Goal: Task Accomplishment & Management: Manage account settings

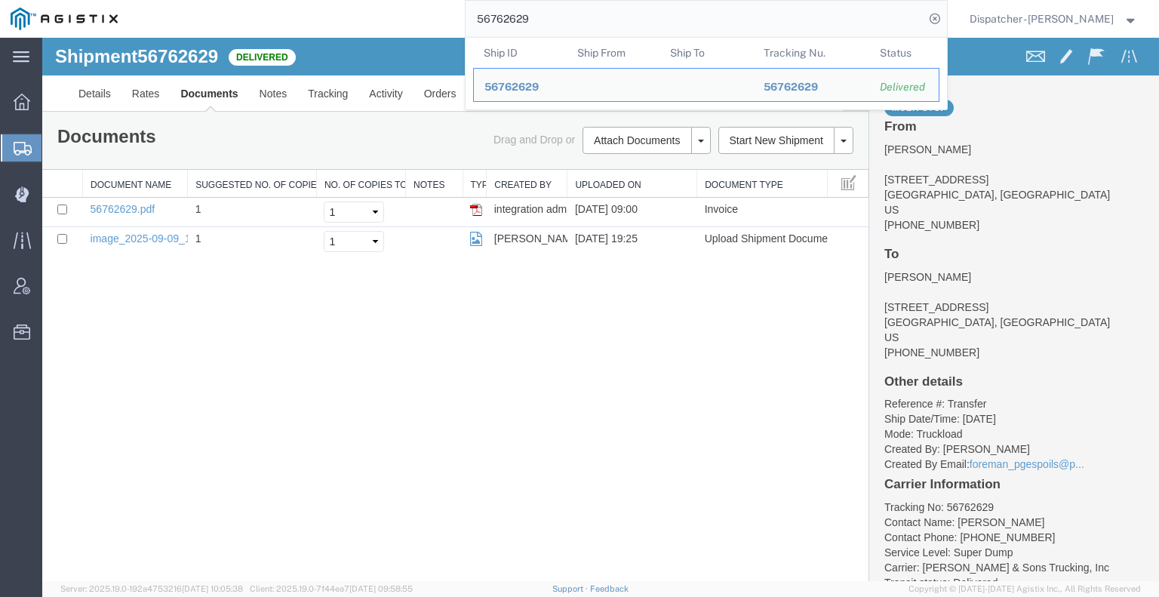
drag, startPoint x: 545, startPoint y: 18, endPoint x: 344, endPoint y: 17, distance: 200.7
click at [413, 26] on div "56762629 Ship ID Ship From Ship To Tracking Nu. Status Ship ID 56762629 Ship Fr…" at bounding box center [537, 19] width 819 height 38
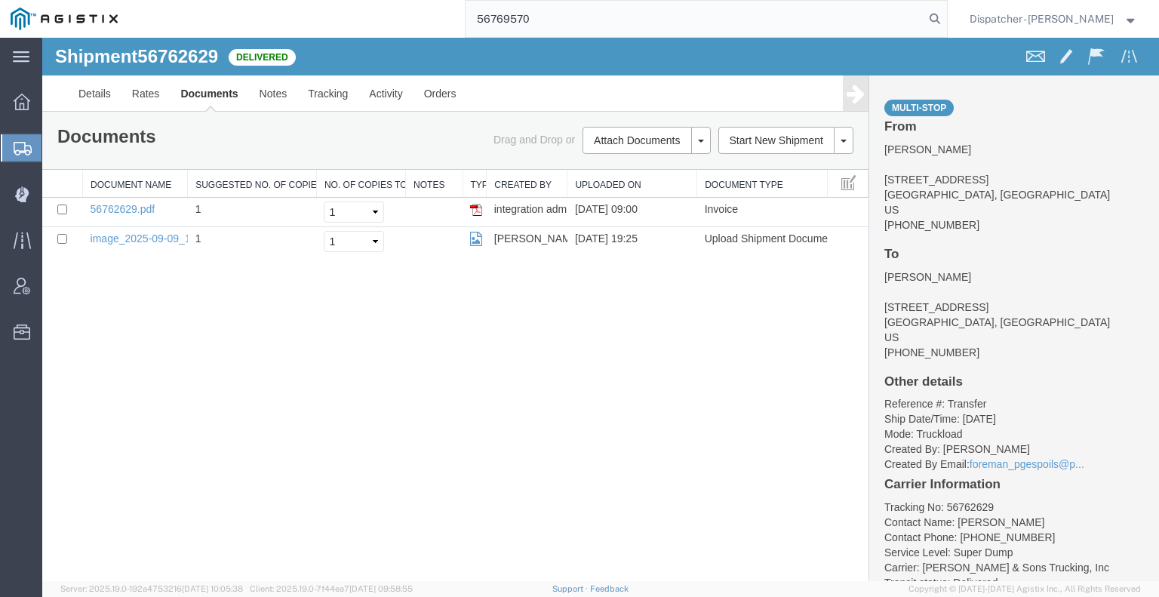
type input "56769570"
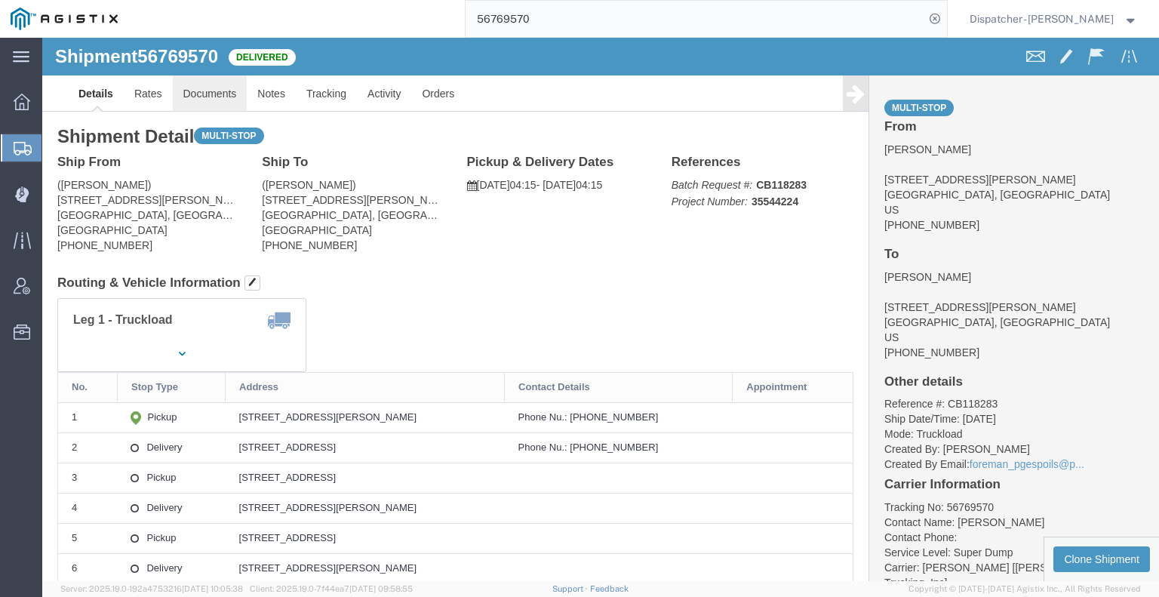
click link "Documents"
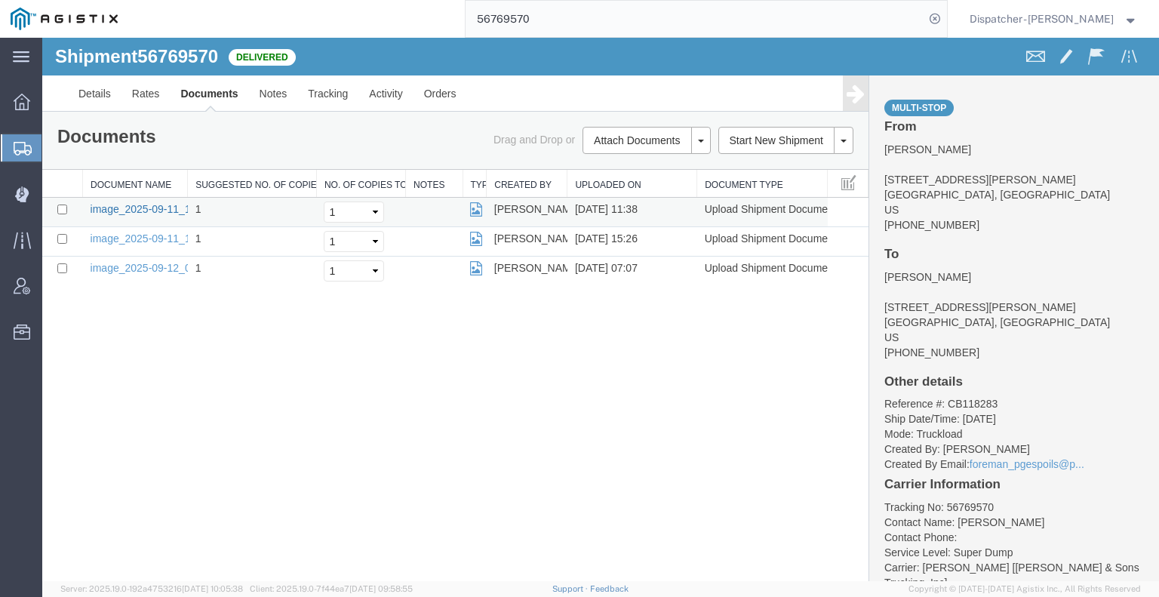
click at [137, 207] on link "image_2025-09-11_11_38_12.jpg" at bounding box center [170, 209] width 158 height 12
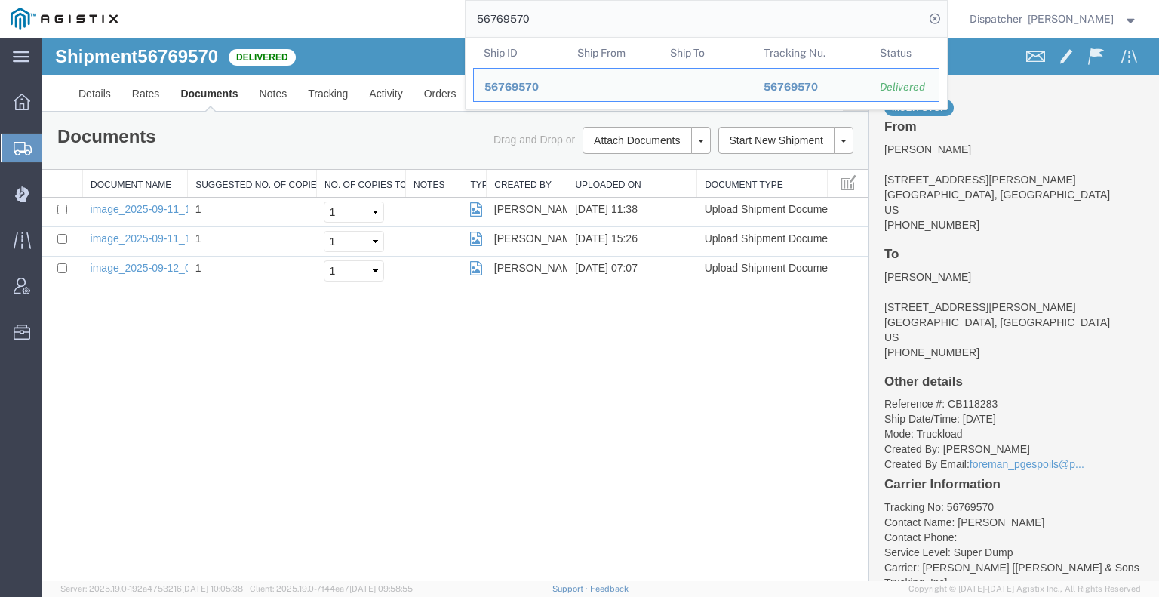
drag, startPoint x: 539, startPoint y: 33, endPoint x: 229, endPoint y: 3, distance: 311.6
click at [380, 25] on div "56769570 Ship ID Ship From Ship To Tracking Nu. Status Ship ID 56769570 Ship Fr…" at bounding box center [537, 19] width 819 height 38
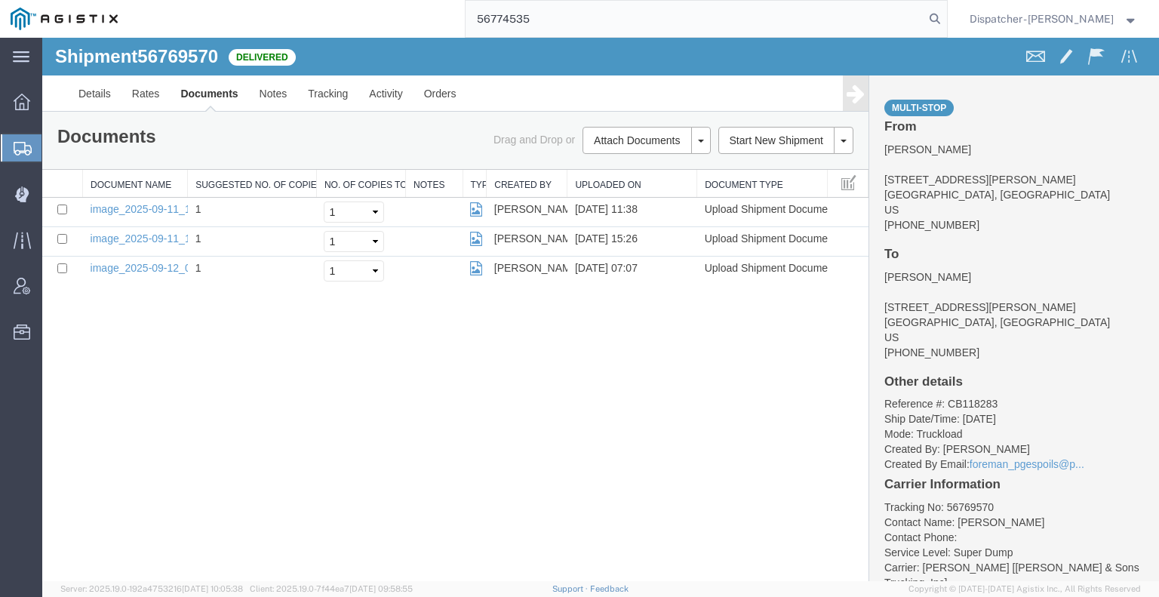
type input "56774535"
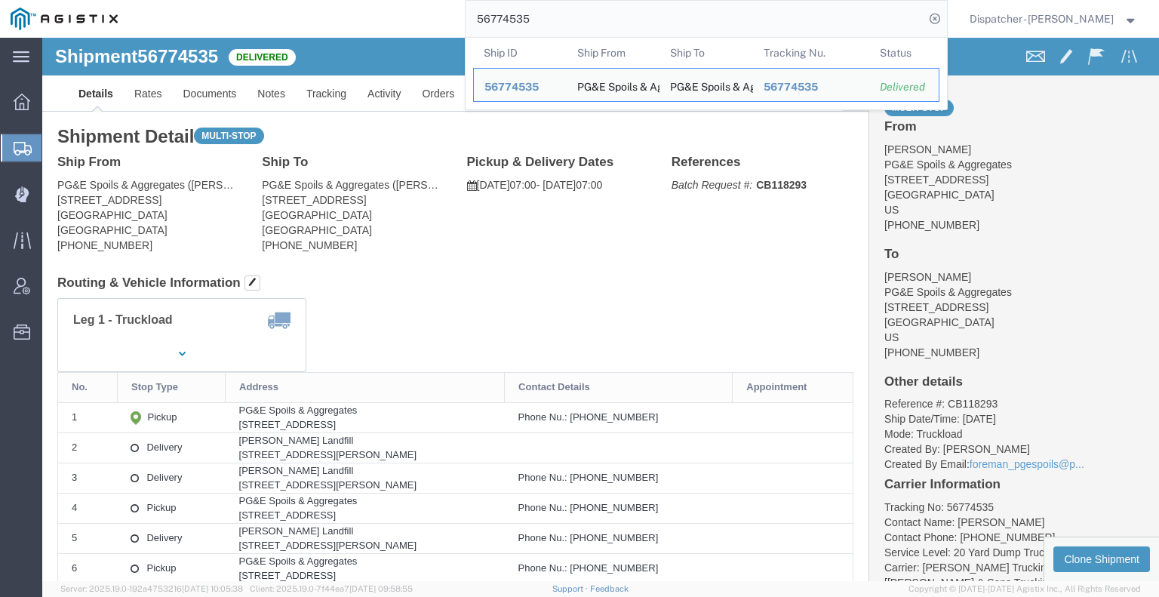
drag, startPoint x: 537, startPoint y: 11, endPoint x: 365, endPoint y: 32, distance: 173.4
click at [366, 32] on div "56774535 Ship ID Ship From Ship To Tracking Nu. Status Ship ID 56774535 Ship Fr…" at bounding box center [537, 19] width 819 height 38
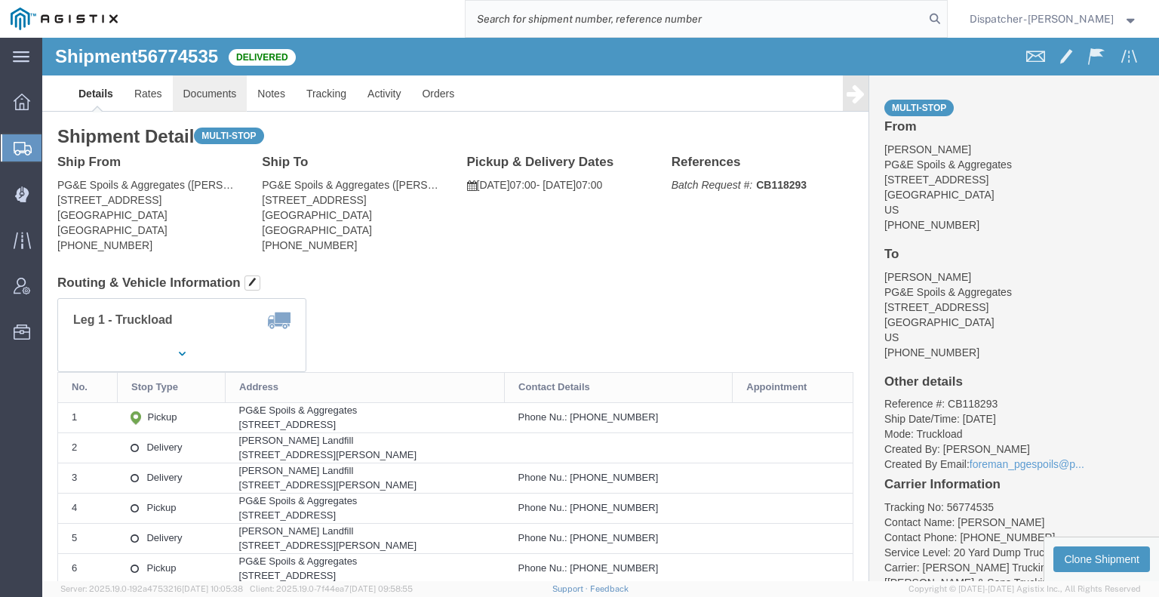
click link "Documents"
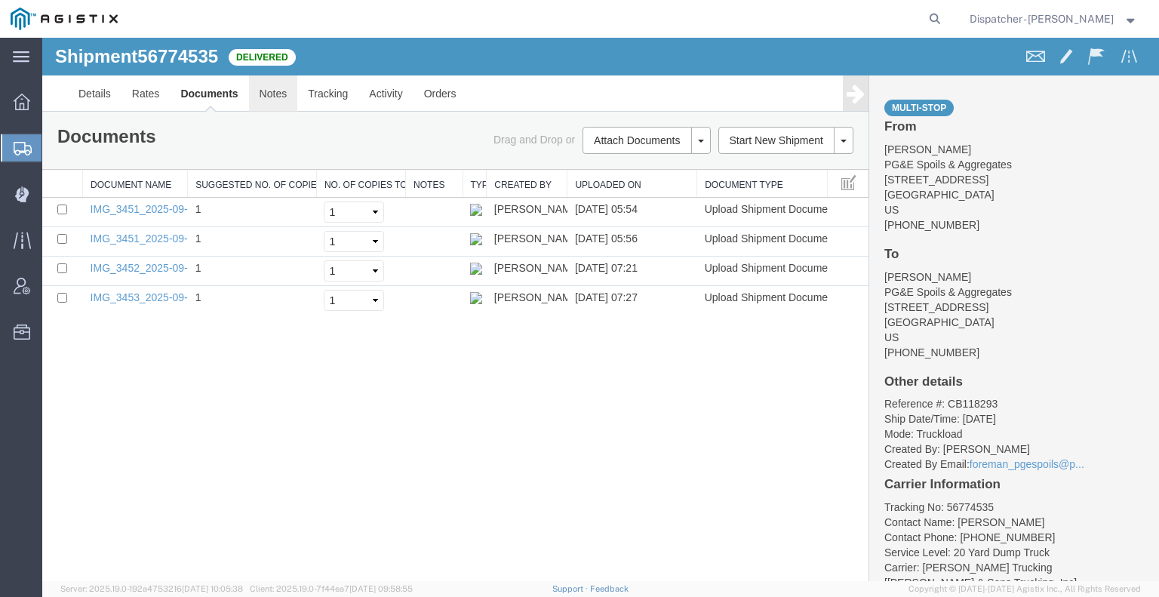
click at [260, 81] on link "Notes" at bounding box center [273, 93] width 49 height 36
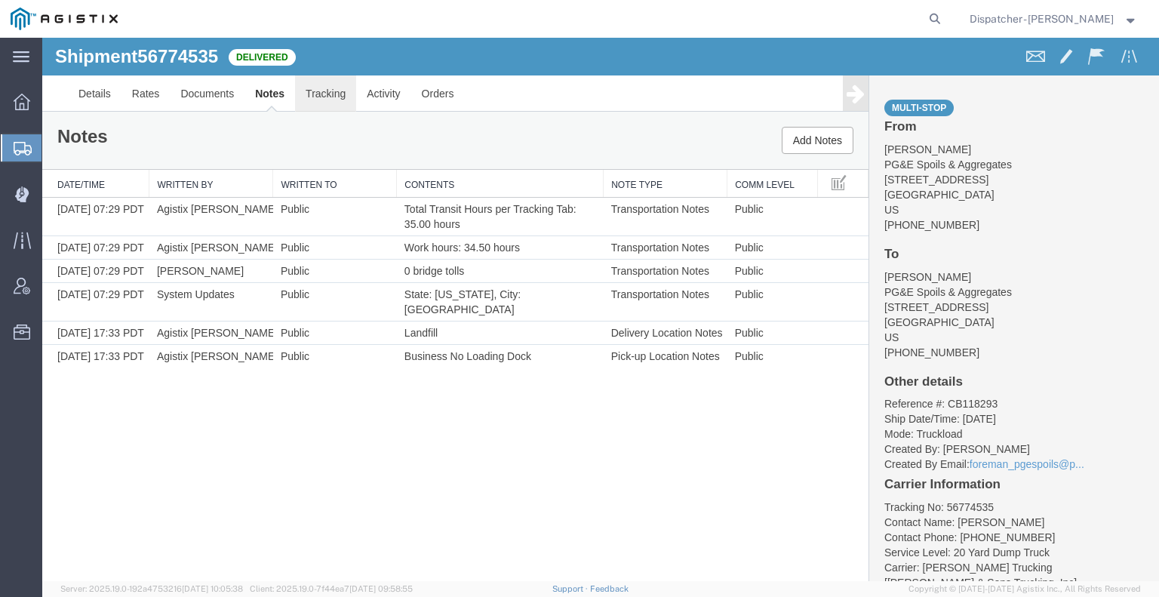
click at [317, 102] on link "Tracking" at bounding box center [325, 93] width 61 height 36
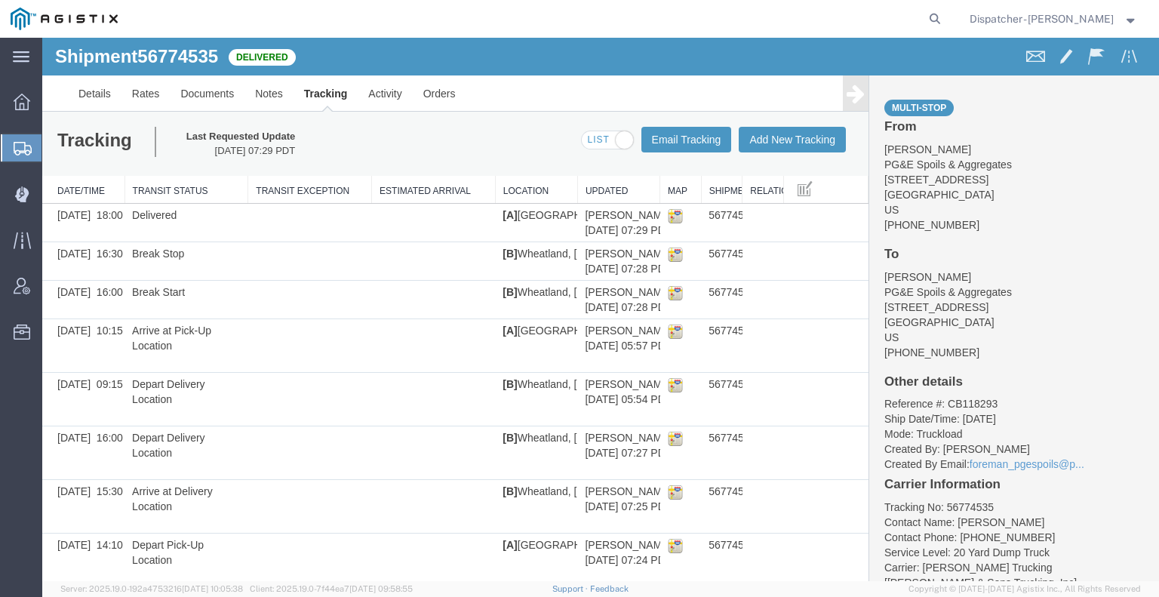
click at [847, 97] on icon at bounding box center [856, 93] width 18 height 21
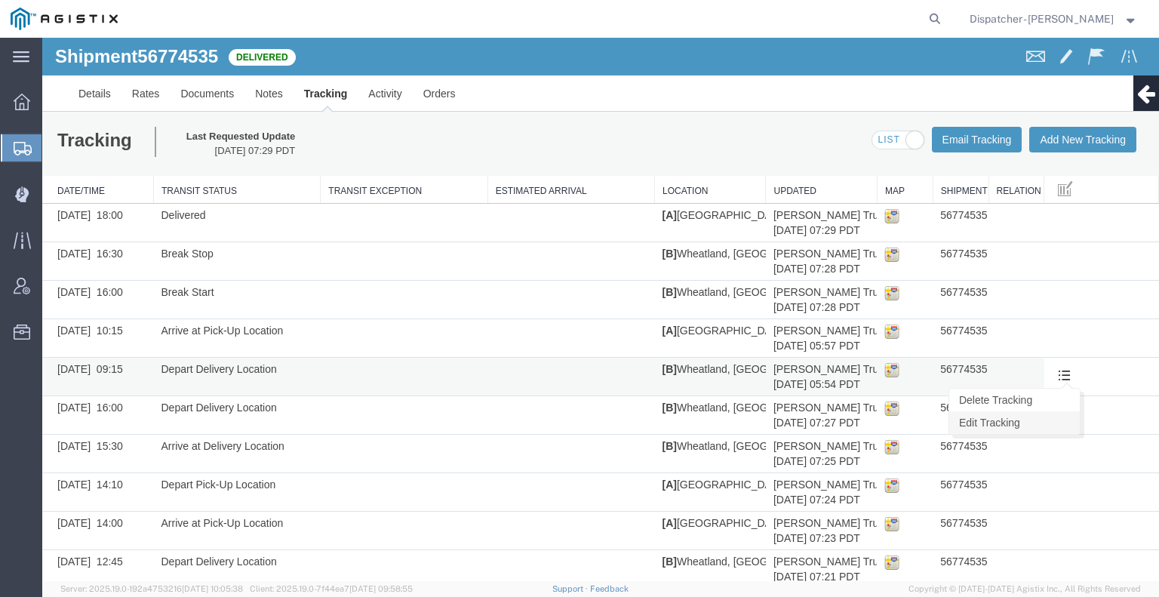
click at [1053, 416] on link "Edit Tracking" at bounding box center [1014, 422] width 131 height 23
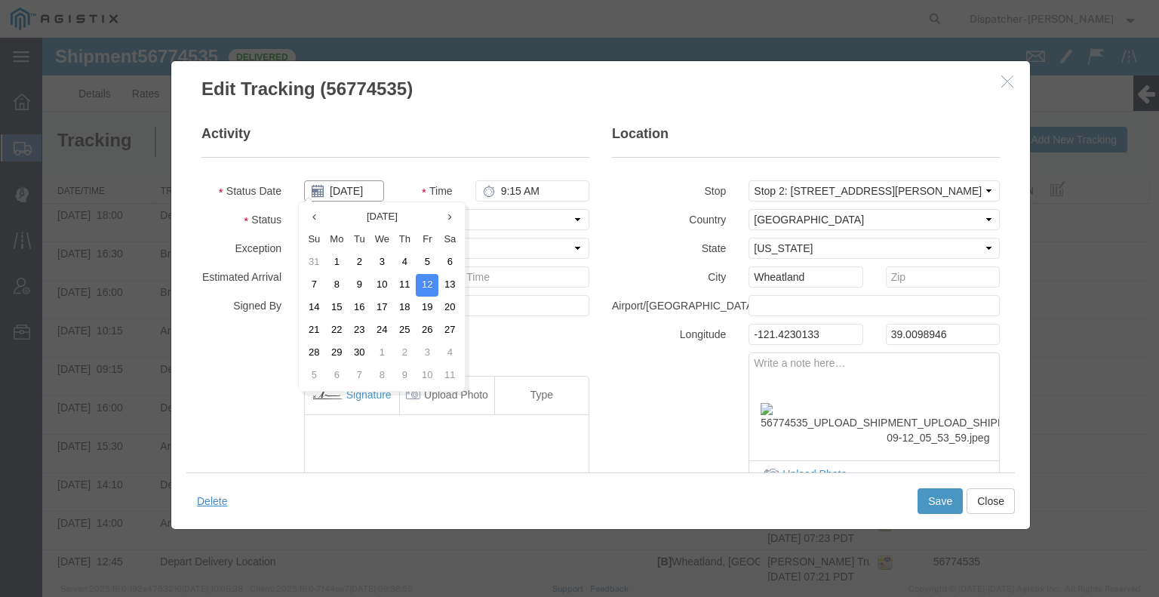
click at [351, 192] on input "[DATE]" at bounding box center [344, 190] width 80 height 21
click at [395, 286] on tr "7 8 9 10 11 12 13" at bounding box center [382, 285] width 158 height 23
click at [396, 286] on td "11" at bounding box center [404, 285] width 23 height 23
type input "[DATE]"
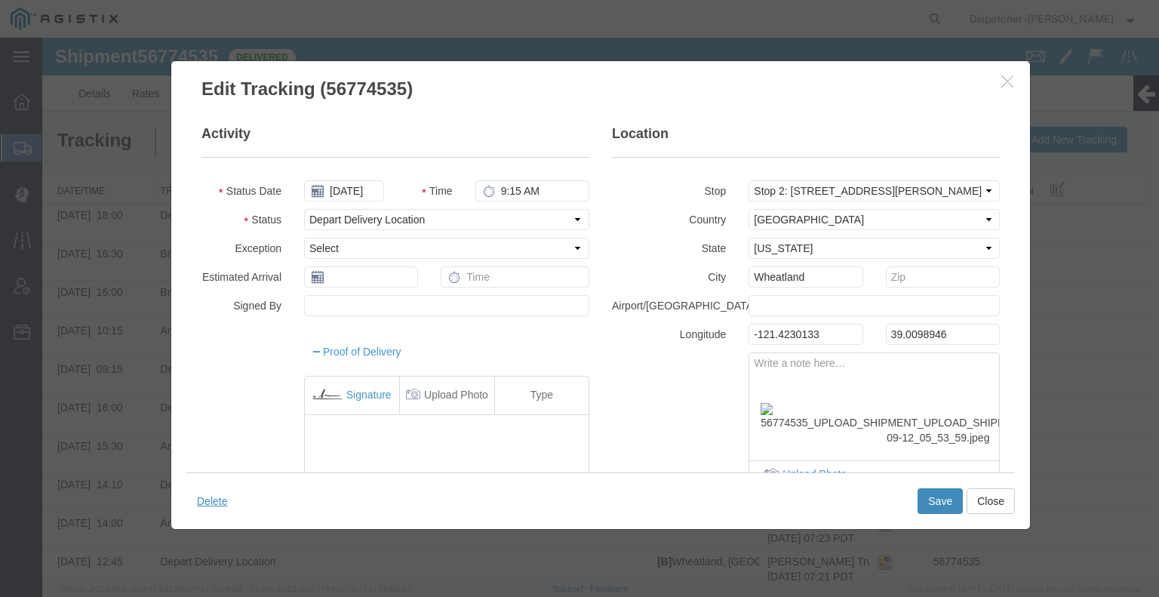
click at [939, 503] on button "Save" at bounding box center [939, 501] width 45 height 26
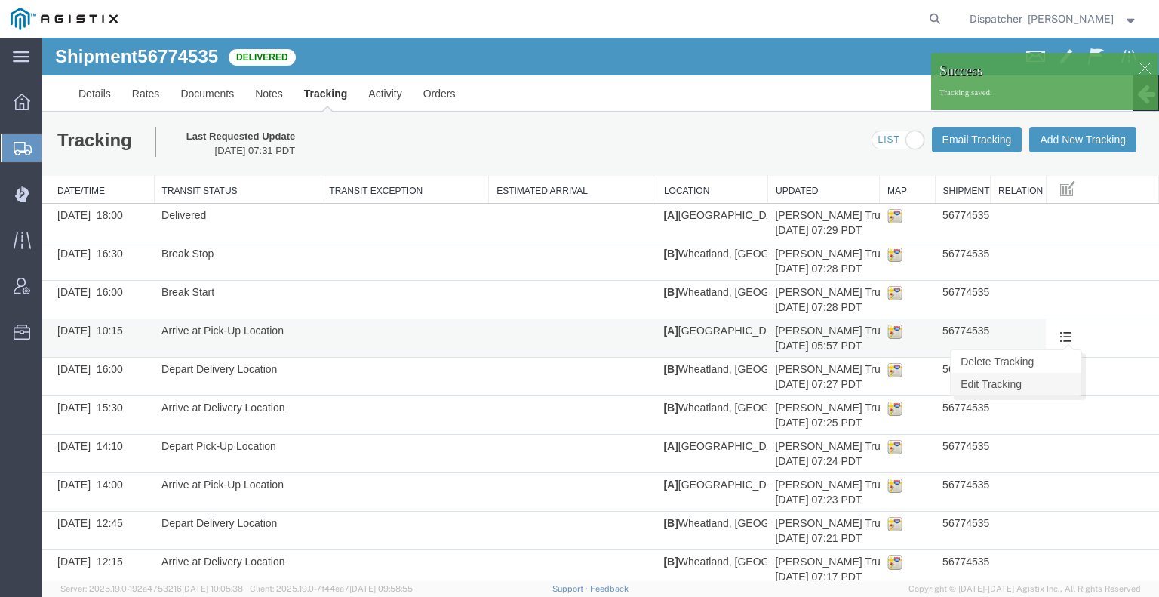
click at [1052, 381] on link "Edit Tracking" at bounding box center [1016, 384] width 131 height 23
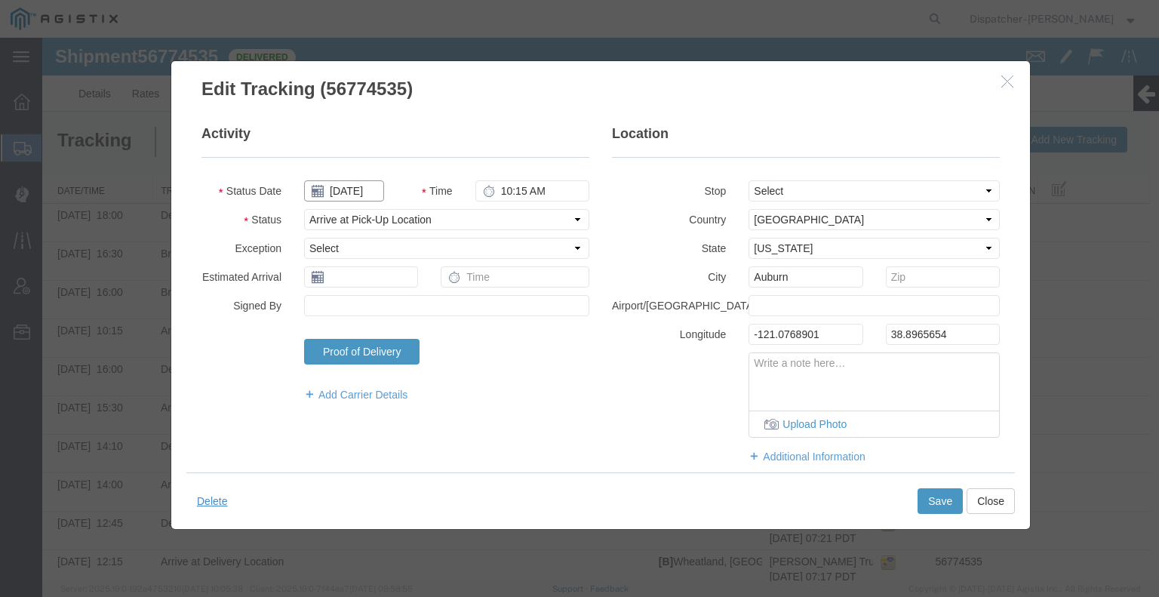
click at [347, 189] on input "[DATE]" at bounding box center [344, 190] width 80 height 21
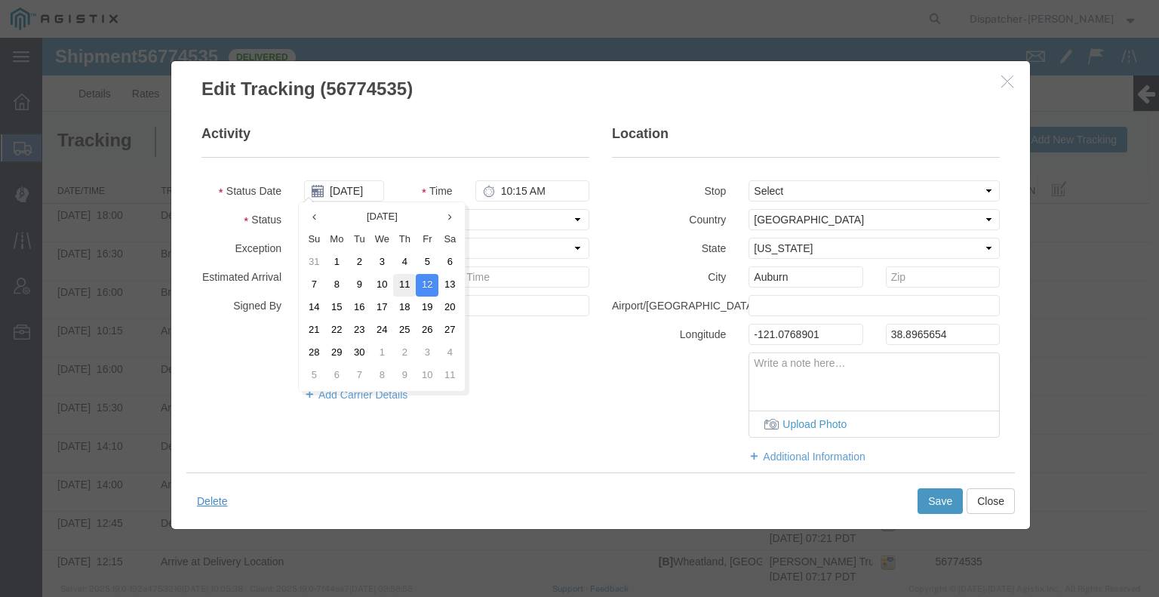
click at [401, 281] on td "11" at bounding box center [404, 285] width 23 height 23
type input "[DATE]"
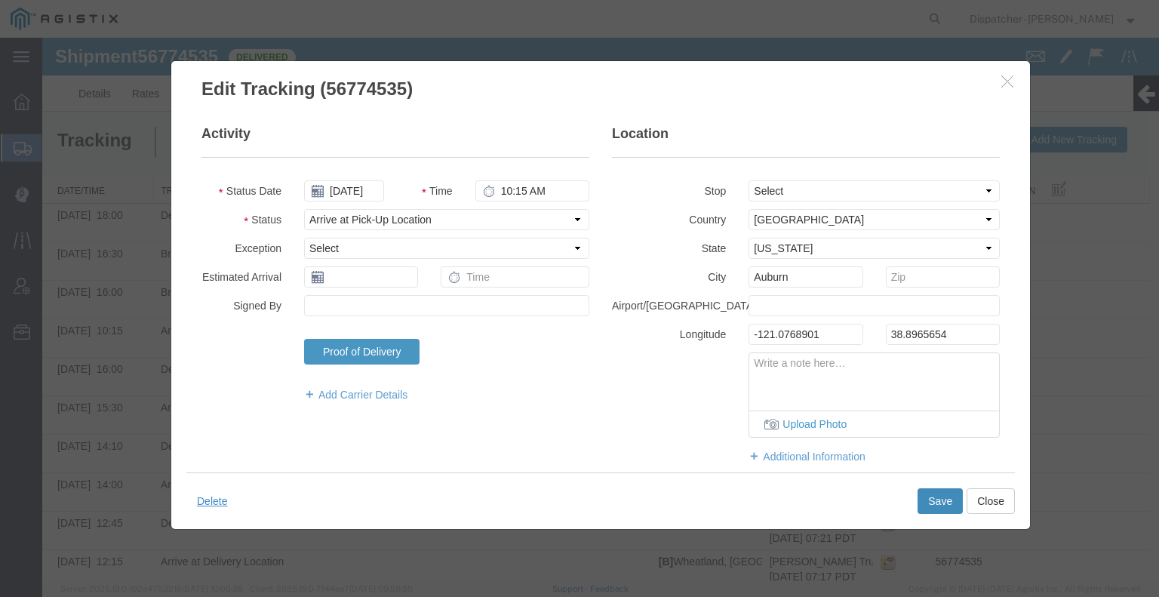
click at [936, 492] on button "Save" at bounding box center [939, 501] width 45 height 26
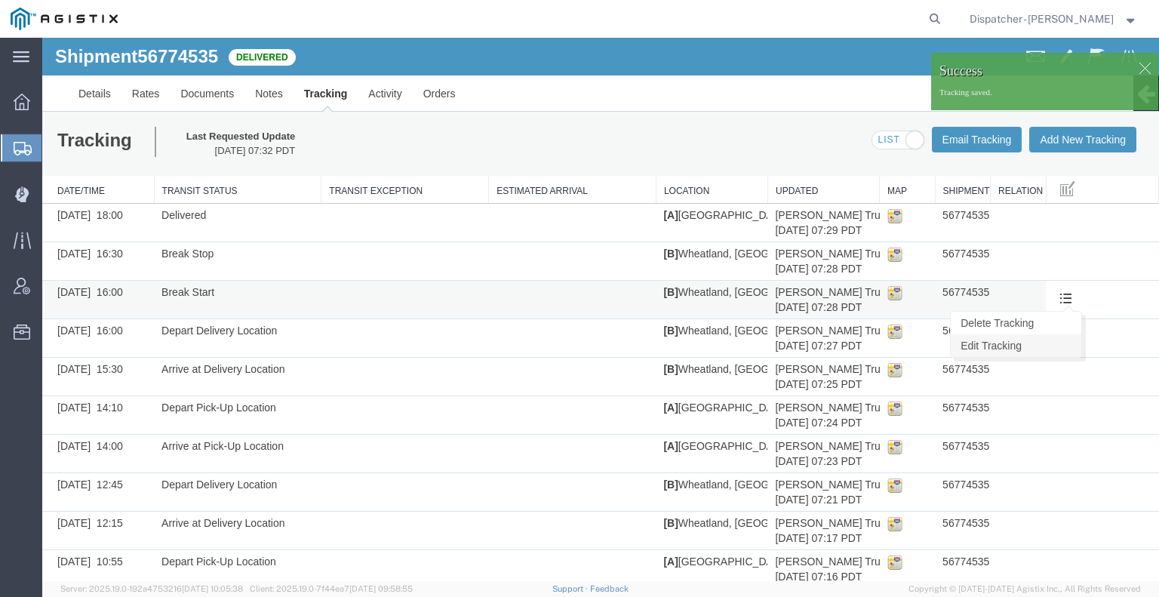
click at [1047, 342] on link "Edit Tracking" at bounding box center [1016, 345] width 131 height 23
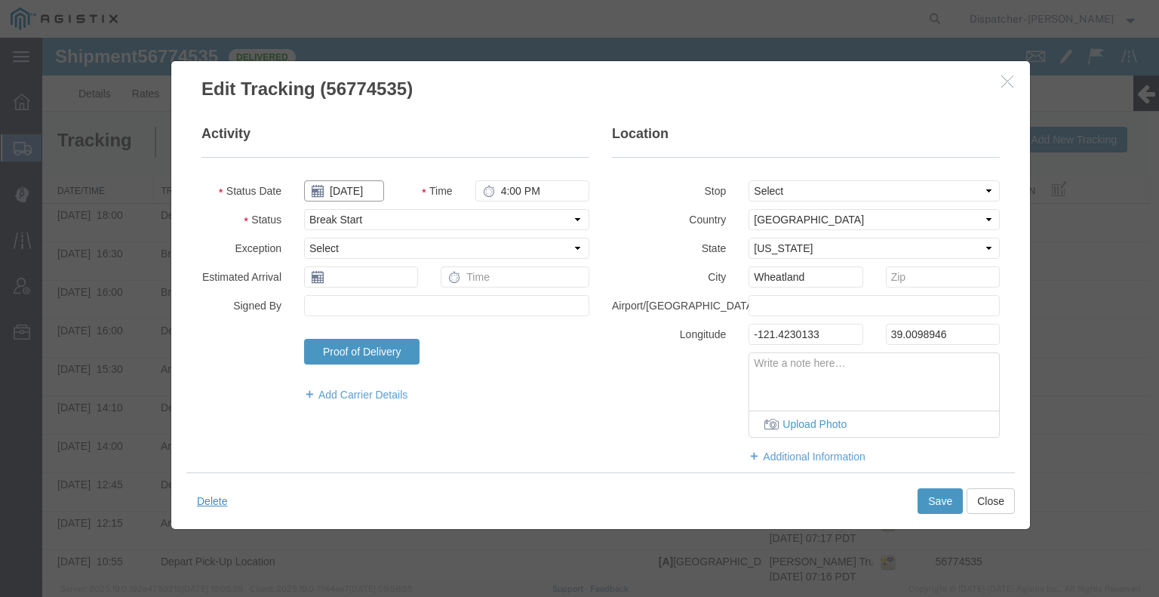
click at [345, 188] on input "[DATE]" at bounding box center [344, 190] width 80 height 21
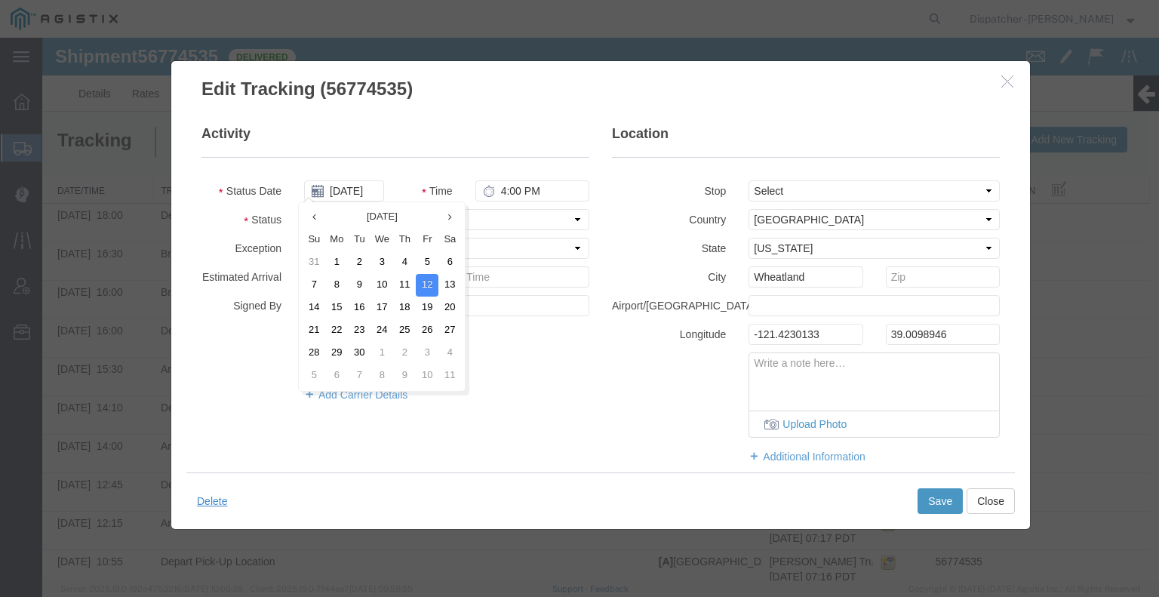
click at [404, 285] on td "11" at bounding box center [404, 285] width 23 height 23
type input "[DATE]"
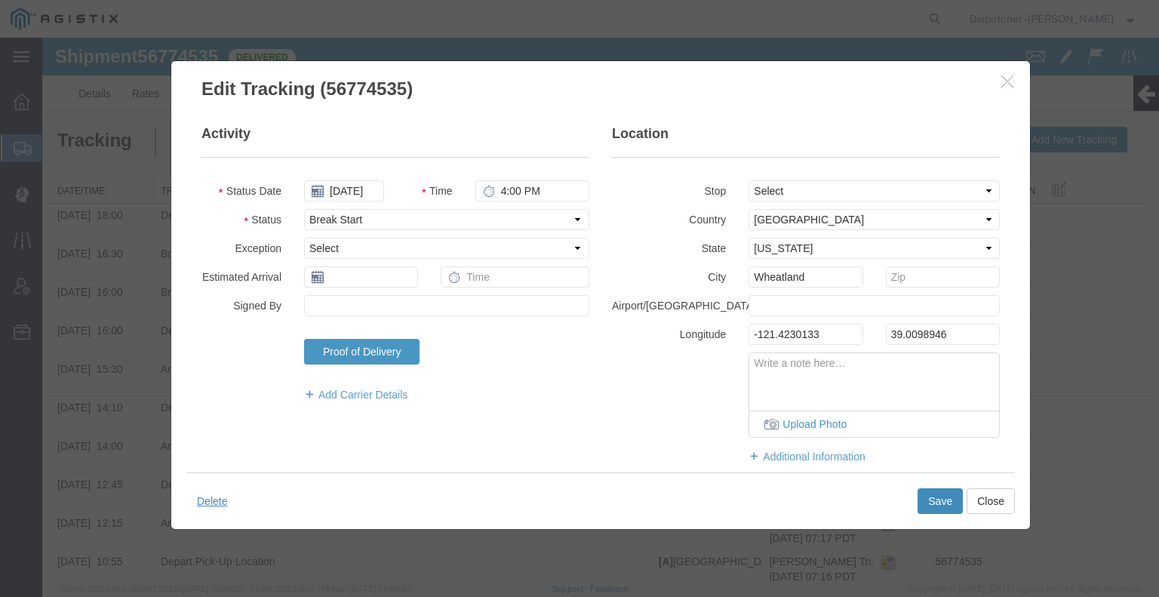
click at [923, 502] on button "Save" at bounding box center [939, 501] width 45 height 26
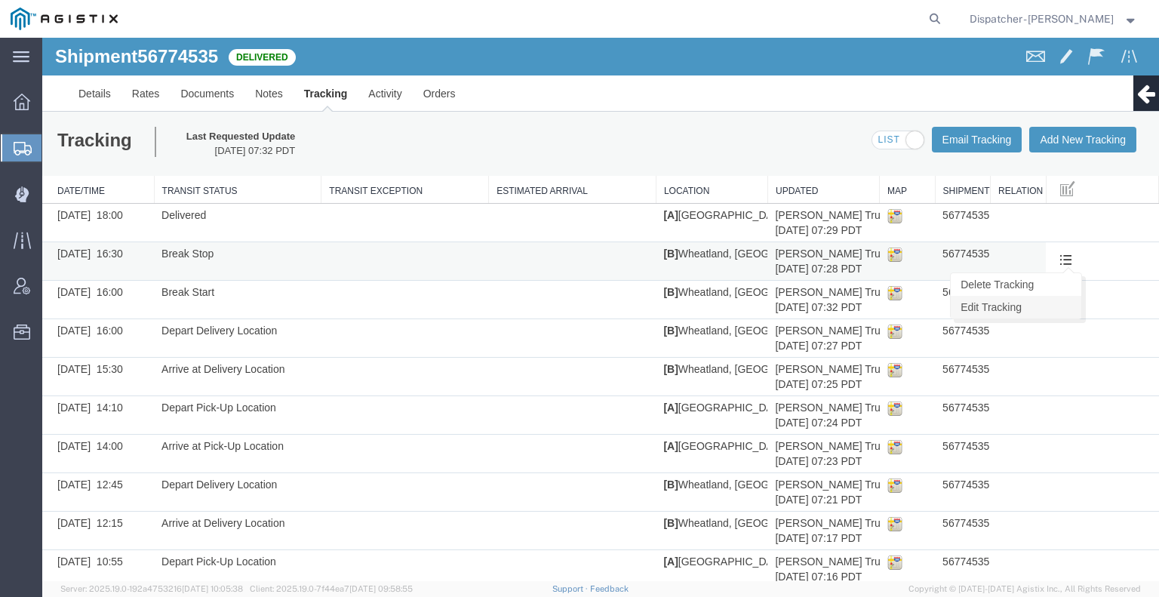
click at [1035, 303] on link "Edit Tracking" at bounding box center [1016, 307] width 131 height 23
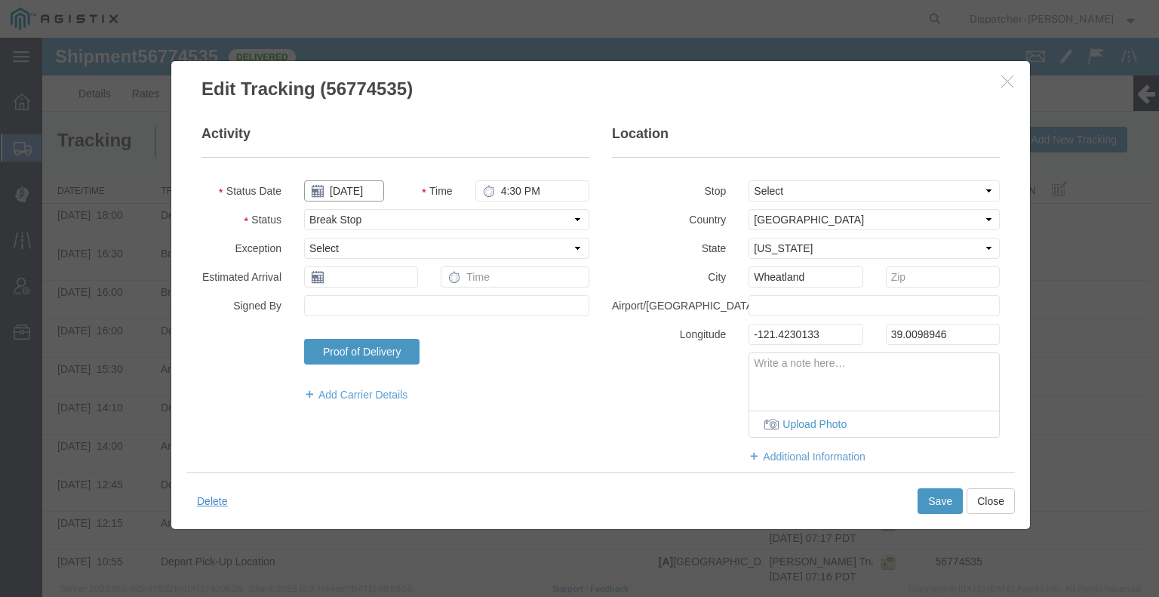
click at [355, 183] on input "[DATE]" at bounding box center [344, 190] width 80 height 21
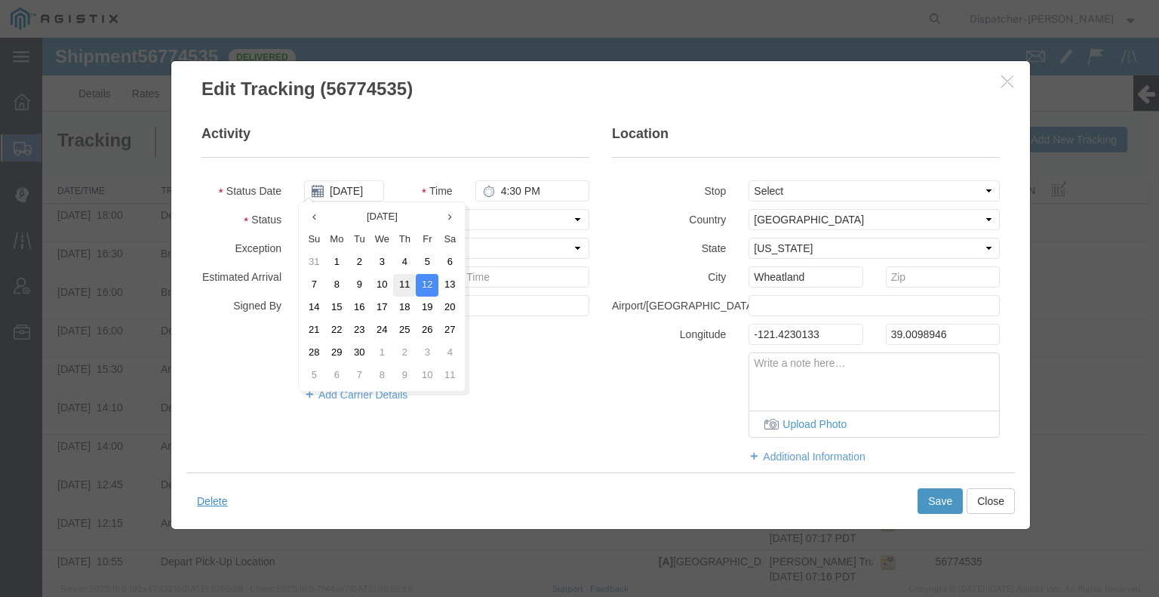
click at [409, 287] on td "11" at bounding box center [404, 285] width 23 height 23
type input "[DATE]"
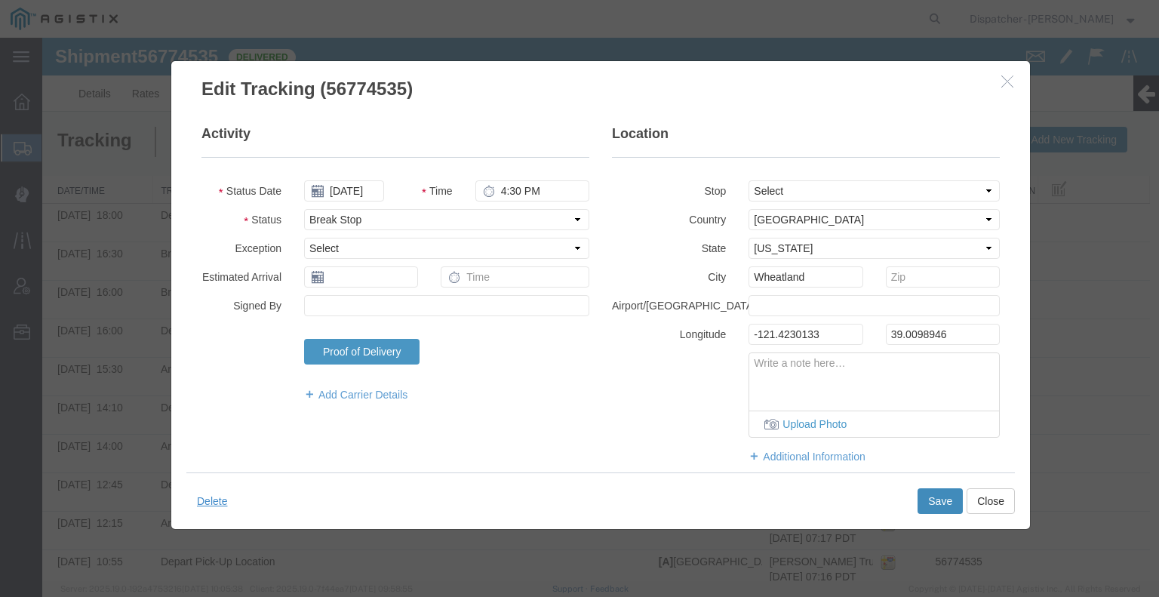
click at [949, 502] on button "Save" at bounding box center [939, 501] width 45 height 26
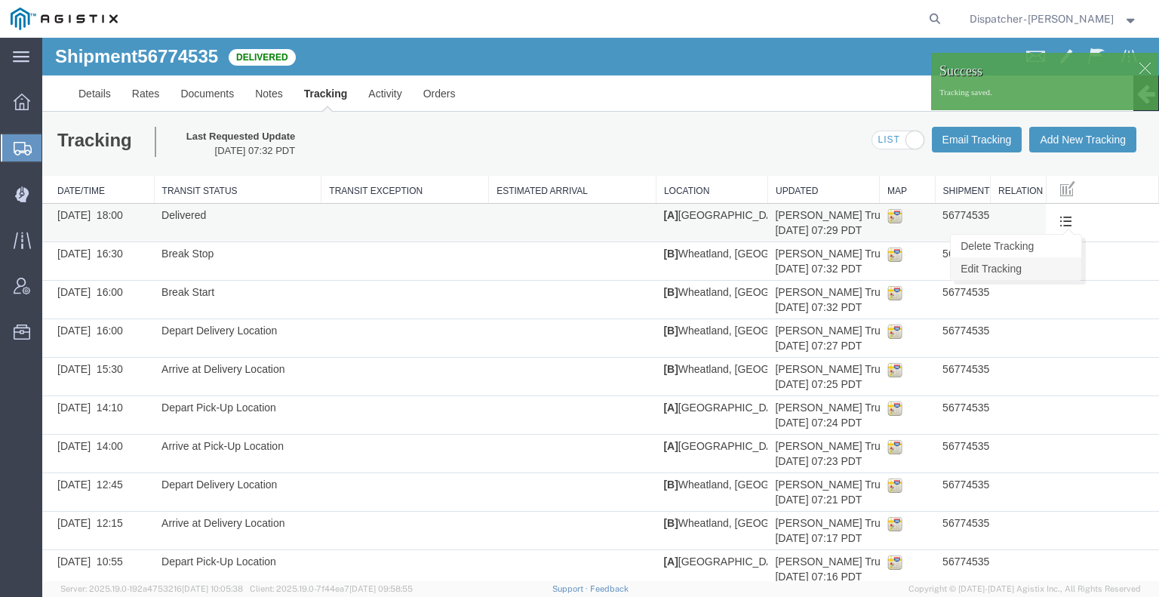
click at [1049, 265] on link "Edit Tracking" at bounding box center [1016, 268] width 131 height 23
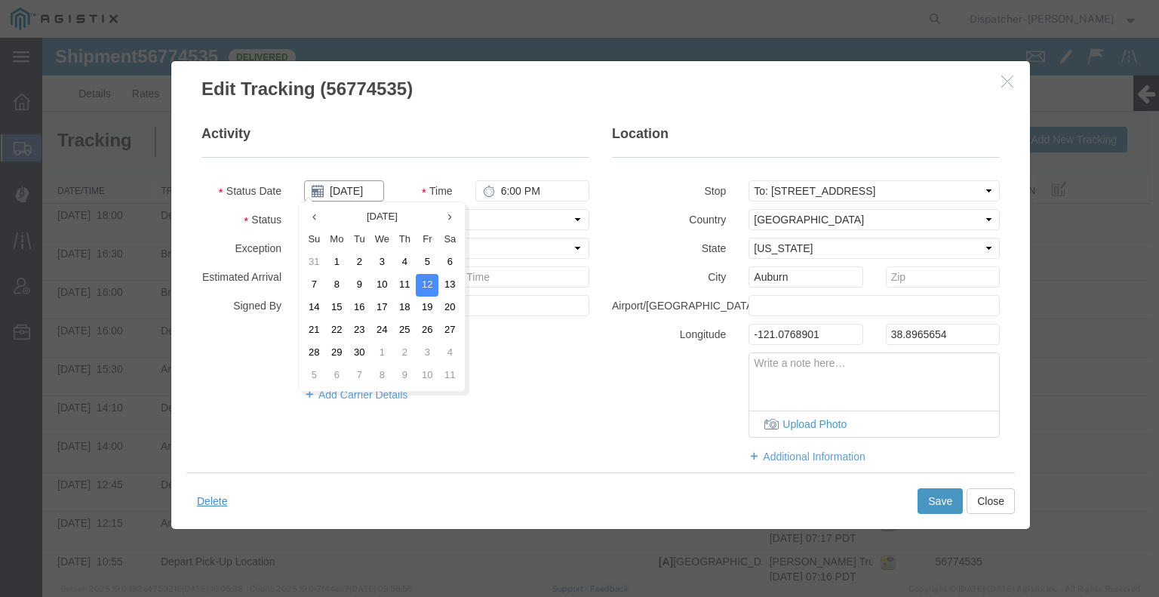
click at [357, 190] on input "[DATE]" at bounding box center [344, 190] width 80 height 21
click at [413, 286] on td "11" at bounding box center [404, 285] width 23 height 23
type input "[DATE]"
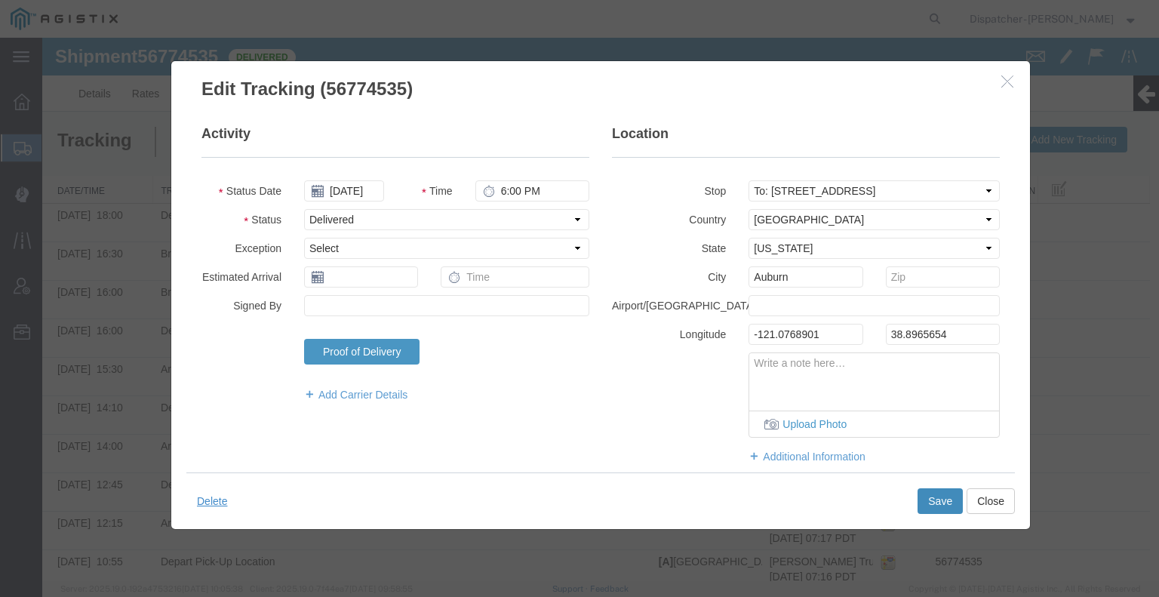
click at [925, 498] on button "Save" at bounding box center [939, 501] width 45 height 26
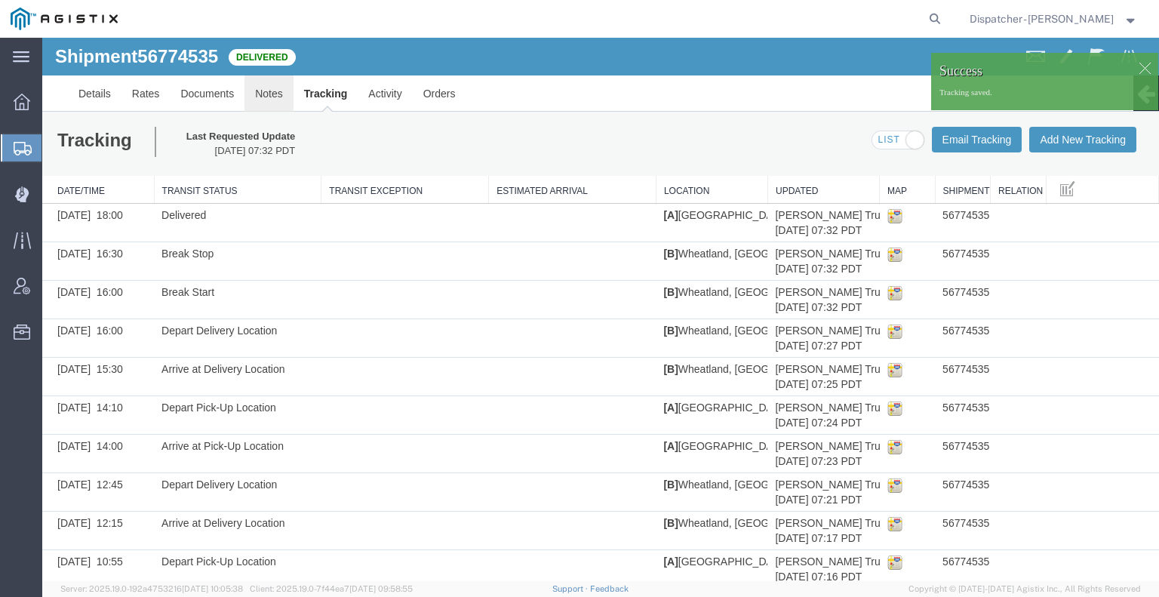
click at [272, 98] on link "Notes" at bounding box center [268, 93] width 49 height 36
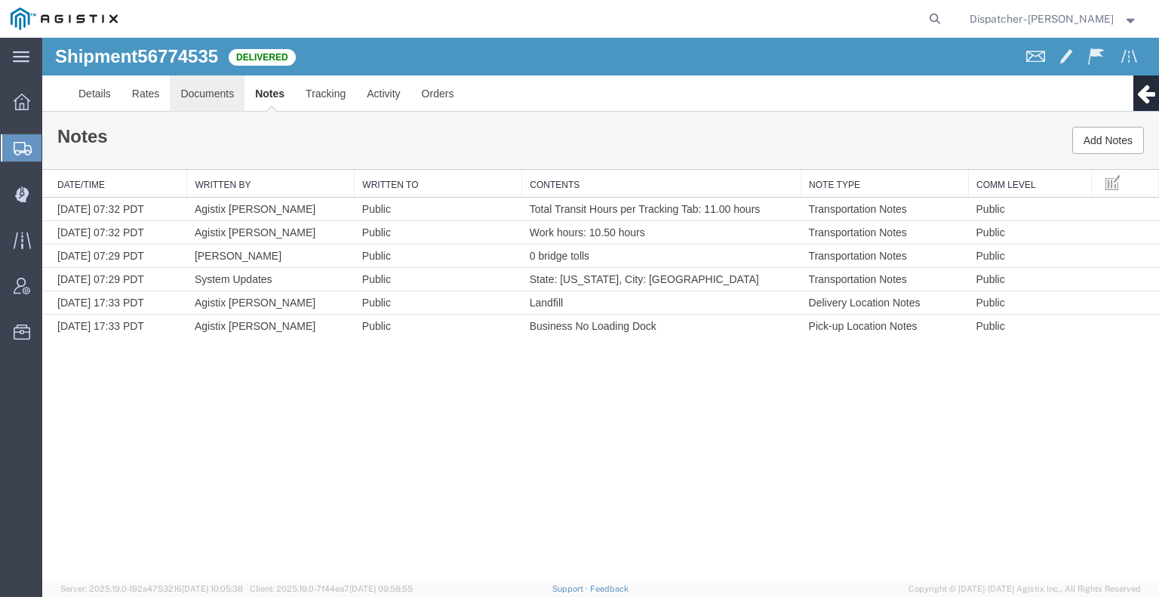
click at [217, 89] on link "Documents" at bounding box center [207, 93] width 75 height 36
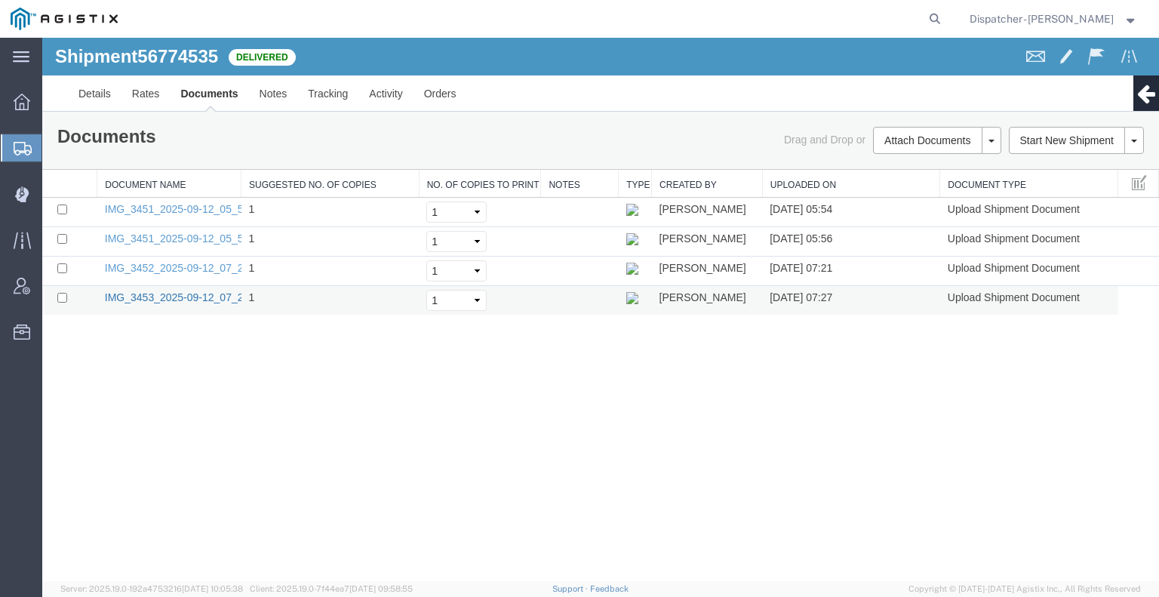
click at [184, 291] on link "IMG_3453_2025-09-12_07_26_15.jpeg" at bounding box center [197, 297] width 185 height 12
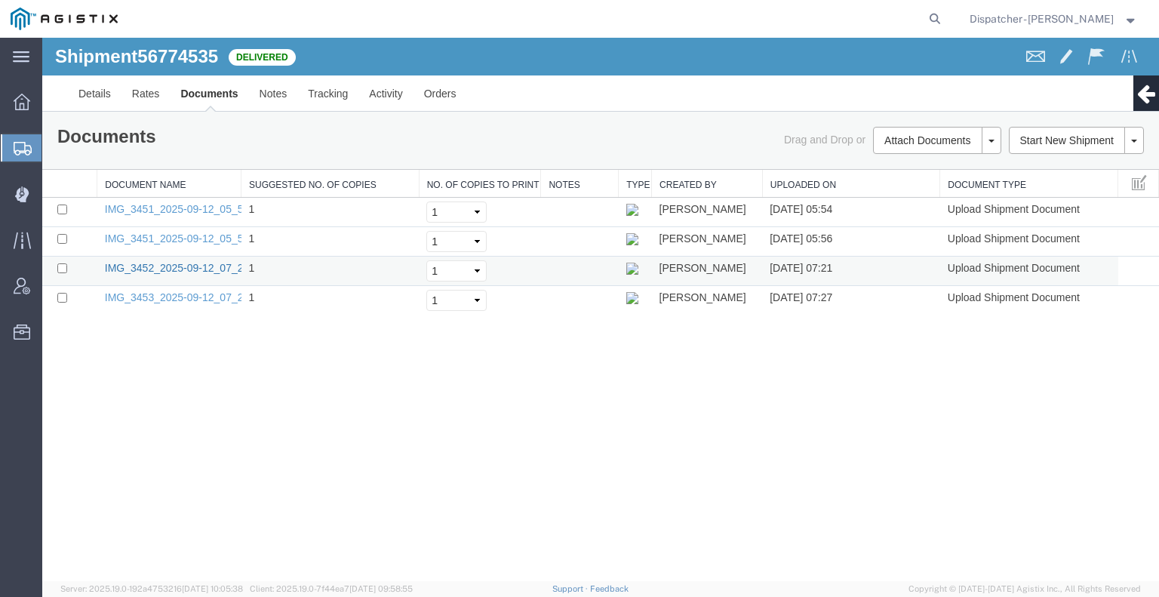
click at [202, 262] on link "IMG_3452_2025-09-12_07_20_50.jpeg" at bounding box center [197, 268] width 185 height 12
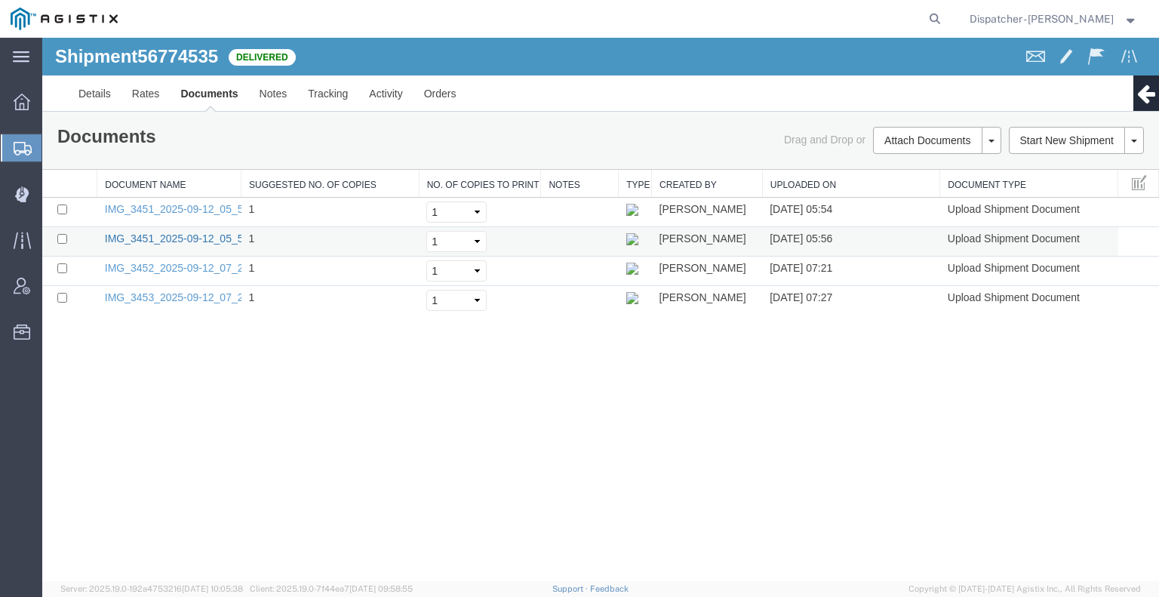
click at [198, 237] on link "IMG_3451_2025-09-12_05_56_55.jpeg" at bounding box center [197, 238] width 185 height 12
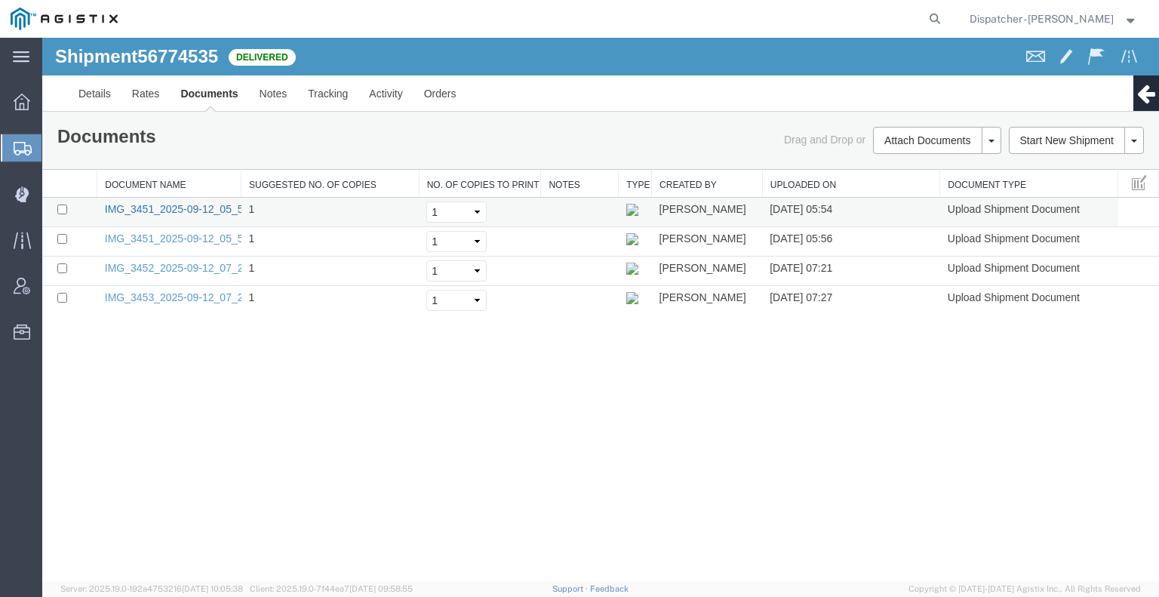
click at [196, 207] on link "IMG_3451_2025-09-12_05_53_59.jpeg" at bounding box center [197, 209] width 185 height 12
click at [122, 443] on div "Shipment 56774535 4 of 4 Delivered Details Rates Documents Notes Tracking Activ…" at bounding box center [600, 309] width 1117 height 543
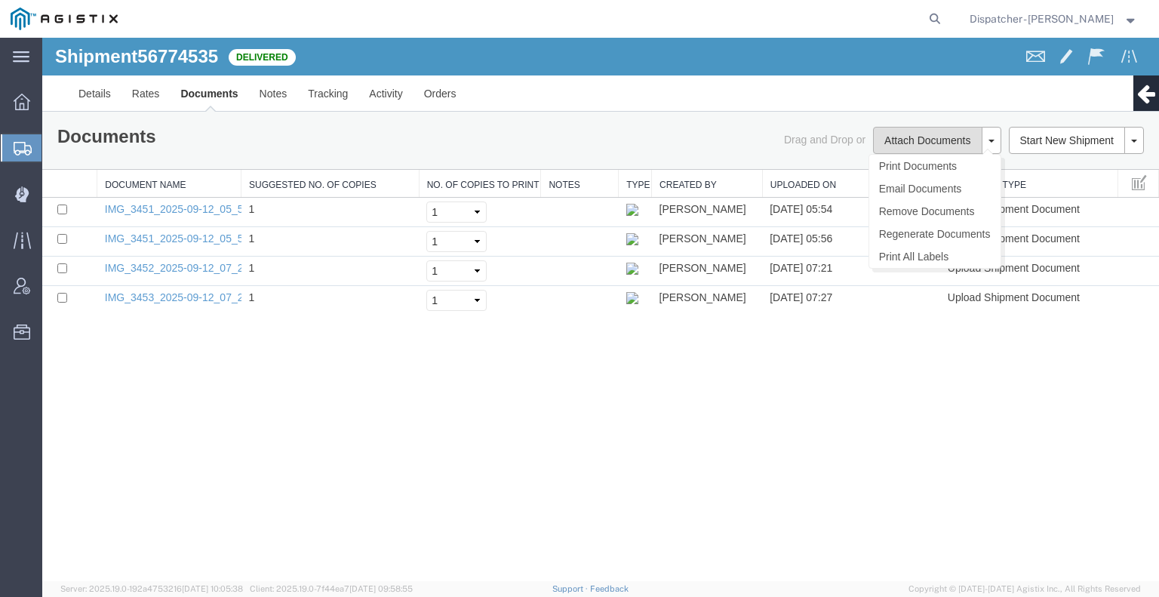
click at [913, 139] on button "Attach Documents" at bounding box center [927, 140] width 109 height 27
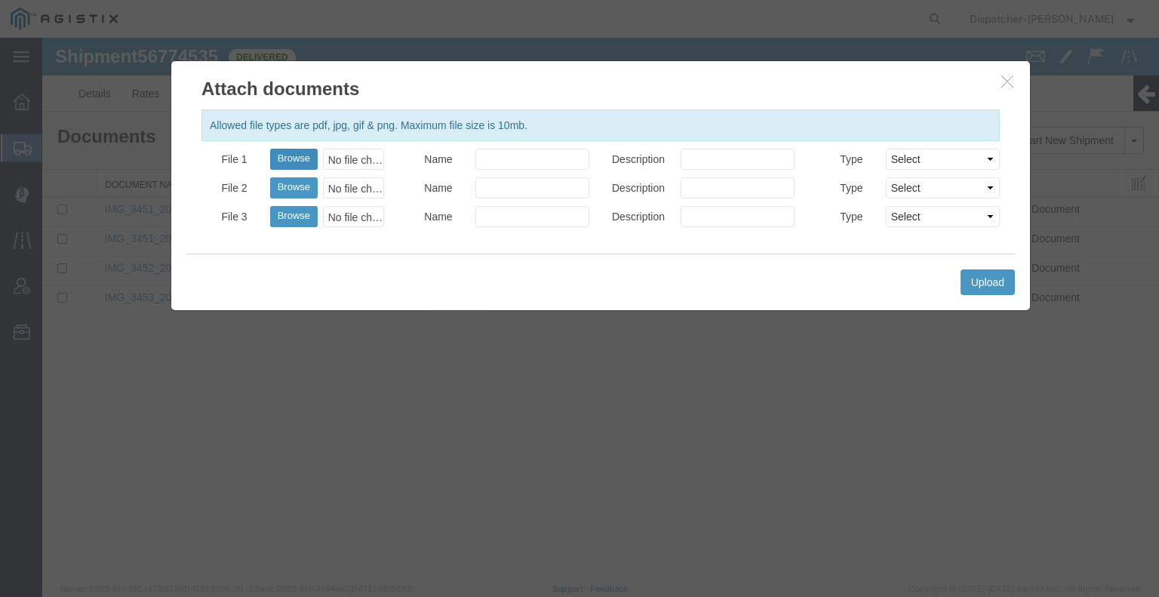
click at [292, 158] on button "Browse" at bounding box center [294, 159] width 48 height 21
type input "C:\fakepath\56774535trktag.pdf"
click at [975, 279] on button "Upload" at bounding box center [987, 282] width 54 height 26
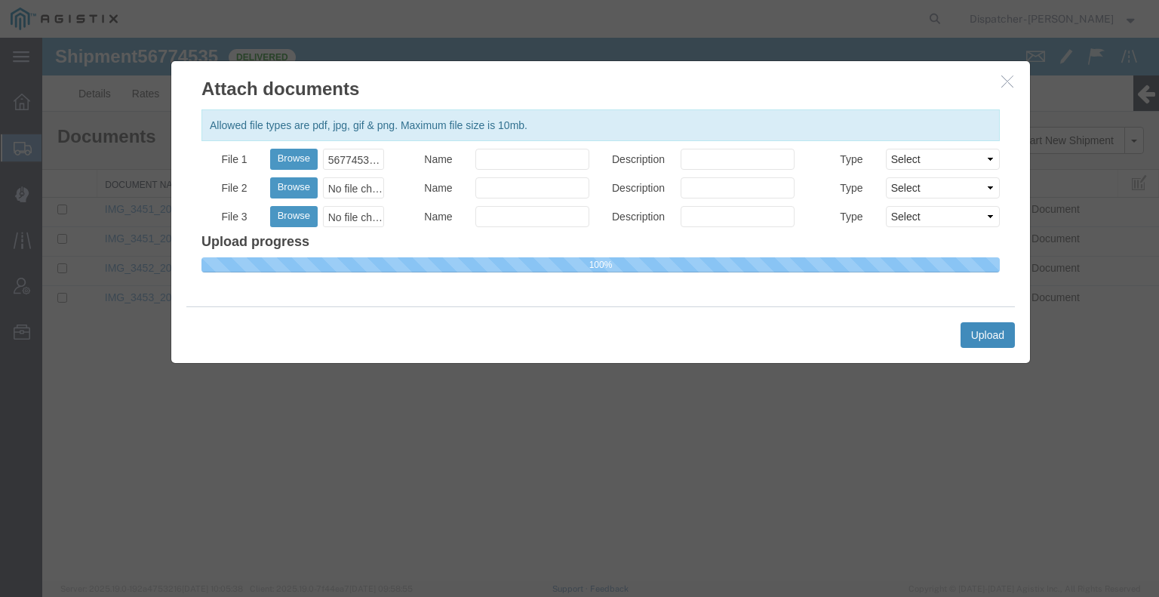
select select
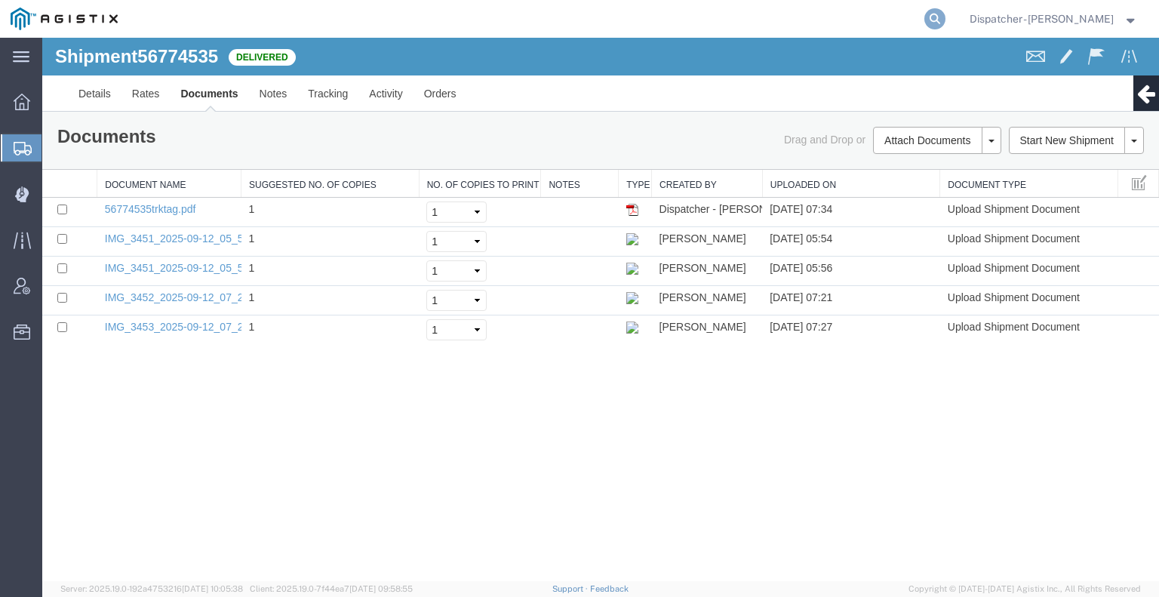
click at [927, 13] on icon at bounding box center [934, 18] width 21 height 21
type input "56797346"
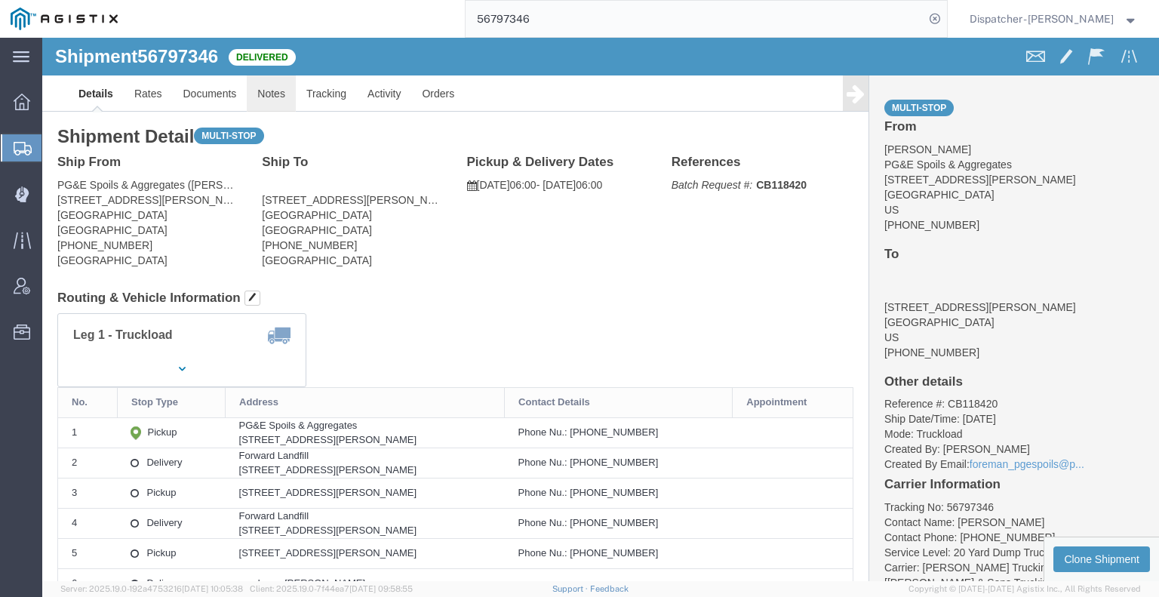
click link "Notes"
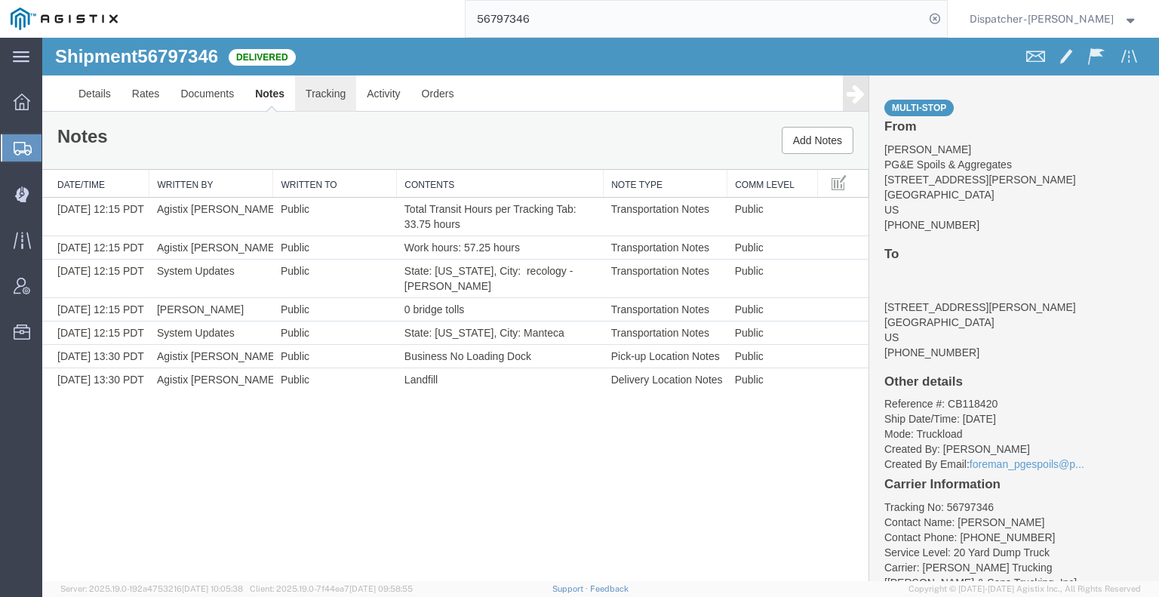
click at [323, 104] on link "Tracking" at bounding box center [325, 93] width 61 height 36
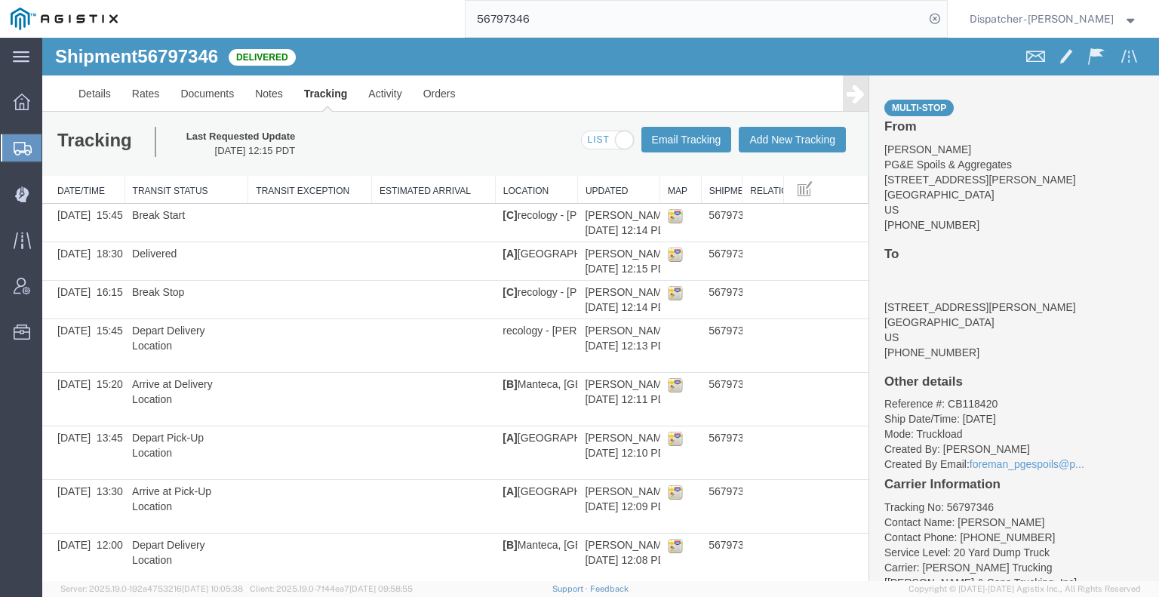
click at [831, 96] on ul "Details Rates Documents Notes Tracking Activity Orders" at bounding box center [600, 92] width 1065 height 35
click at [855, 96] on icon at bounding box center [856, 93] width 18 height 21
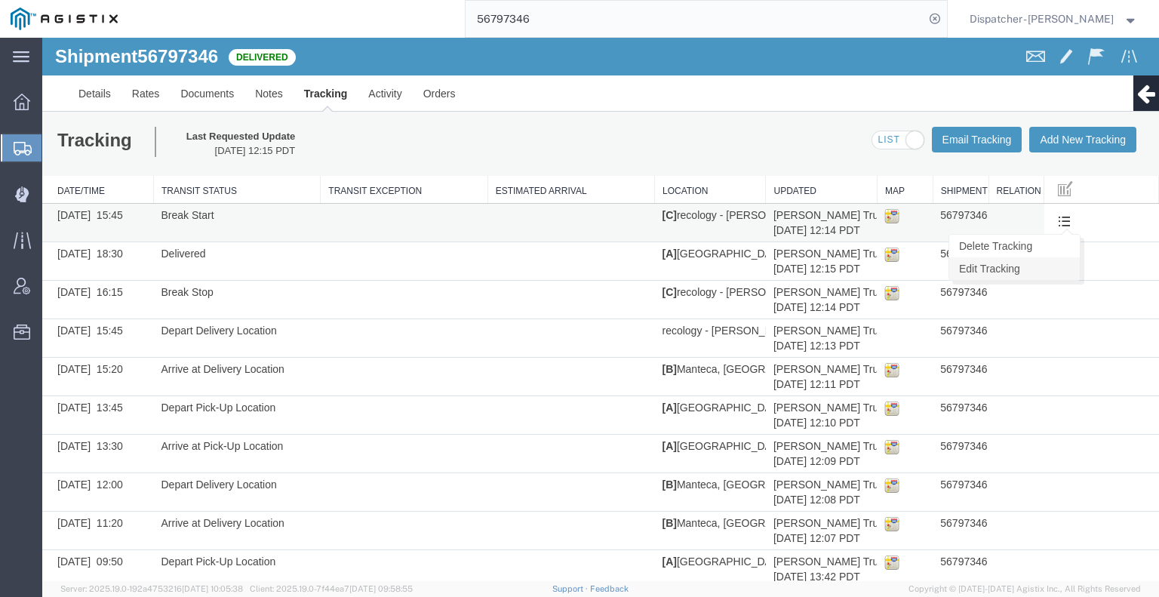
click at [1044, 271] on link "Edit Tracking" at bounding box center [1014, 268] width 131 height 23
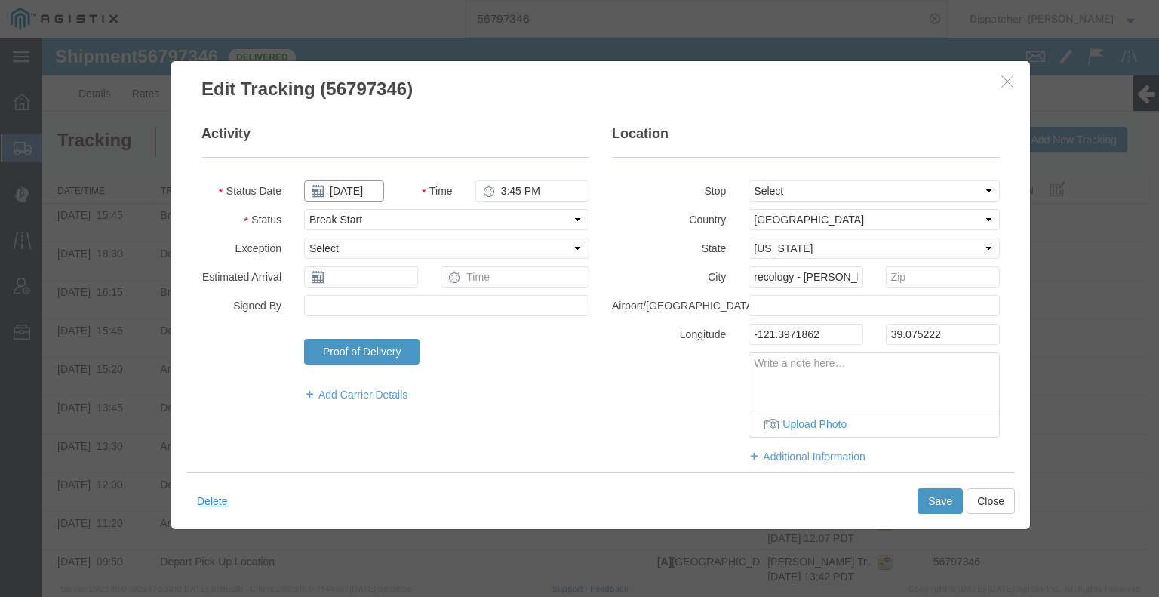
click at [354, 186] on input "[DATE]" at bounding box center [344, 190] width 80 height 21
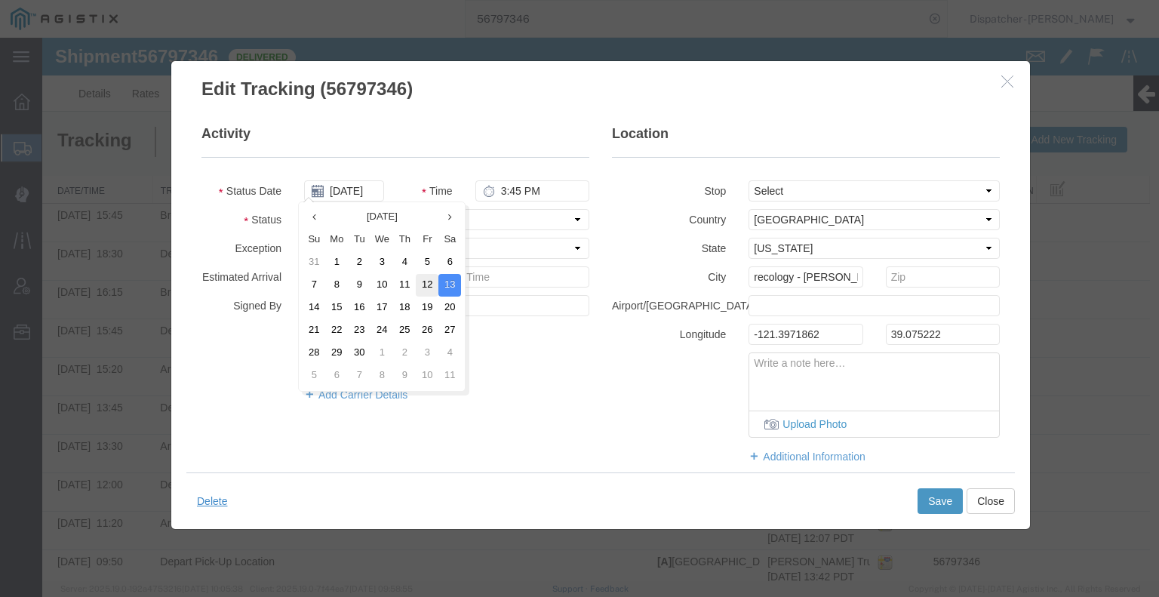
click at [429, 287] on td "12" at bounding box center [427, 285] width 23 height 23
type input "[DATE]"
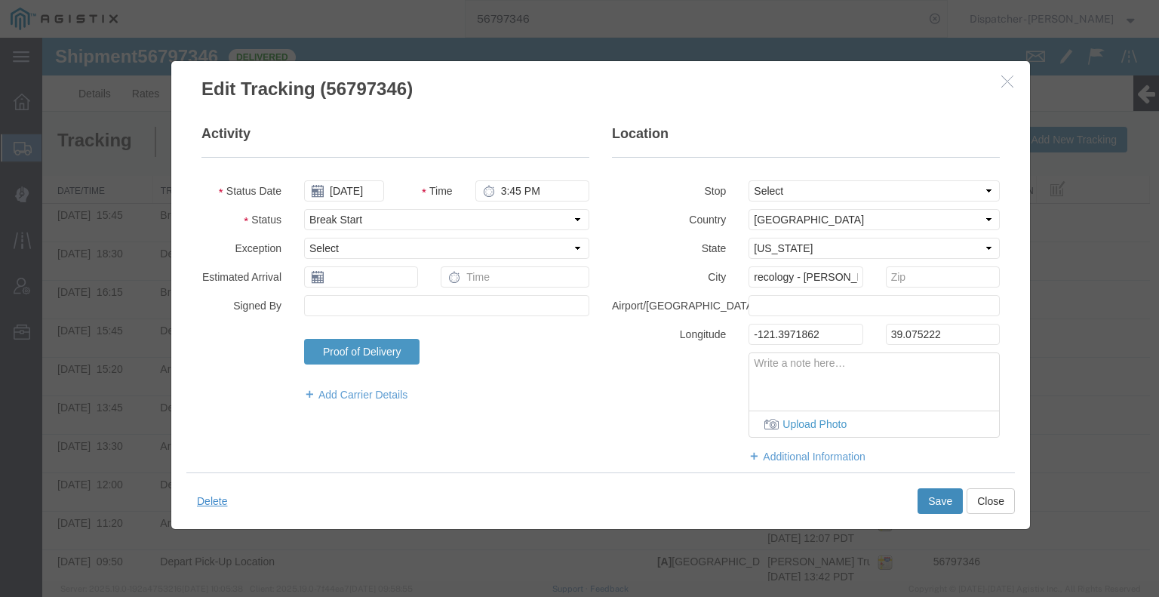
click at [941, 507] on button "Save" at bounding box center [939, 501] width 45 height 26
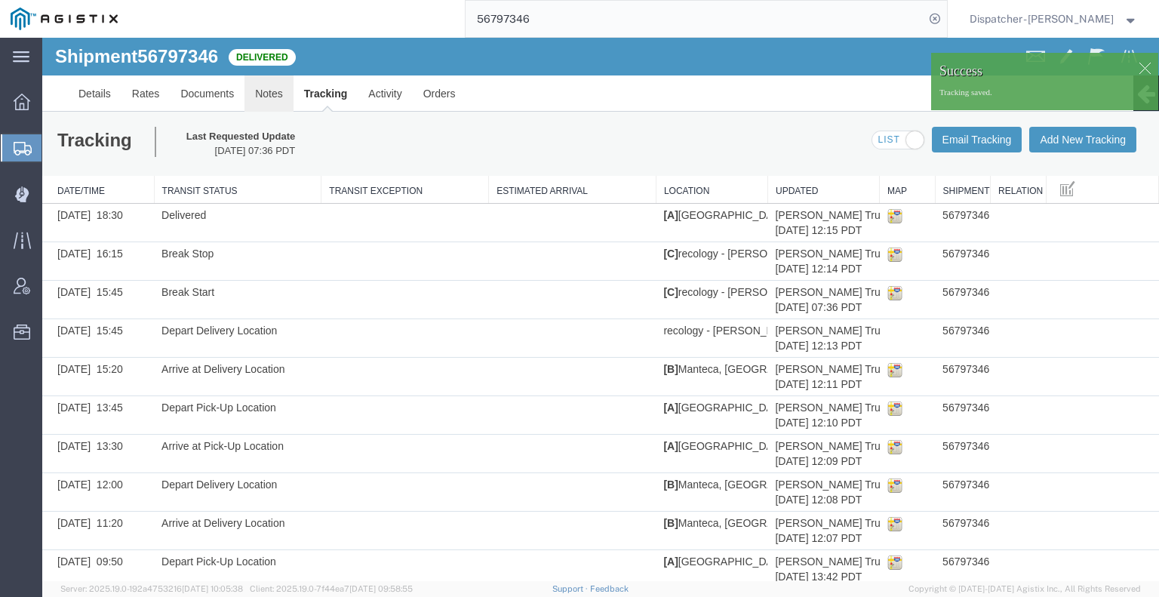
click at [269, 85] on link "Notes" at bounding box center [268, 93] width 49 height 36
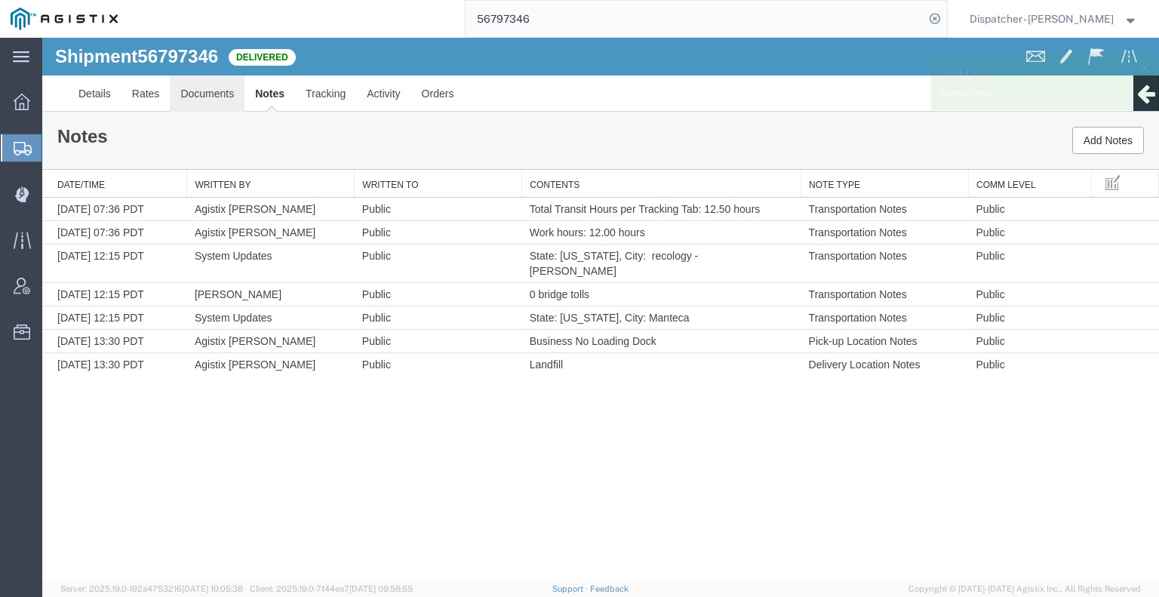
click at [232, 94] on link "Documents" at bounding box center [207, 93] width 75 height 36
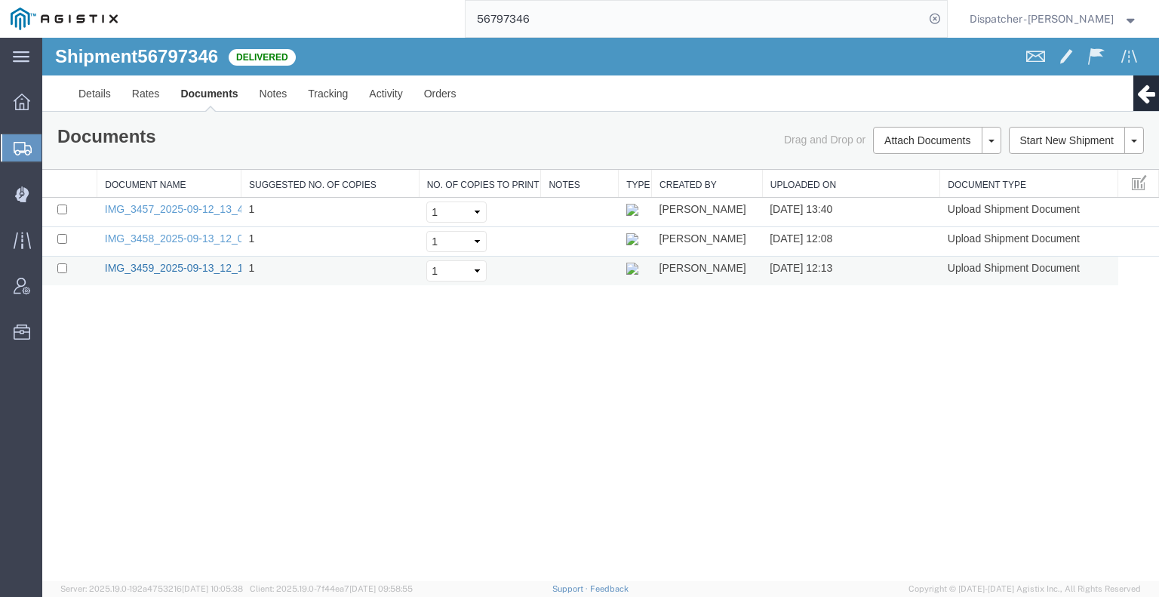
click at [173, 271] on link "IMG_3459_2025-09-13_12_13_26.jpeg" at bounding box center [197, 268] width 185 height 12
click at [152, 398] on div "Shipment 56797346 3 of 3 Delivered Details Rates Documents Notes Tracking Activ…" at bounding box center [600, 309] width 1117 height 543
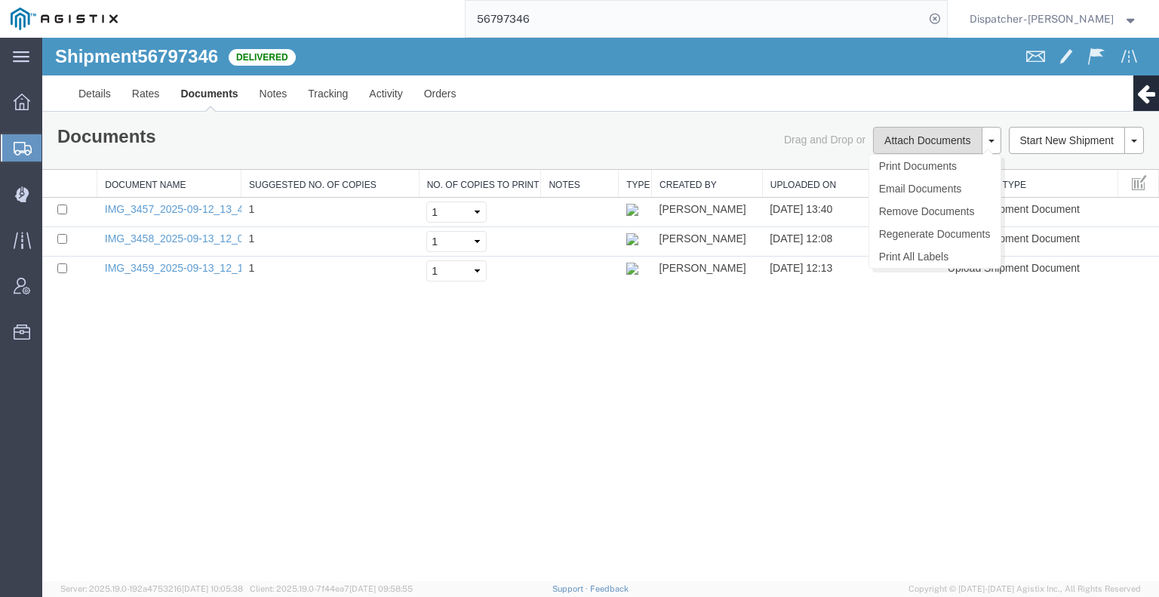
click at [919, 132] on button "Attach Documents" at bounding box center [927, 140] width 109 height 27
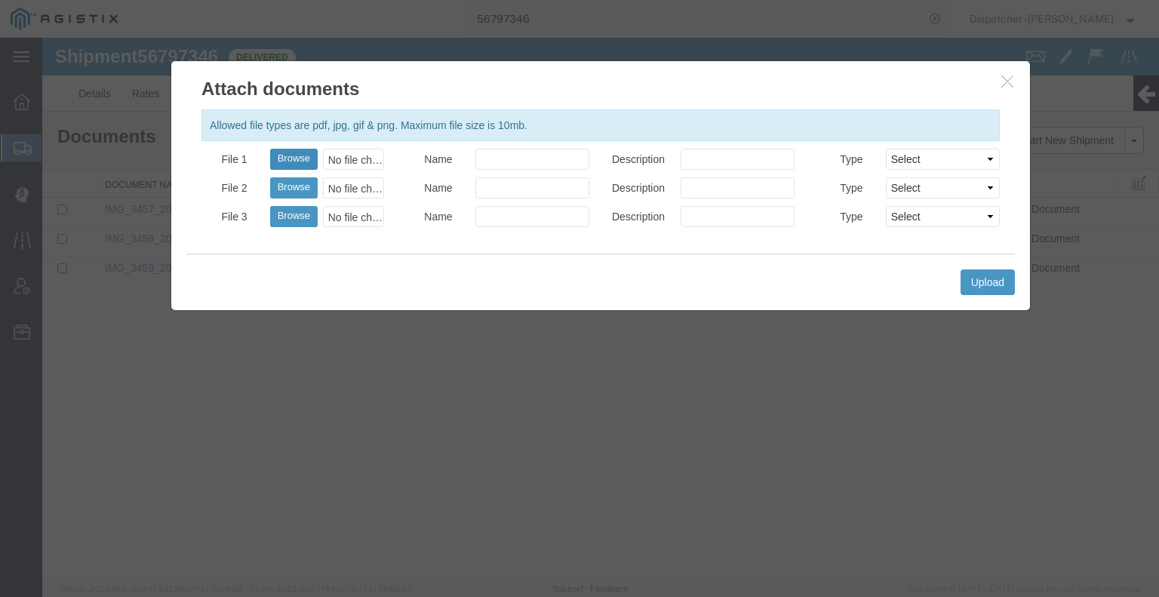
click at [283, 158] on button "Browse" at bounding box center [294, 159] width 48 height 21
type input "C:\fakepath\56797346trktag.pdf"
click at [1001, 279] on button "Upload" at bounding box center [987, 282] width 54 height 26
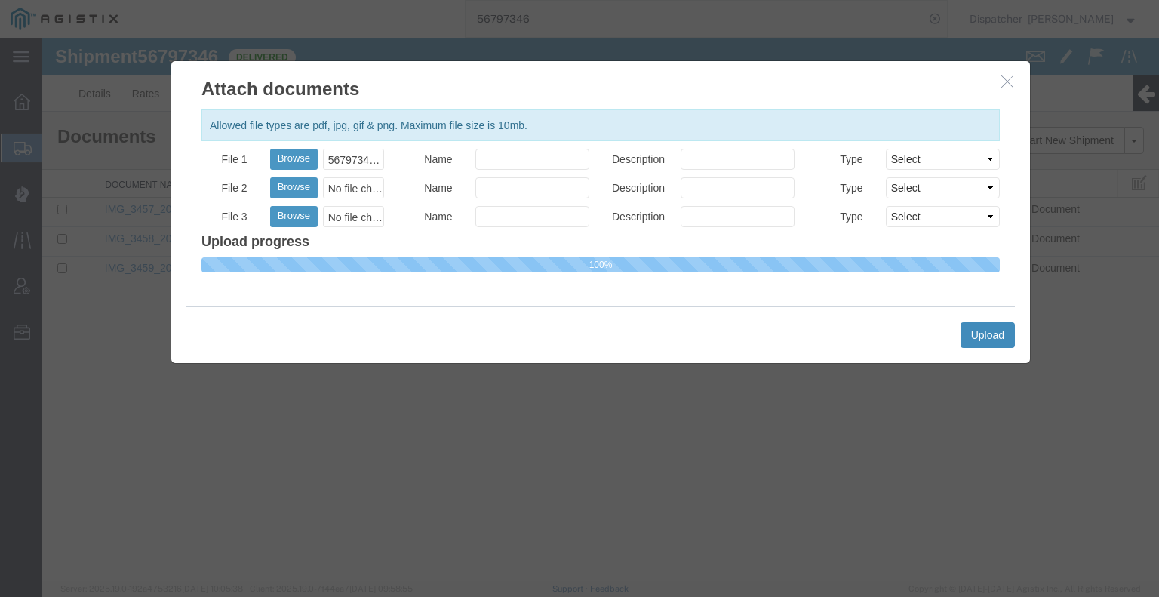
select select
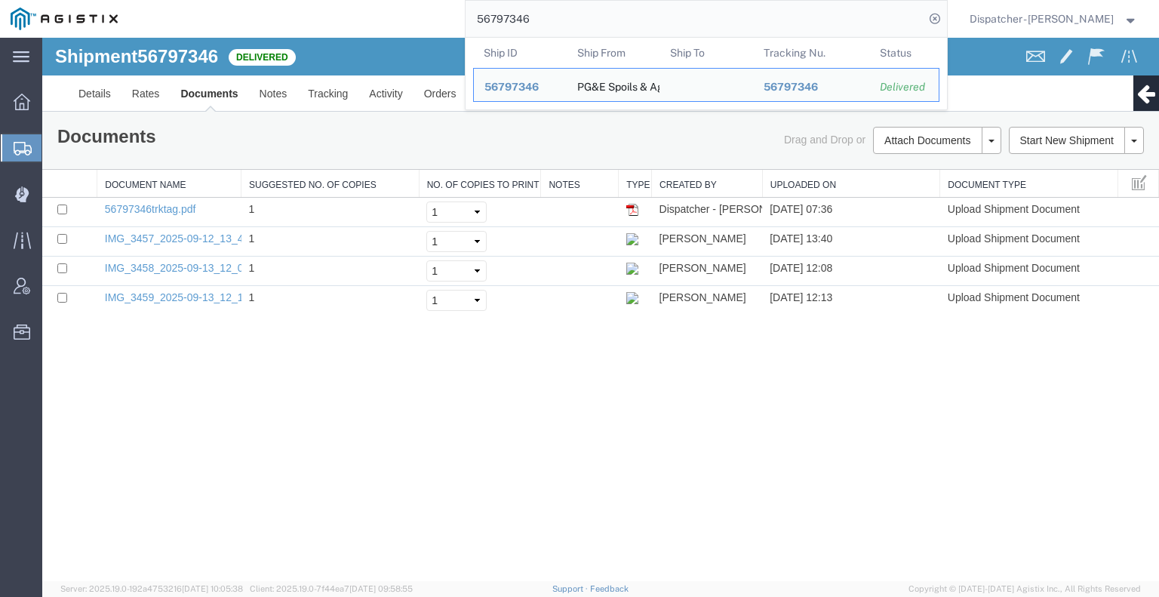
drag, startPoint x: 525, startPoint y: 23, endPoint x: 419, endPoint y: 0, distance: 108.8
click at [438, 10] on div "56797346 Ship ID Ship From Ship To Tracking Nu. Status Ship ID 56797346 Ship Fr…" at bounding box center [537, 19] width 819 height 38
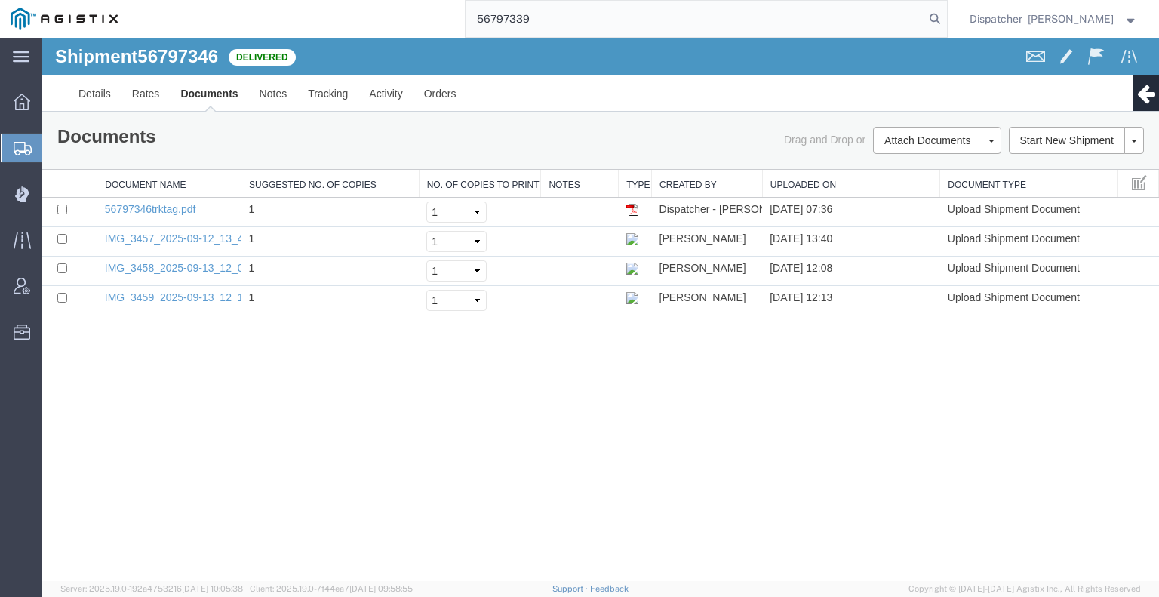
type input "56797339"
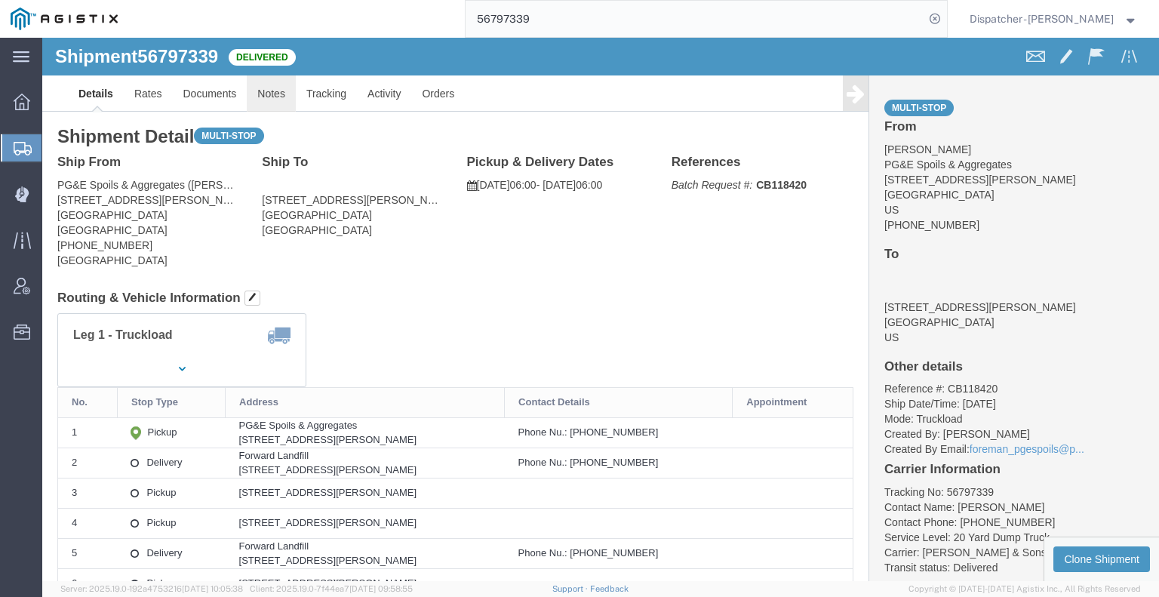
click link "Notes"
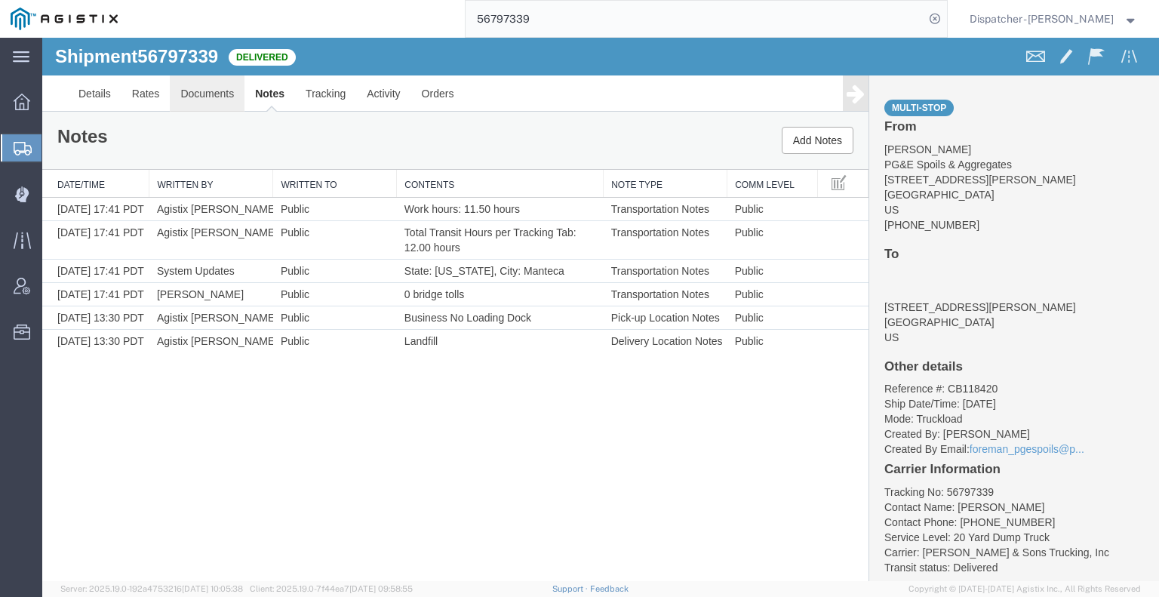
click at [216, 91] on link "Documents" at bounding box center [207, 93] width 75 height 36
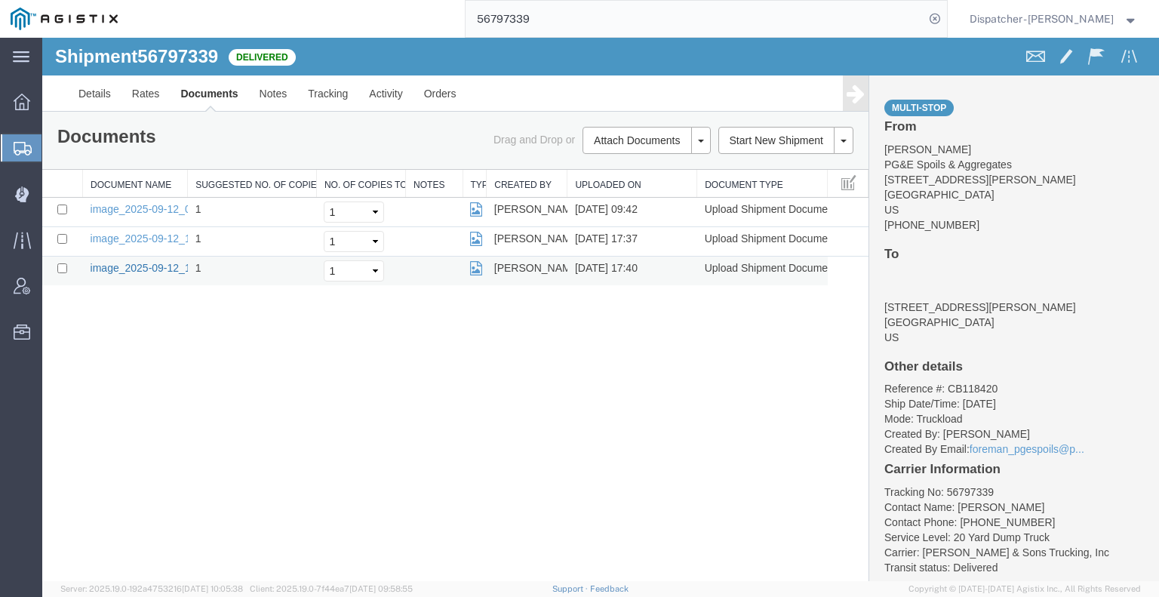
click at [100, 268] on link "image_2025-09-12_17_40_43.jpg" at bounding box center [170, 268] width 158 height 12
drag, startPoint x: 97, startPoint y: 485, endPoint x: 146, endPoint y: 447, distance: 61.7
click at [98, 485] on div "Shipment 56797339 3 of 3 Delivered Details Rates Documents Notes Tracking Activ…" at bounding box center [600, 309] width 1117 height 543
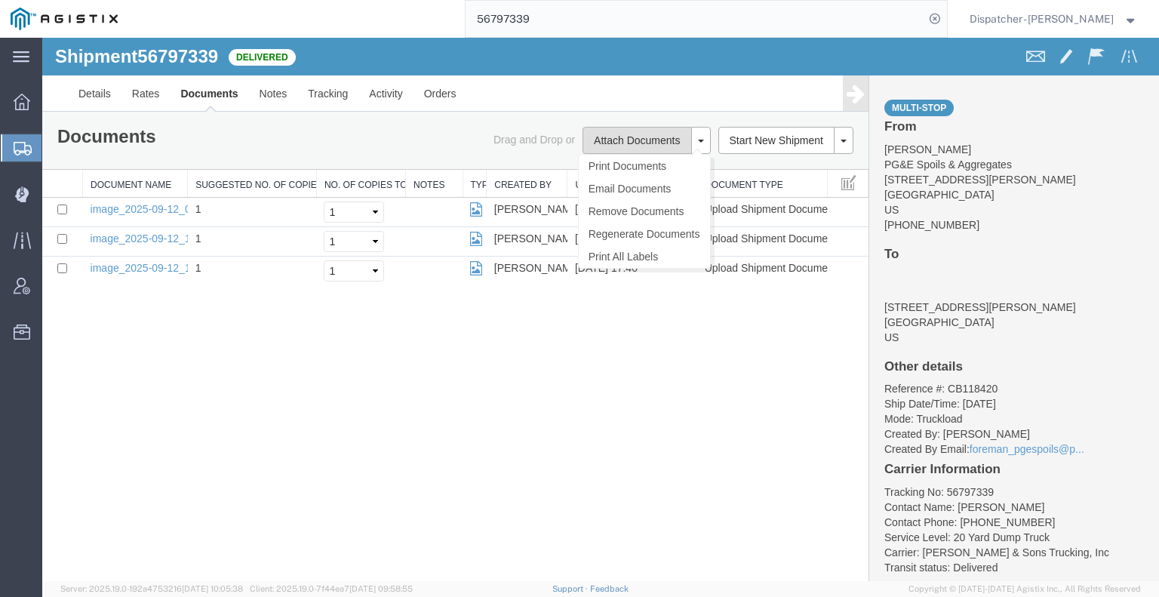
click at [625, 140] on button "Attach Documents" at bounding box center [636, 140] width 109 height 27
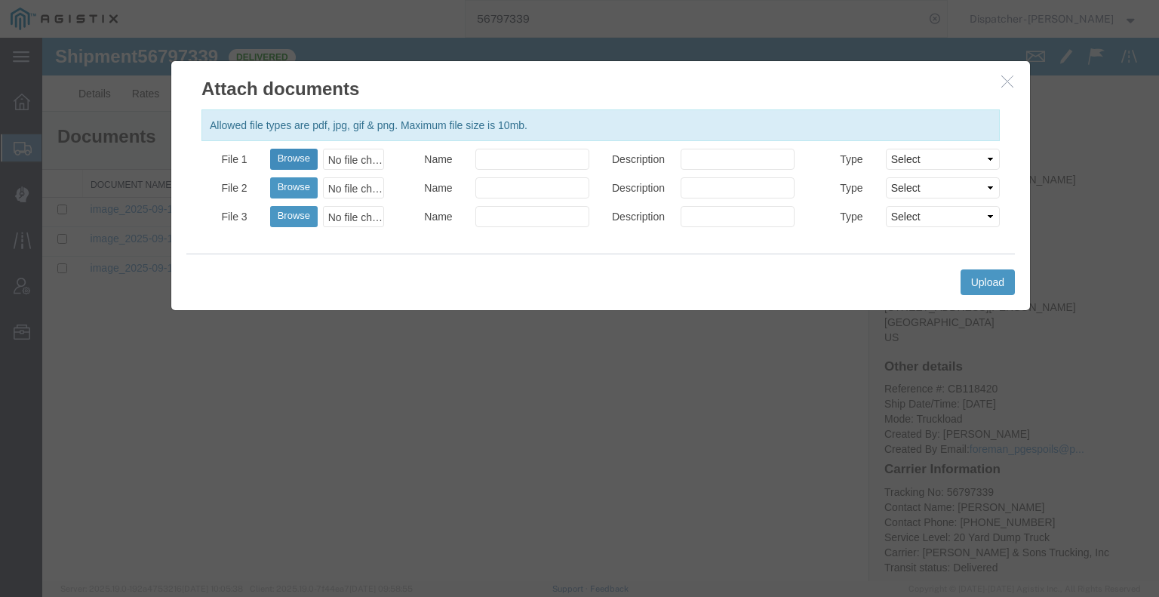
click at [278, 159] on button "Browse" at bounding box center [294, 159] width 48 height 21
type input "C:\fakepath\56797339trktag.pdf"
click at [983, 284] on button "Upload" at bounding box center [987, 282] width 54 height 26
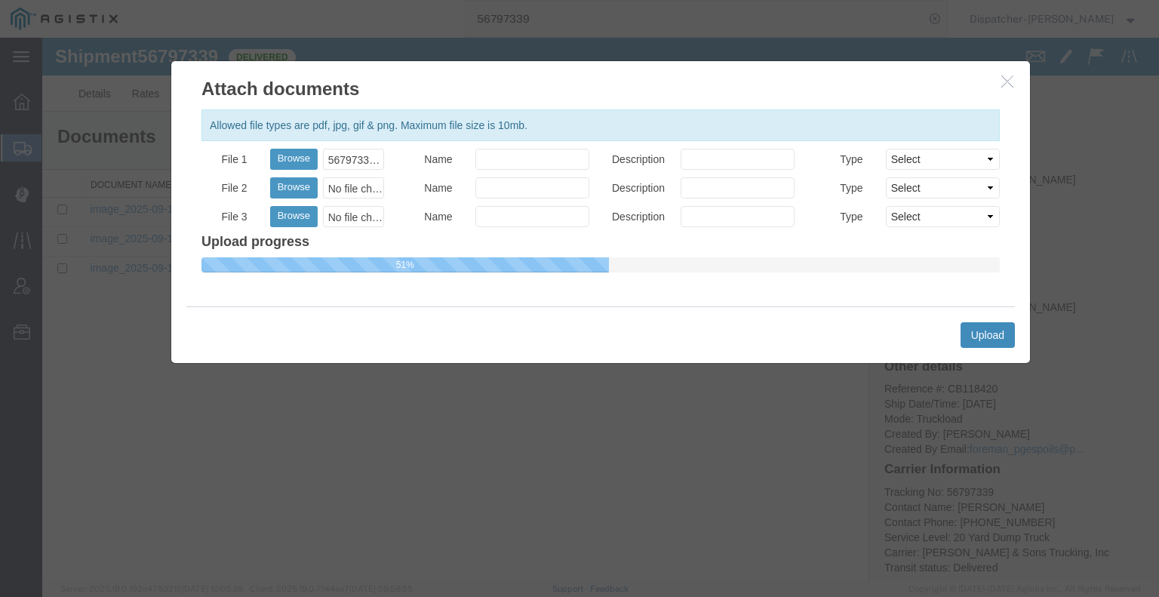
select select
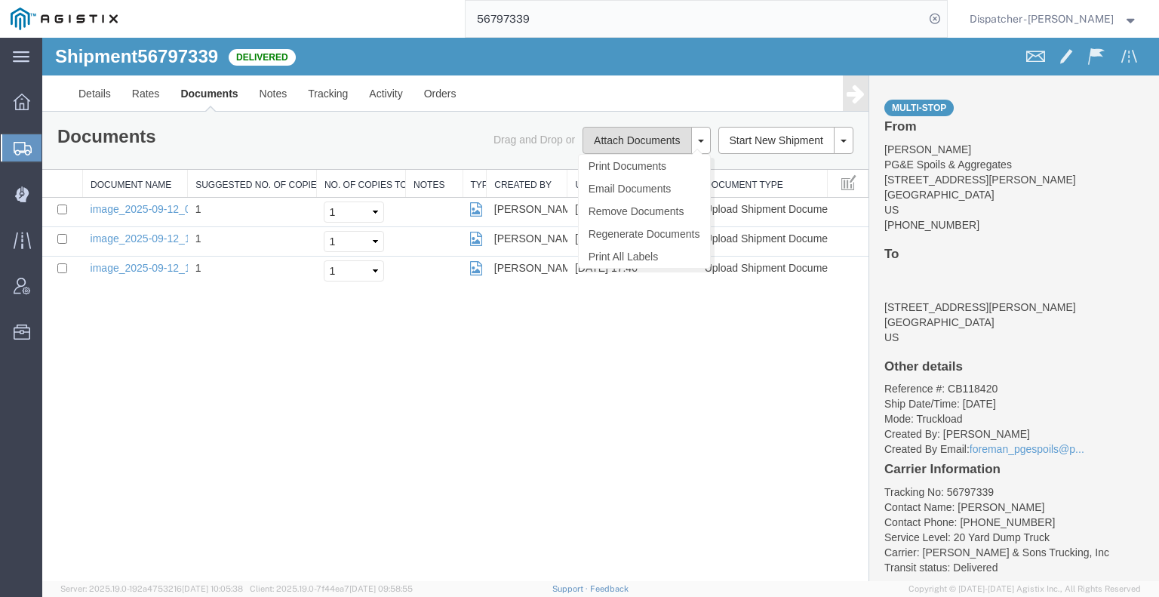
click at [652, 141] on button "Attach Documents" at bounding box center [636, 140] width 109 height 27
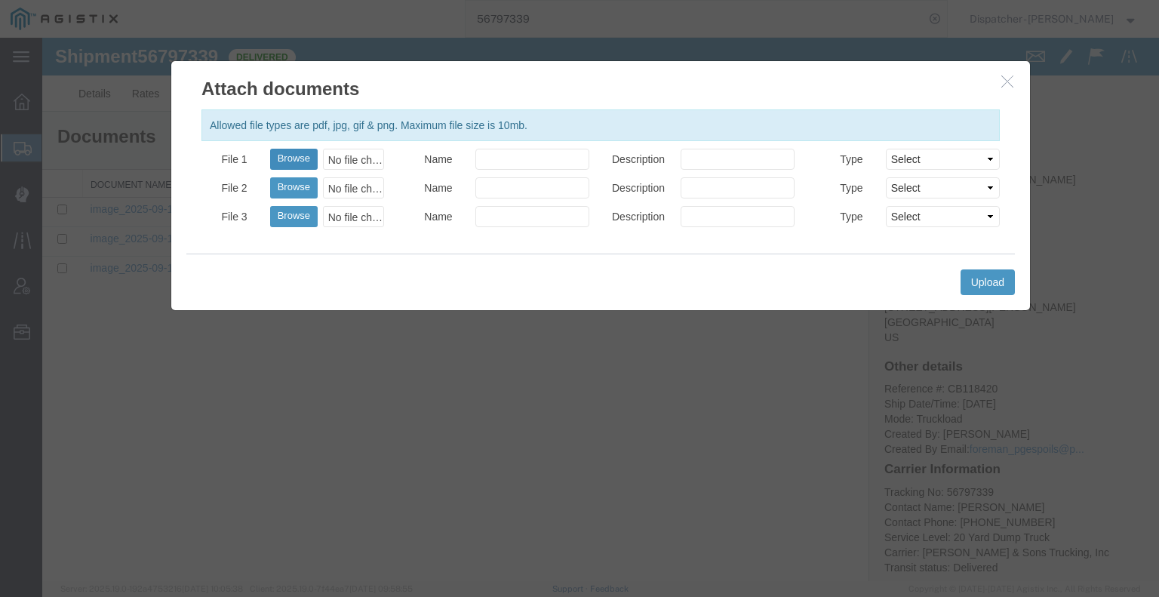
click at [288, 159] on button "Browse" at bounding box center [294, 159] width 48 height 21
type input "C:\fakepath\56797339trktag.pdf"
click at [982, 280] on button "Upload" at bounding box center [987, 282] width 54 height 26
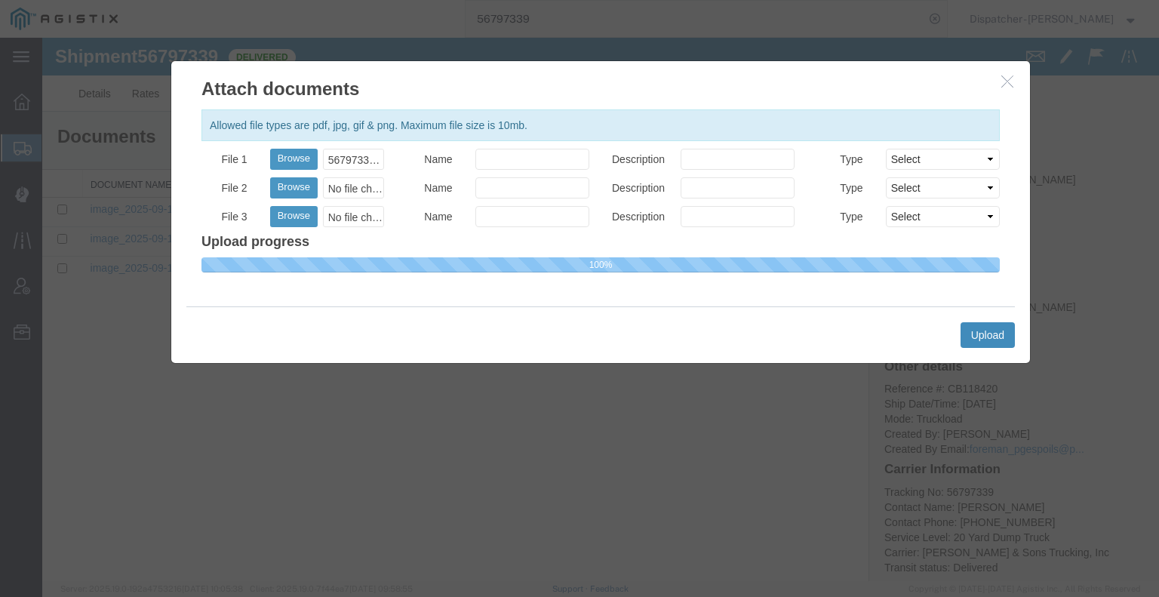
select select
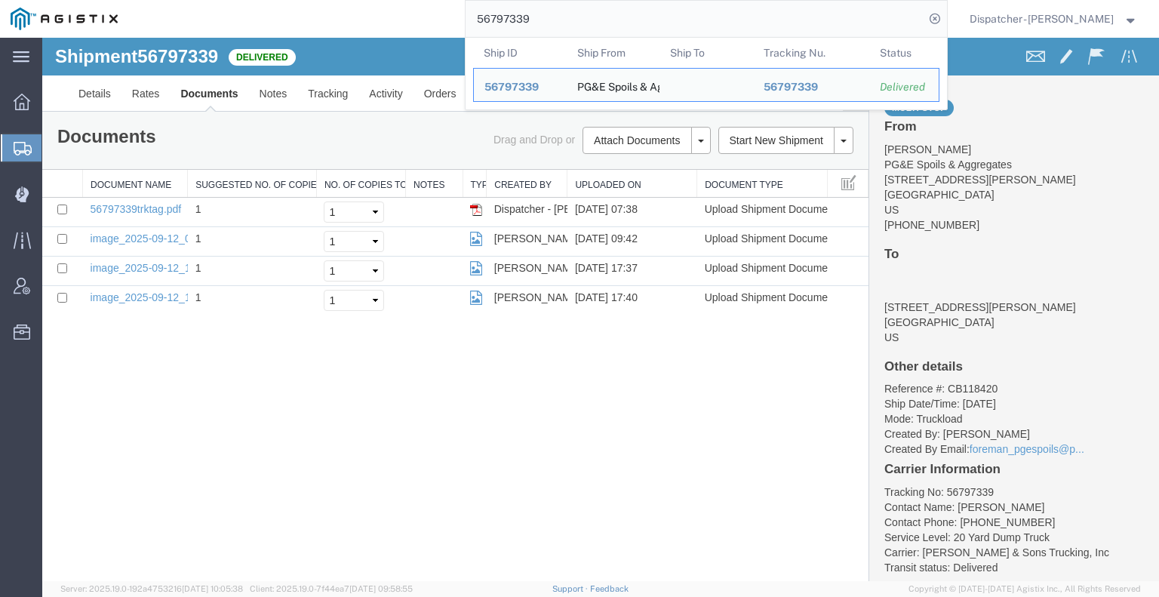
drag, startPoint x: 521, startPoint y: 17, endPoint x: 386, endPoint y: 17, distance: 135.1
click at [407, 19] on div "56797339 Ship ID Ship From Ship To Tracking Nu. Status Ship ID 56797339 Ship Fr…" at bounding box center [537, 19] width 819 height 38
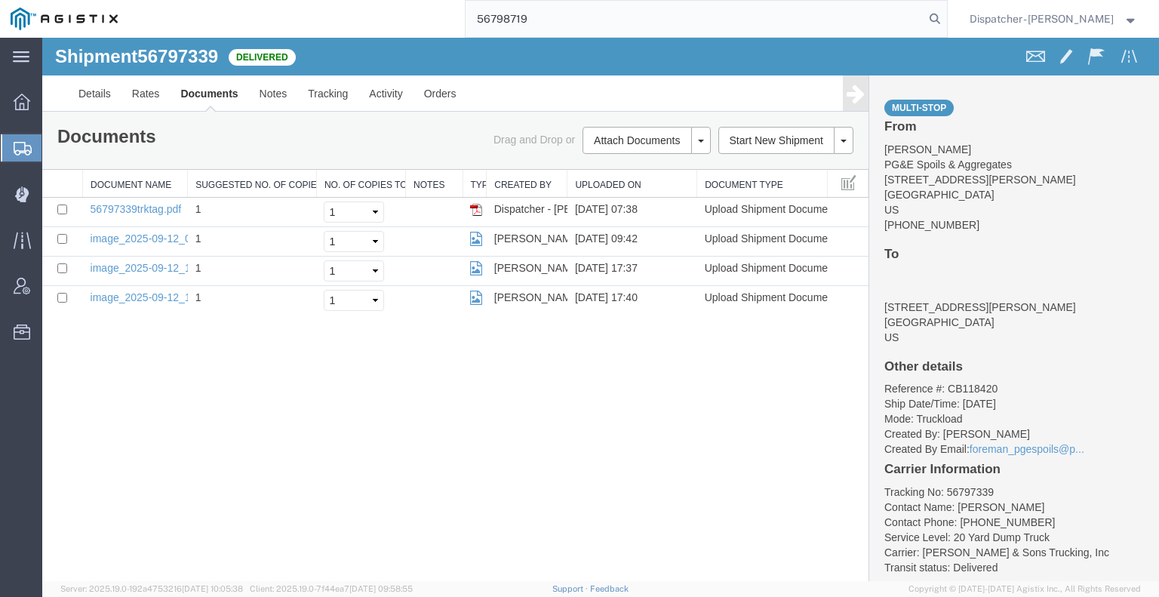
type input "56798719"
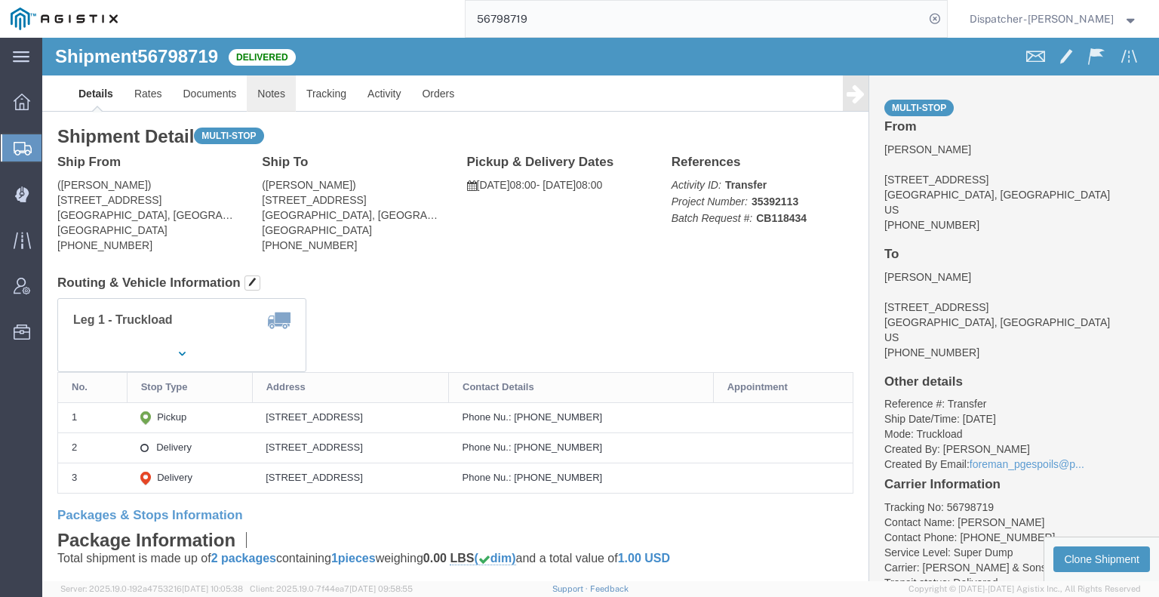
click link "Notes"
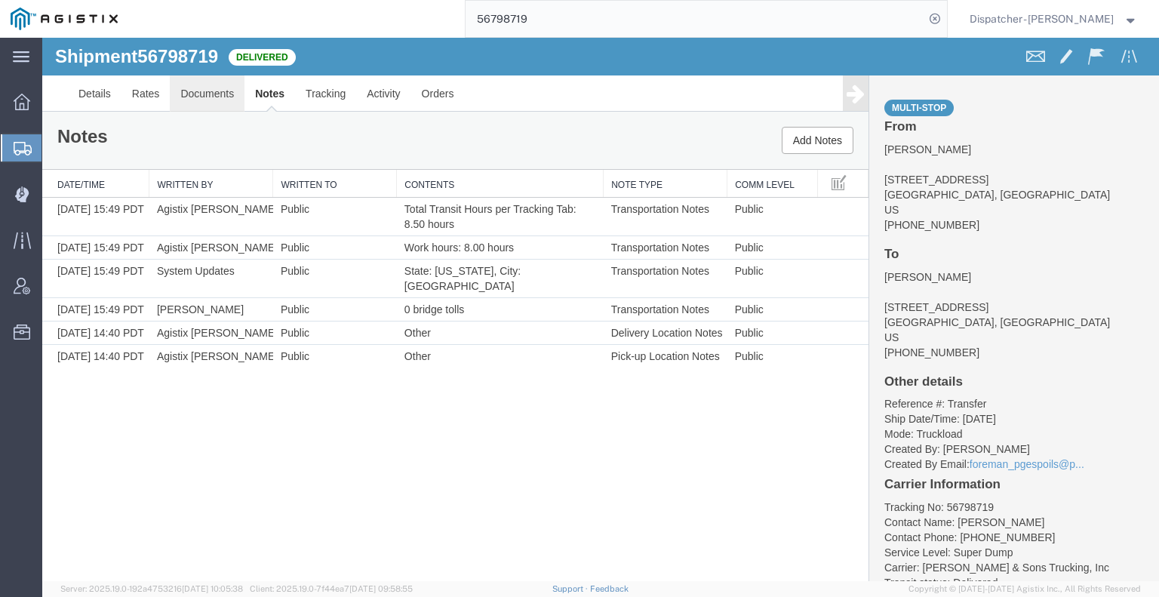
click at [212, 102] on link "Documents" at bounding box center [207, 93] width 75 height 36
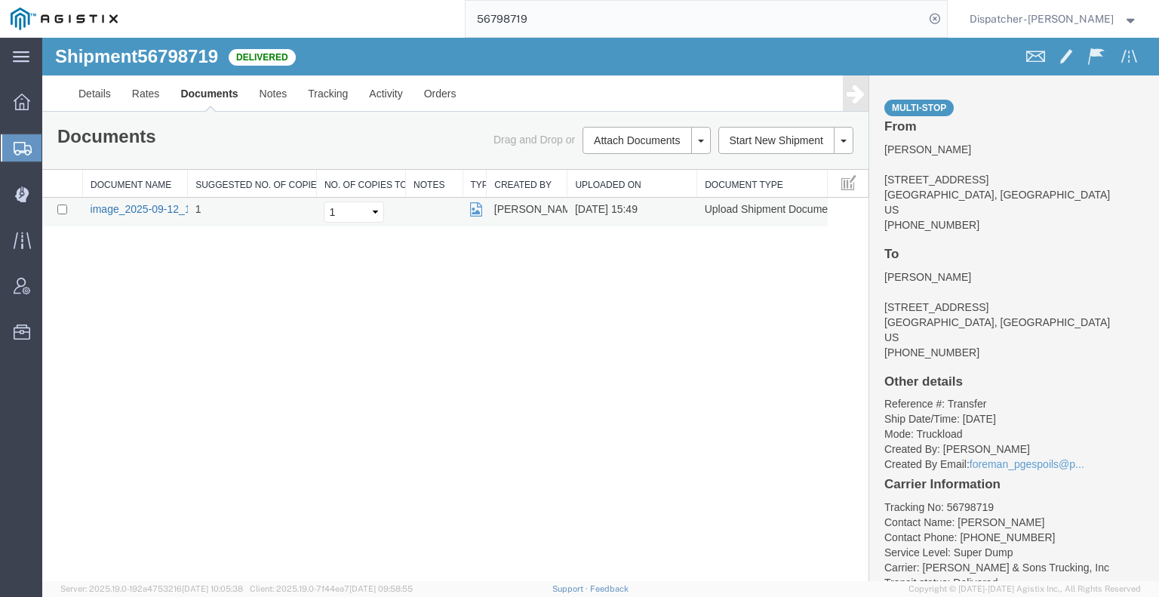
click at [161, 211] on link "image_2025-09-12_15_49_07.jpg" at bounding box center [170, 209] width 158 height 12
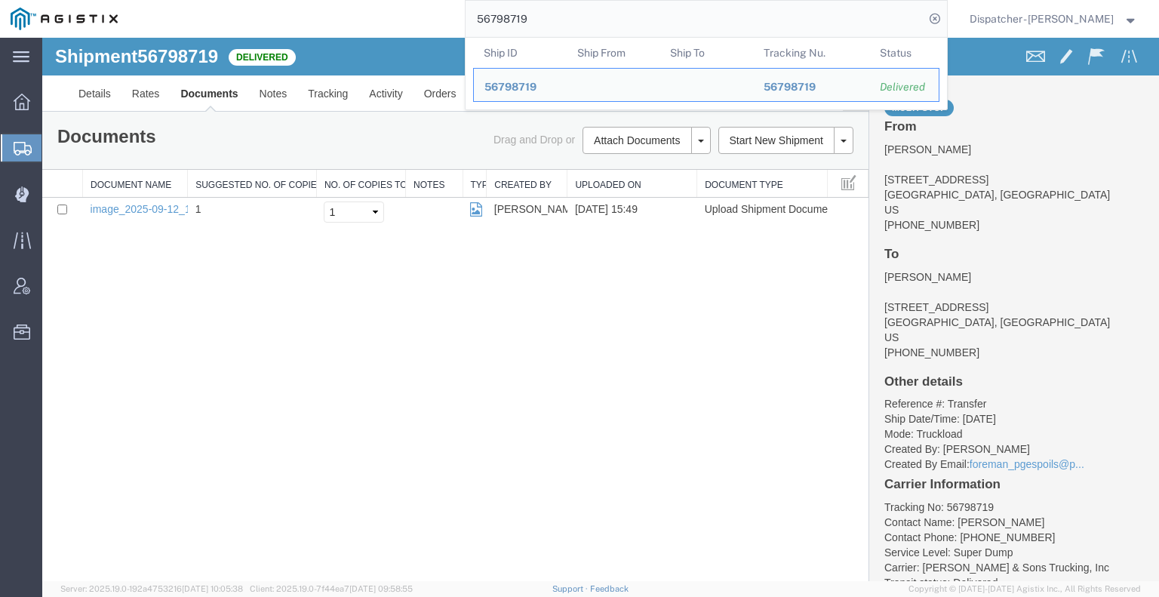
drag, startPoint x: 543, startPoint y: 32, endPoint x: 372, endPoint y: 29, distance: 171.3
click at [413, 32] on div "56798719 Ship ID Ship From Ship To Tracking Nu. Status Ship ID 56798719 Ship Fr…" at bounding box center [537, 19] width 819 height 38
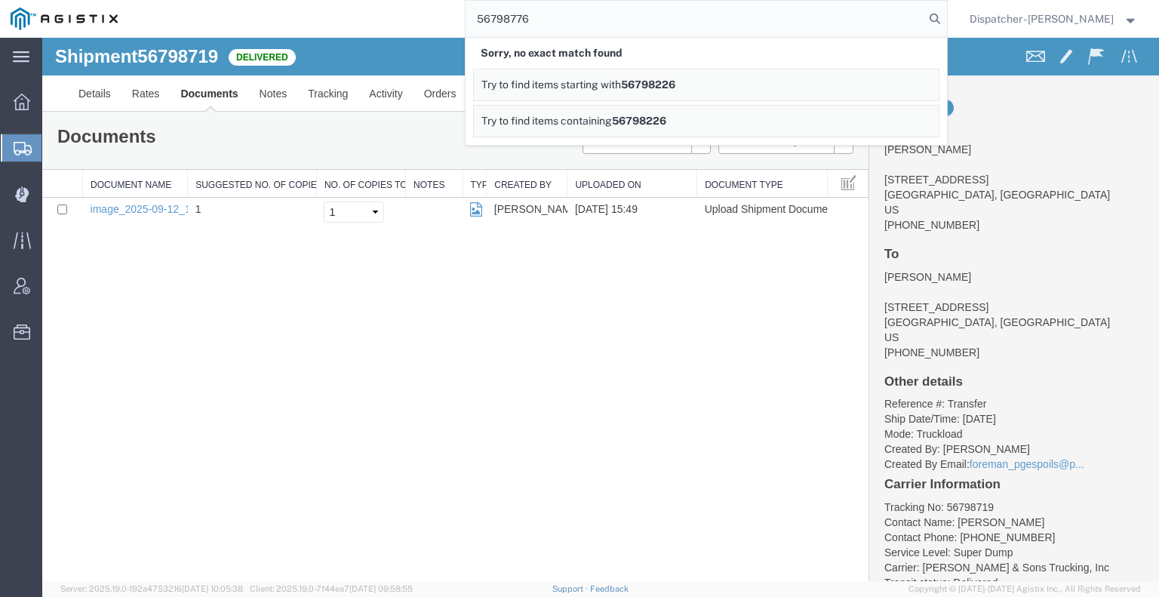
type input "56798776"
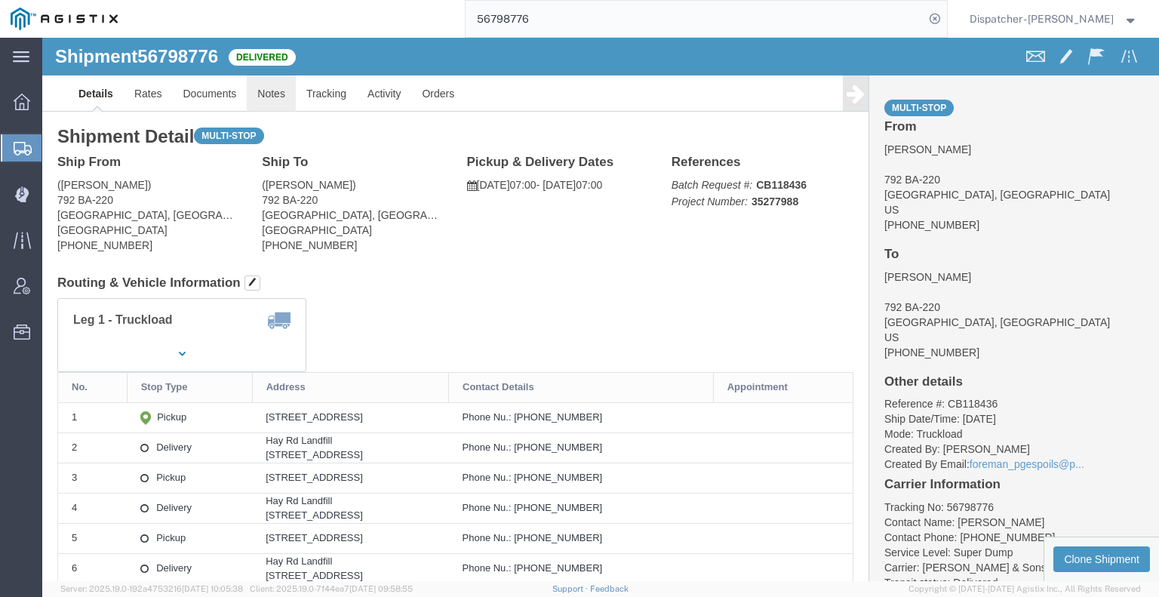
click link "Notes"
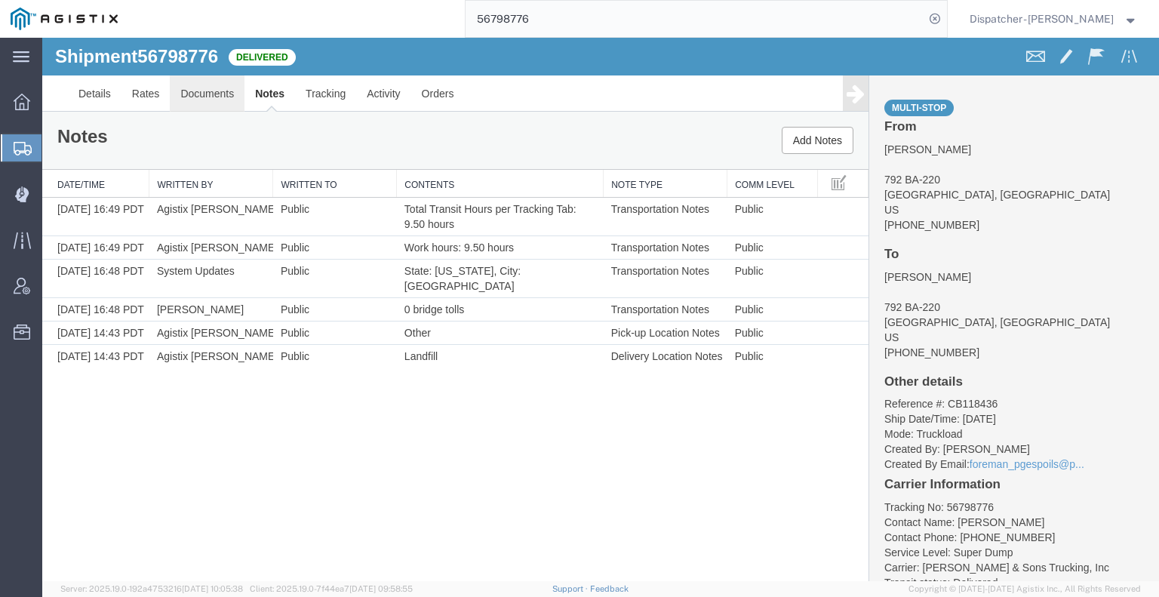
click at [214, 100] on link "Documents" at bounding box center [207, 93] width 75 height 36
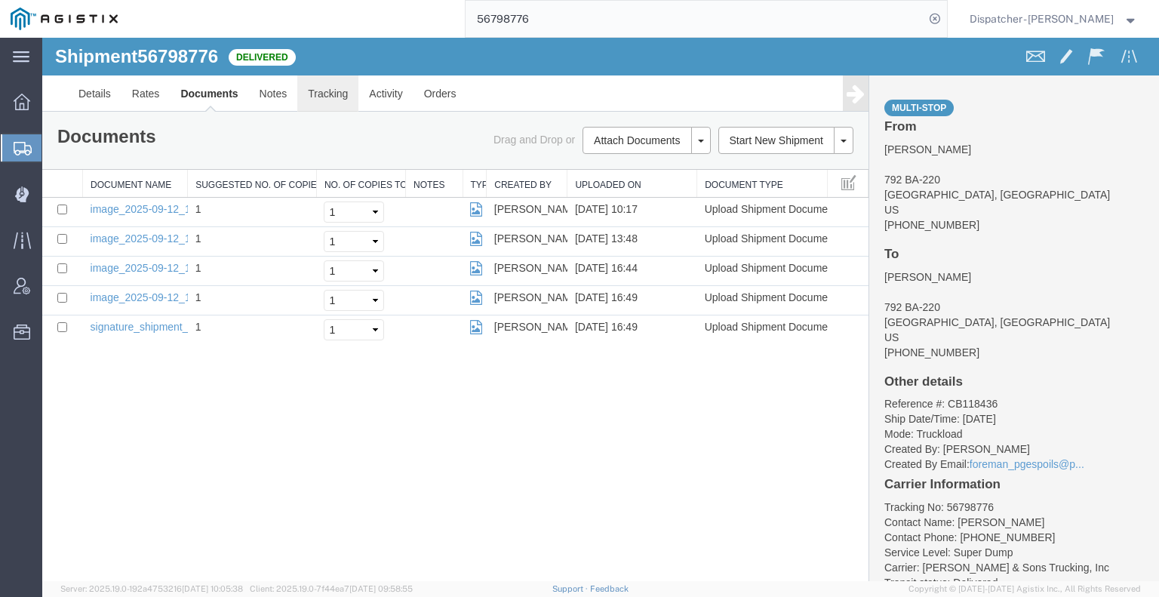
click at [318, 97] on link "Tracking" at bounding box center [327, 93] width 61 height 36
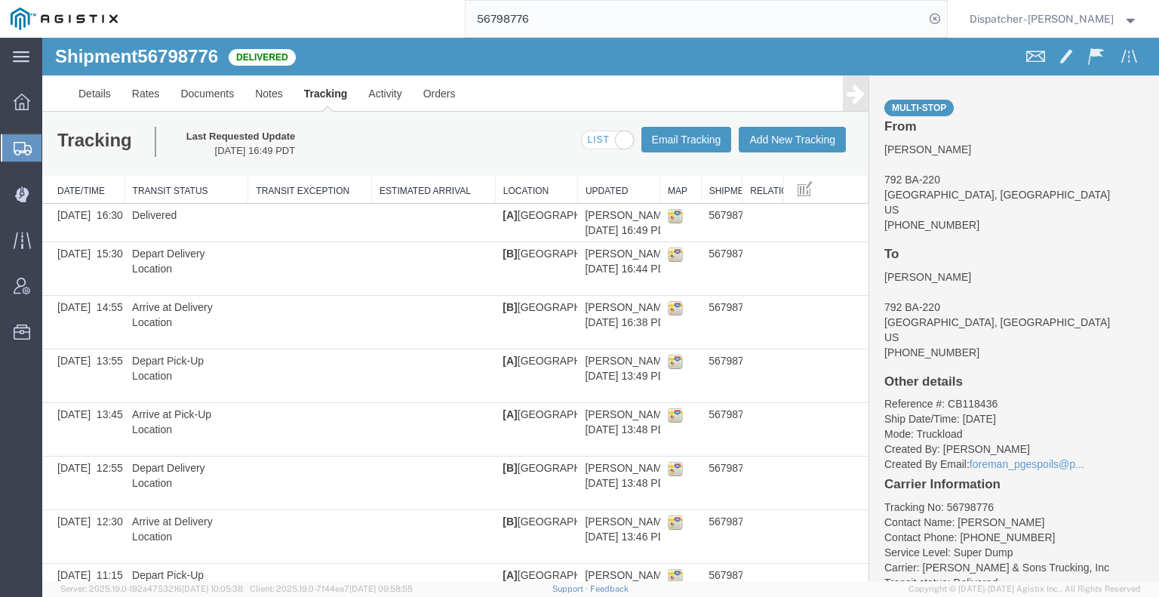
click at [845, 105] on link at bounding box center [856, 92] width 26 height 35
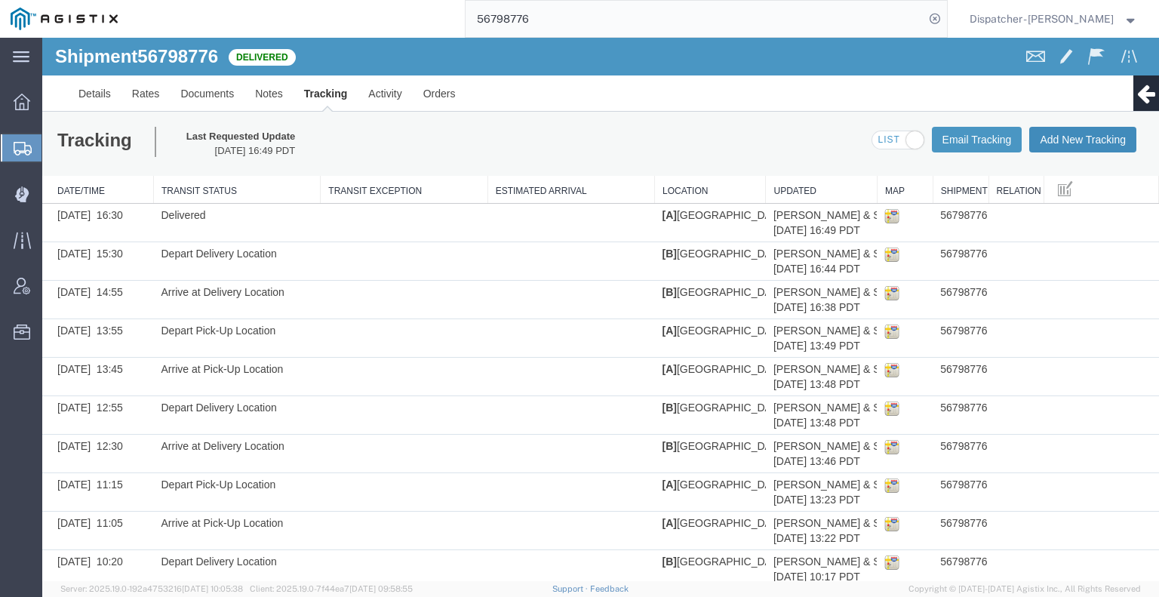
click at [1056, 141] on button "Add New Tracking" at bounding box center [1082, 140] width 107 height 26
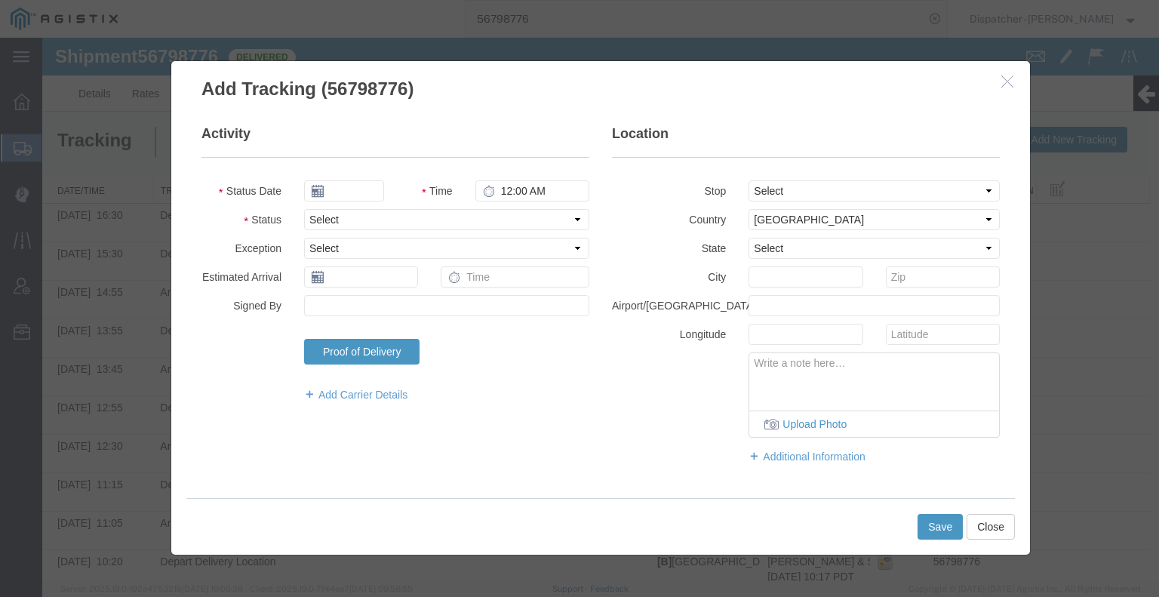
type input "[DATE]"
type input "8:00 AM"
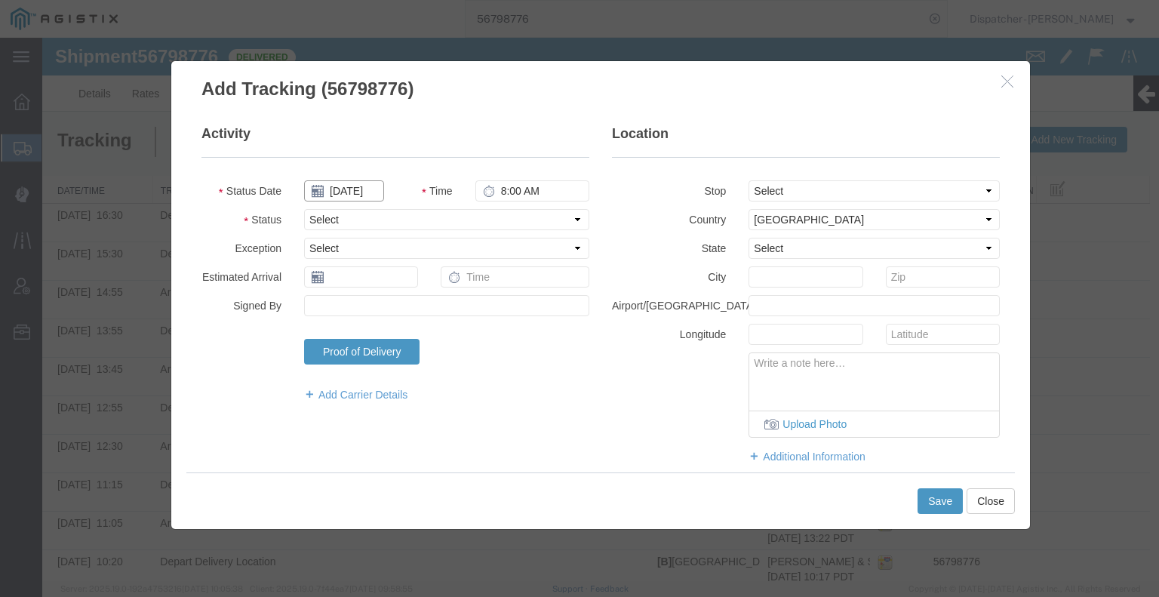
click at [340, 187] on input "[DATE]" at bounding box center [344, 190] width 80 height 21
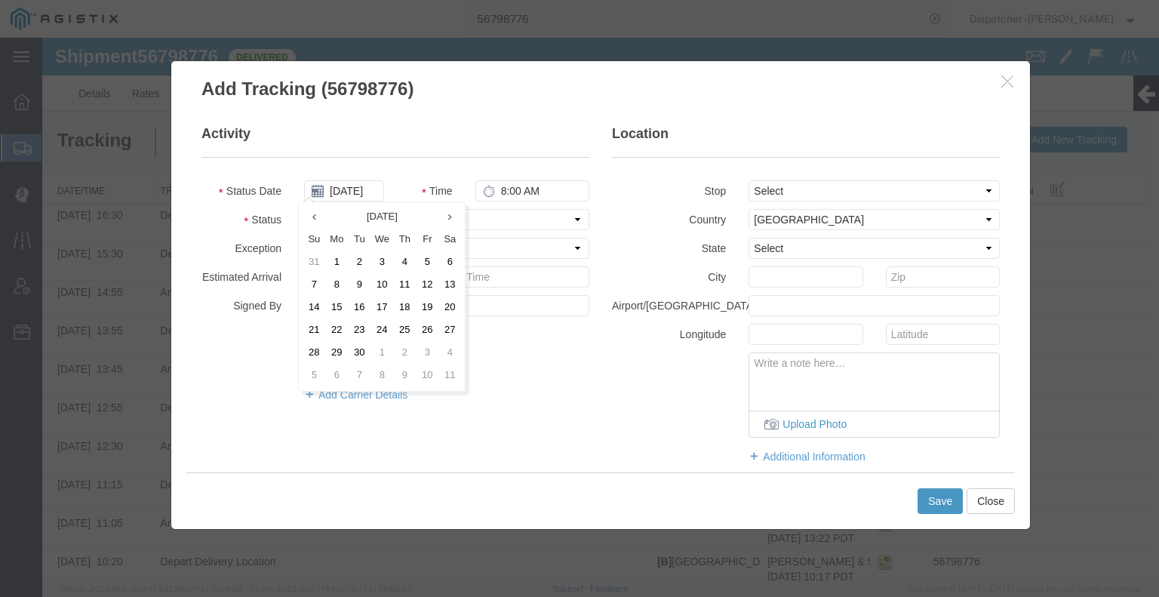
click at [429, 285] on td "12" at bounding box center [427, 285] width 23 height 23
type input "[DATE]"
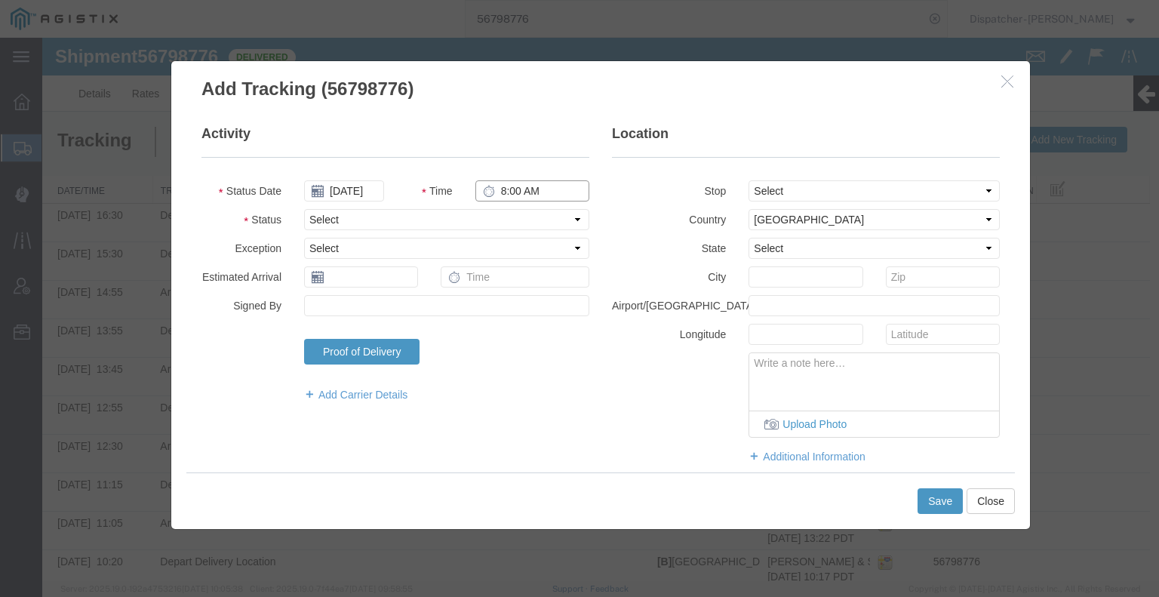
click at [515, 186] on input "8:00 AM" at bounding box center [532, 190] width 114 height 21
type input "3:30 PM"
click at [501, 215] on select "Select Arrival Notice Available Arrival Notice Imported Arrive at Delivery Loca…" at bounding box center [446, 219] width 285 height 21
select select "BREAKSTART"
click at [304, 209] on select "Select Arrival Notice Available Arrival Notice Imported Arrive at Delivery Loca…" at bounding box center [446, 219] width 285 height 21
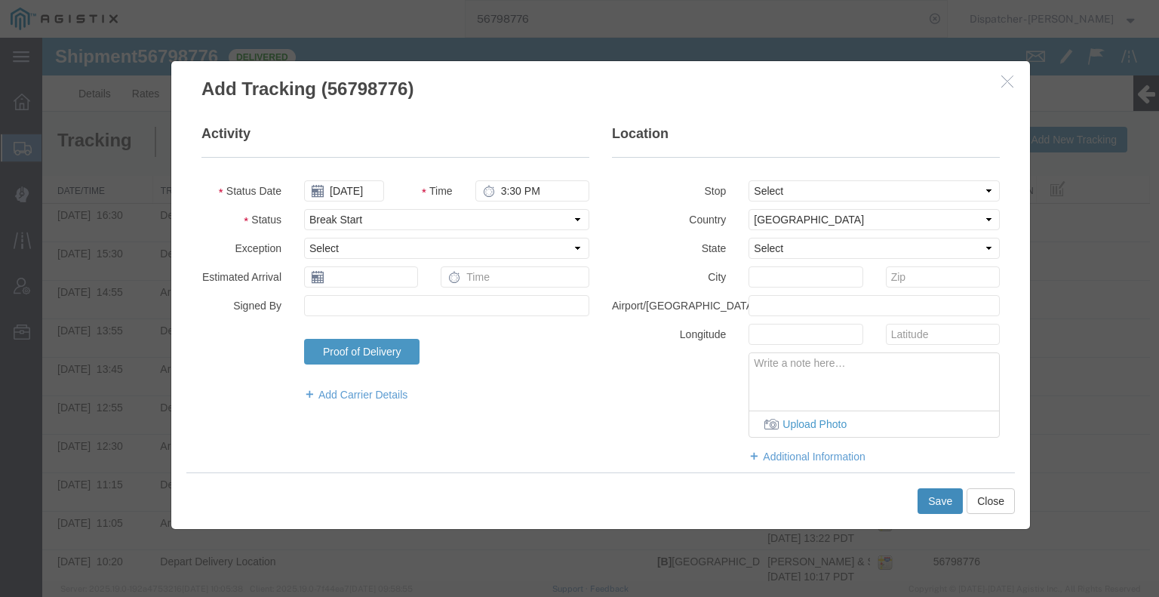
click at [945, 498] on button "Save" at bounding box center [939, 501] width 45 height 26
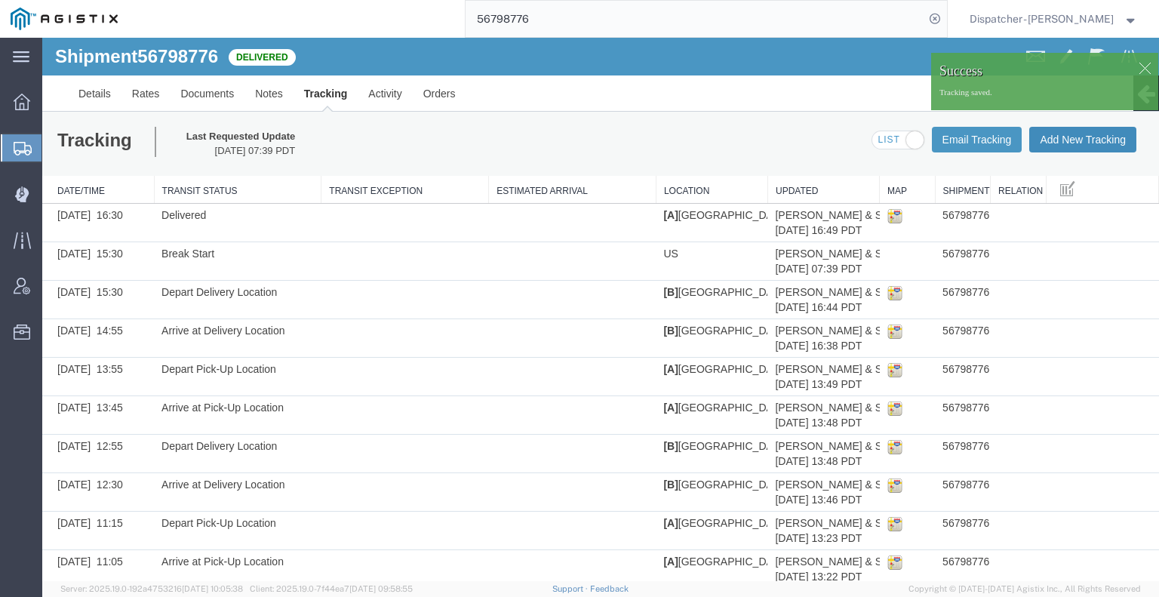
click at [1085, 146] on button "Add New Tracking" at bounding box center [1082, 140] width 107 height 26
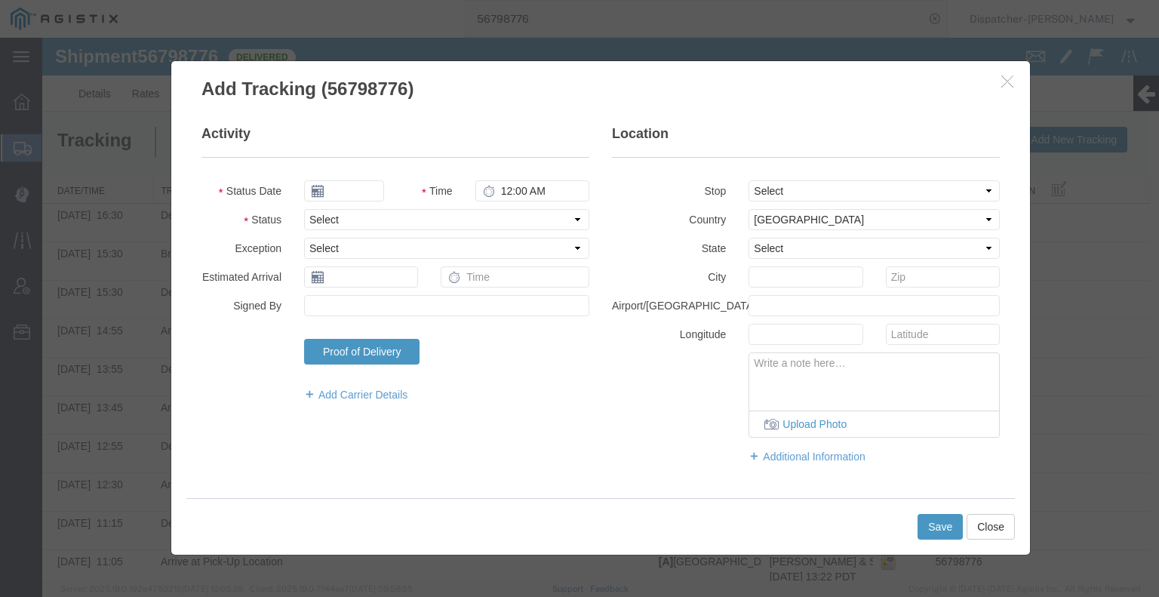
type input "[DATE]"
type input "8:00 AM"
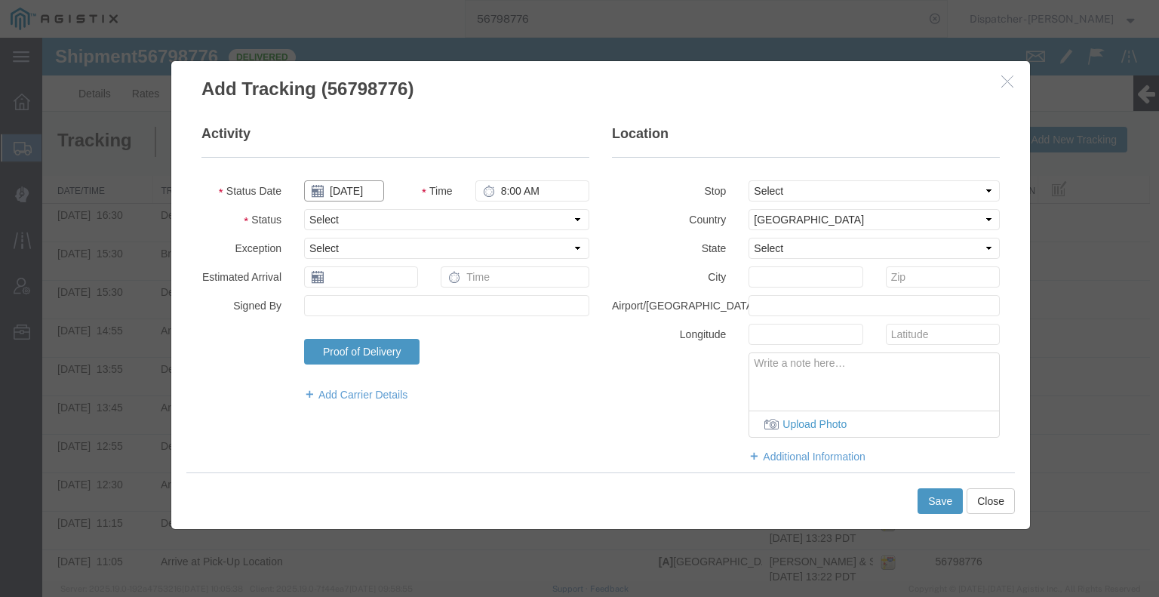
click at [358, 195] on input "[DATE]" at bounding box center [344, 190] width 80 height 21
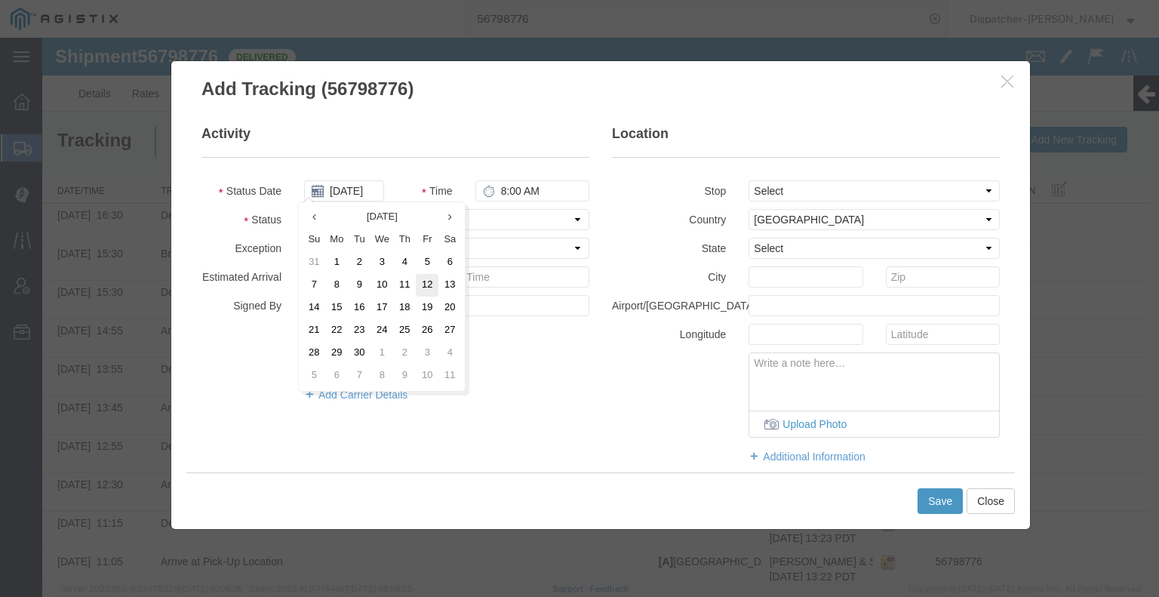
click at [431, 287] on td "12" at bounding box center [427, 285] width 23 height 23
type input "[DATE]"
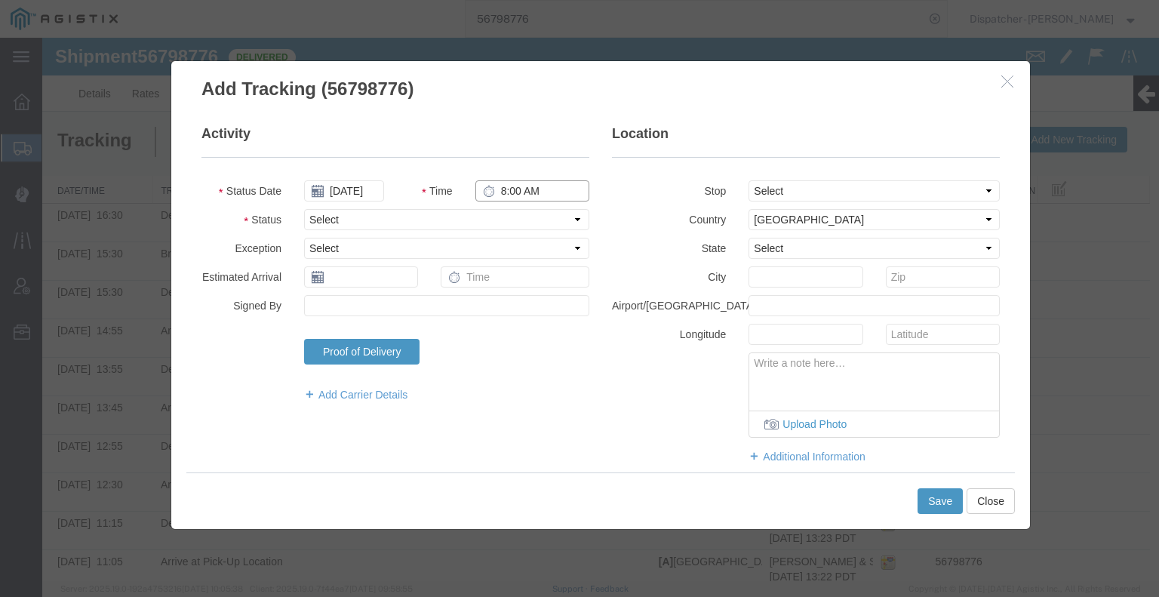
click at [530, 186] on input "8:00 AM" at bounding box center [532, 190] width 114 height 21
type input "4:00 PM"
click at [505, 223] on select "Select Arrival Notice Available Arrival Notice Imported Arrive at Delivery Loca…" at bounding box center [446, 219] width 285 height 21
select select "BREAKSTOP"
click at [304, 209] on select "Select Arrival Notice Available Arrival Notice Imported Arrive at Delivery Loca…" at bounding box center [446, 219] width 285 height 21
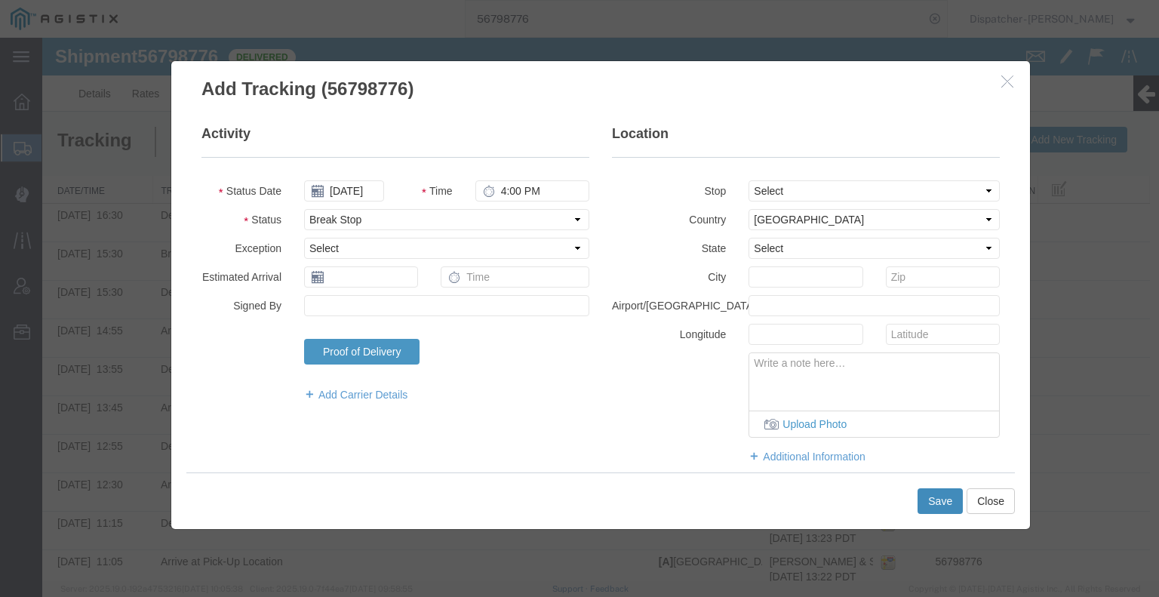
click at [942, 500] on button "Save" at bounding box center [939, 501] width 45 height 26
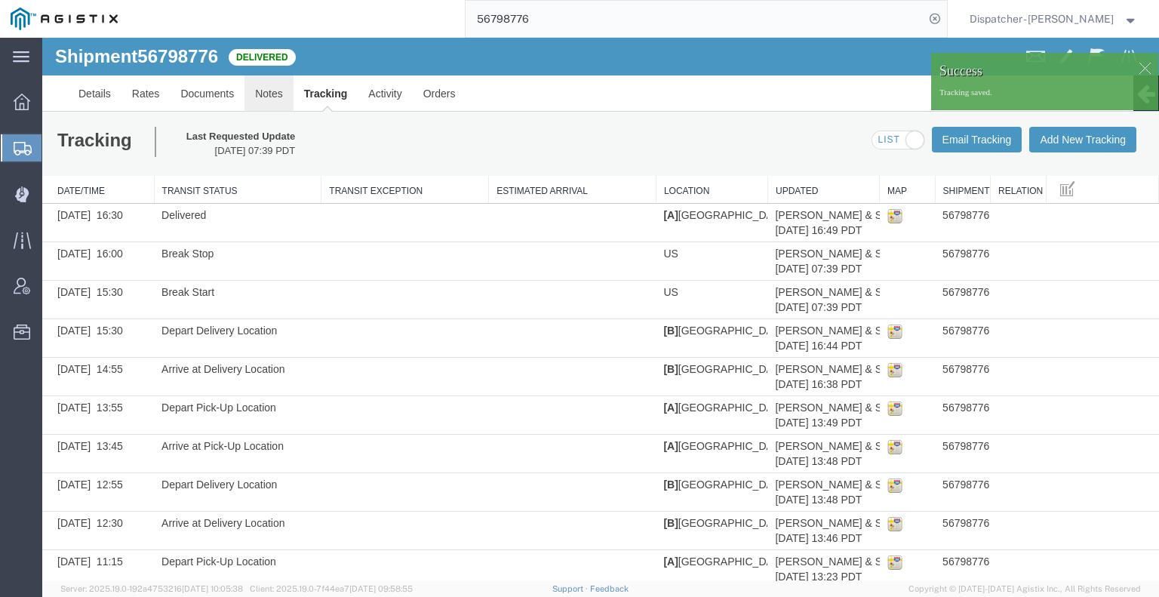
click at [276, 96] on link "Notes" at bounding box center [268, 93] width 49 height 36
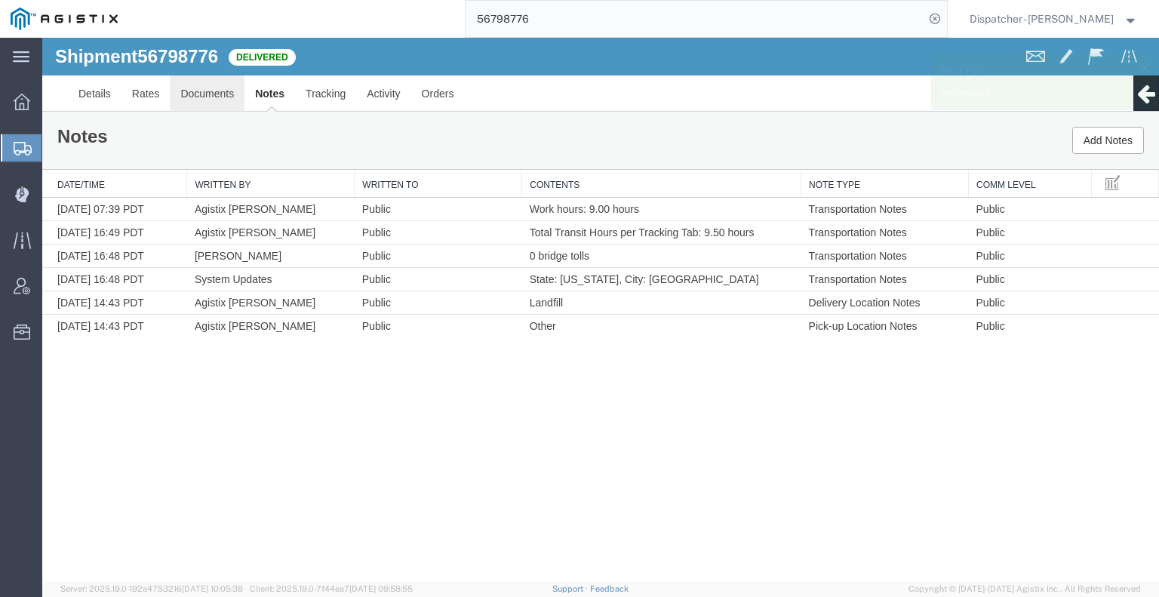
click at [199, 87] on link "Documents" at bounding box center [207, 93] width 75 height 36
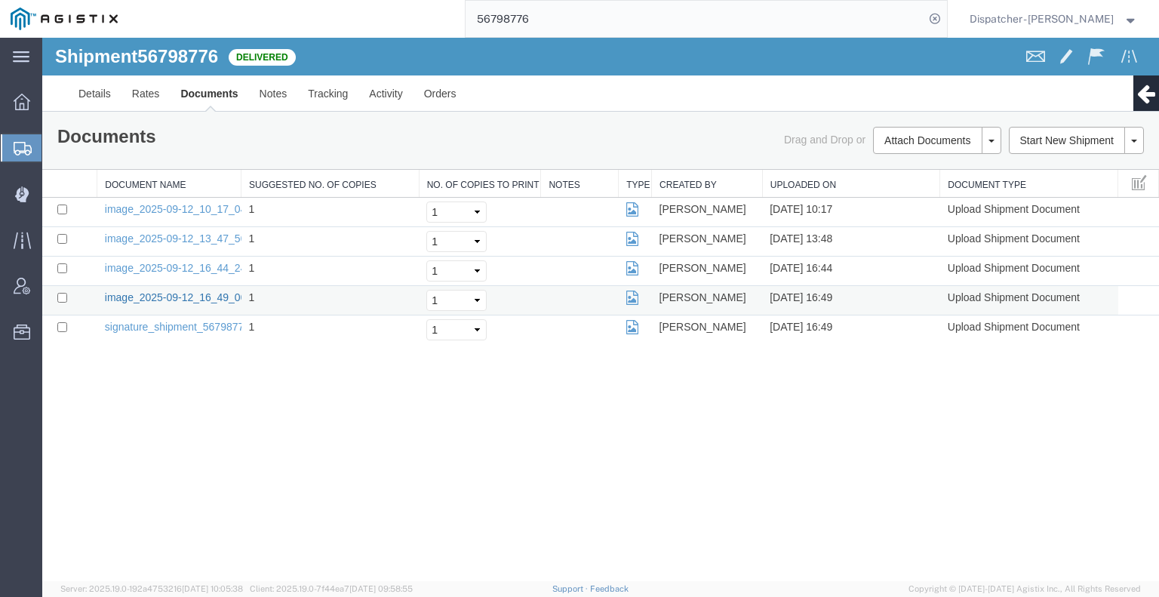
click at [175, 298] on link "image_2025-09-12_16_49_00.jpg" at bounding box center [184, 297] width 158 height 12
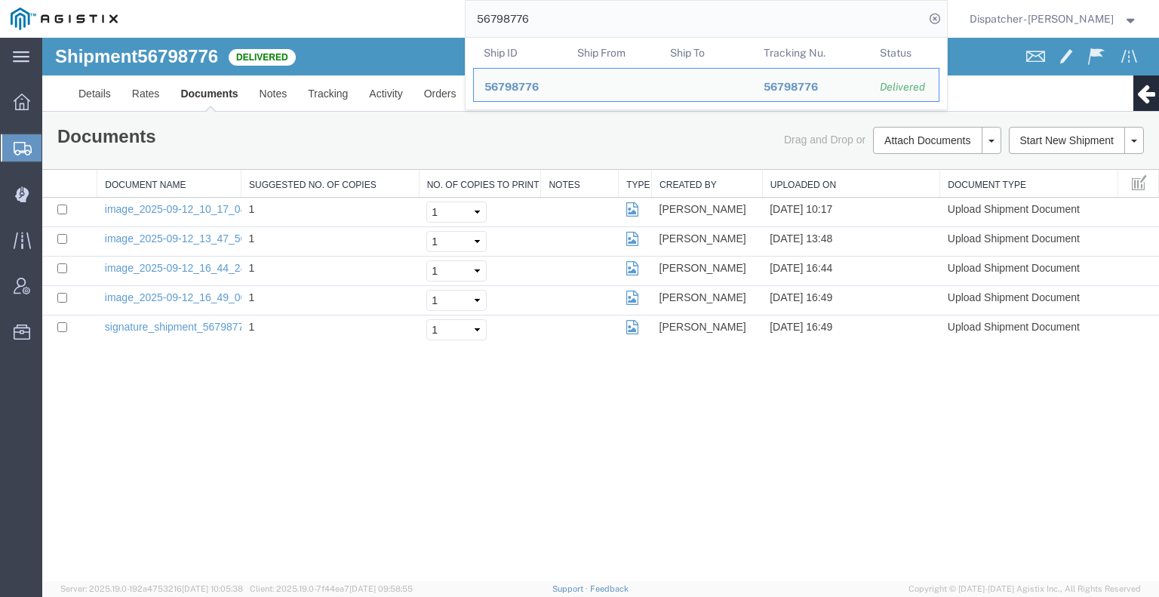
drag, startPoint x: 540, startPoint y: 23, endPoint x: 365, endPoint y: 21, distance: 175.0
click at [421, 22] on div "56798776 Ship ID Ship From Ship To Tracking Nu. Status Ship ID 56798776 Ship Fr…" at bounding box center [537, 19] width 819 height 38
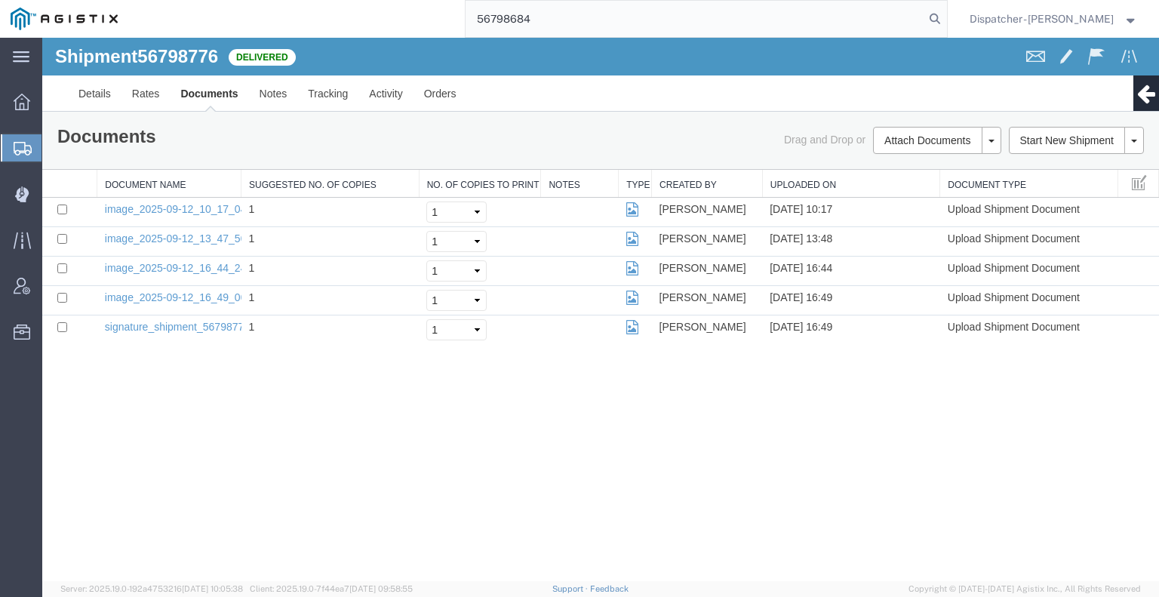
type input "56798684"
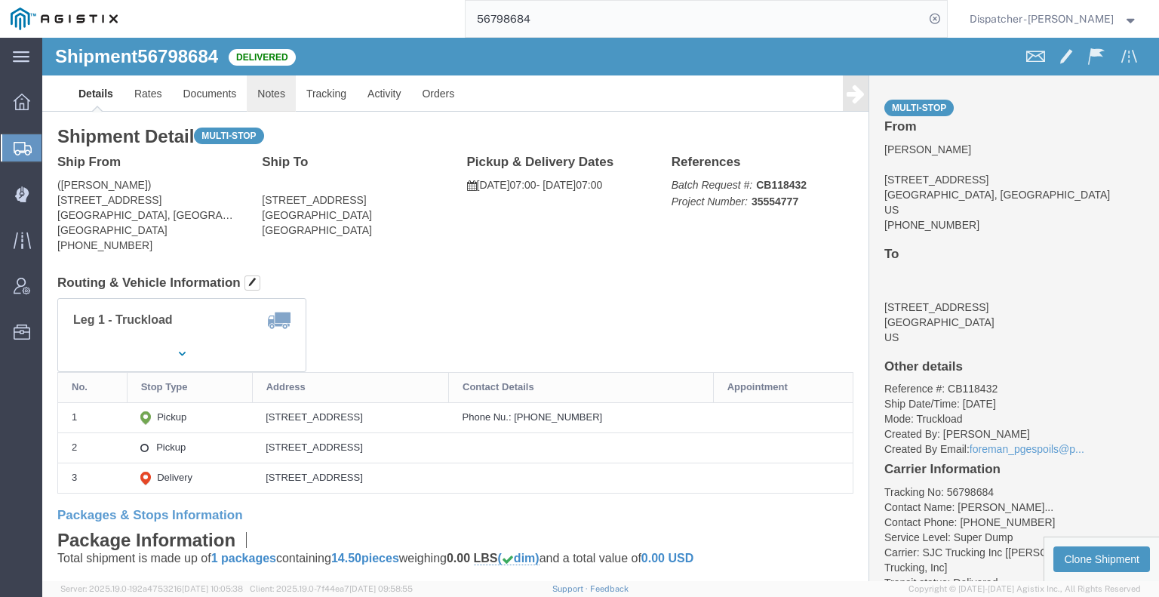
click link "Notes"
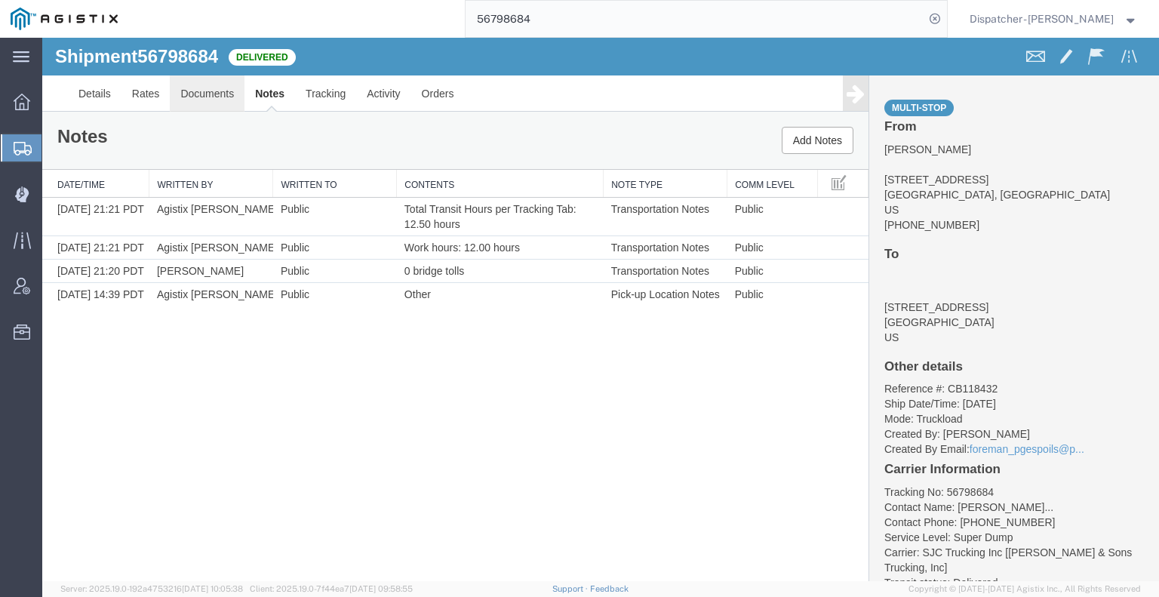
click at [227, 93] on link "Documents" at bounding box center [207, 93] width 75 height 36
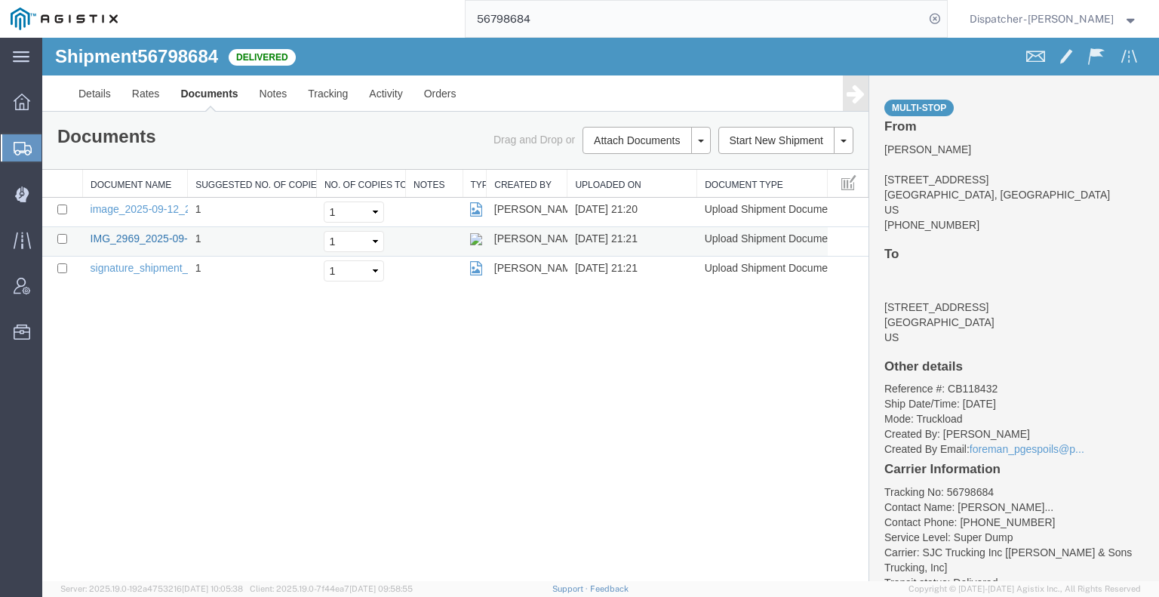
click at [170, 239] on link "IMG_2969_2025-09-12_21_20_59.jpeg" at bounding box center [183, 238] width 185 height 12
drag, startPoint x: 537, startPoint y: 24, endPoint x: 341, endPoint y: 36, distance: 196.5
click at [341, 36] on div "56798684" at bounding box center [537, 19] width 819 height 38
type input "56798685"
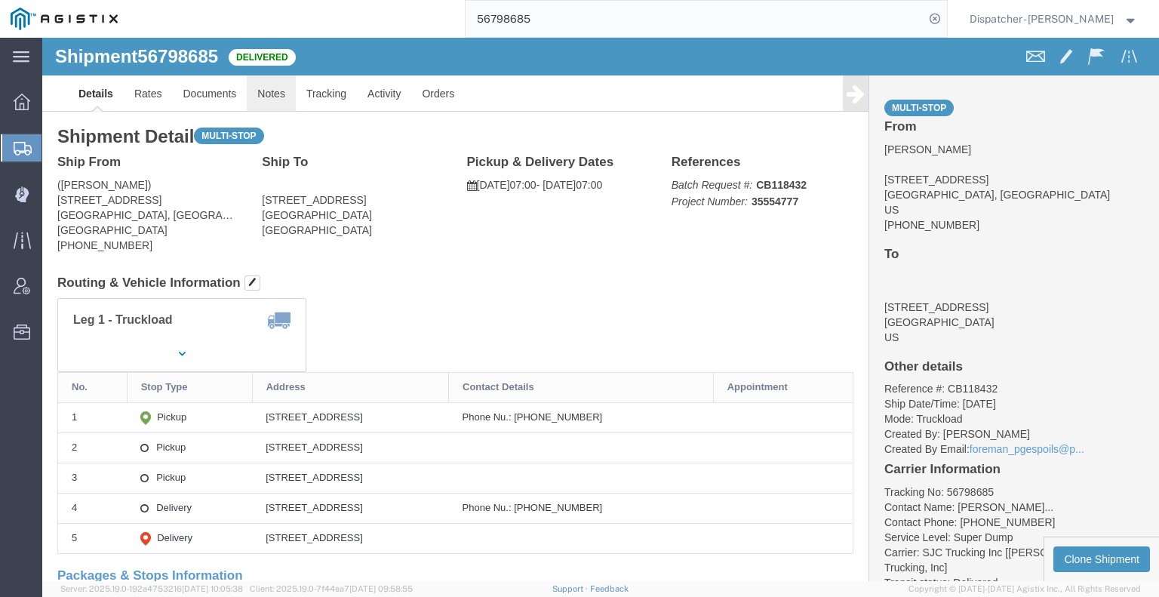
click link "Notes"
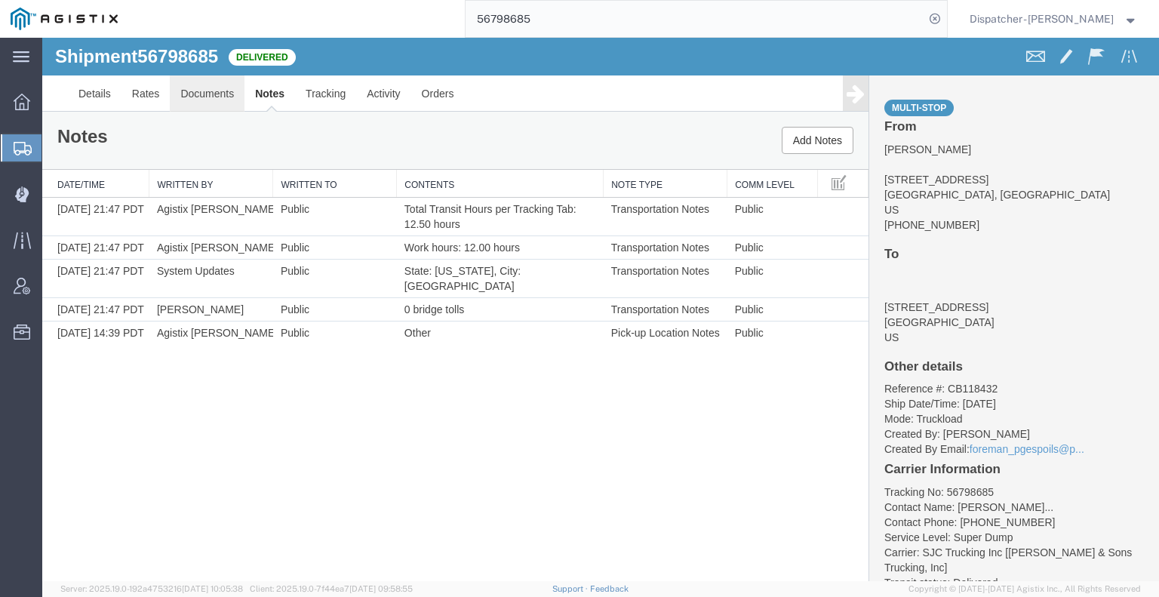
click at [207, 97] on link "Documents" at bounding box center [207, 93] width 75 height 36
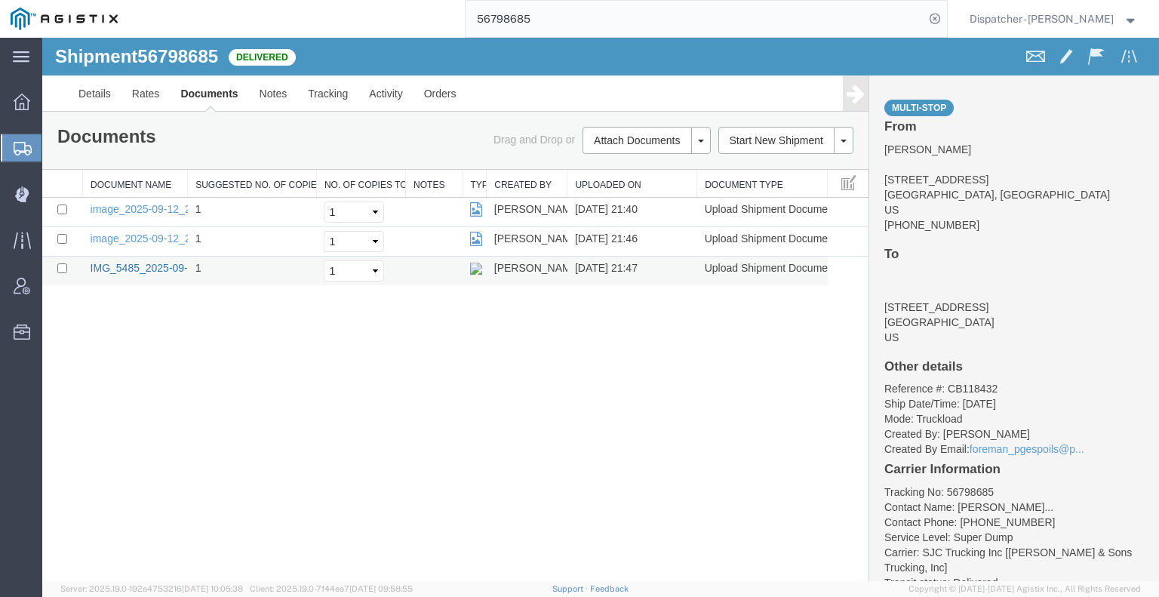
click at [140, 268] on link "IMG_5485_2025-09-12_21_47_22.jpeg" at bounding box center [183, 268] width 185 height 12
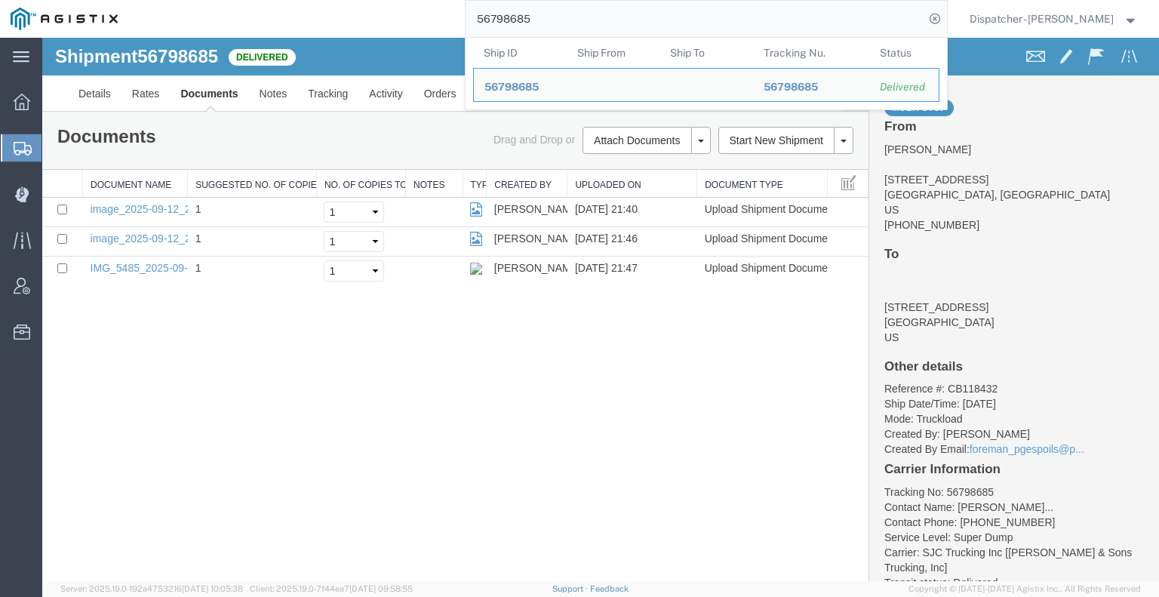
drag, startPoint x: 531, startPoint y: 20, endPoint x: 387, endPoint y: 25, distance: 144.2
click at [388, 25] on div "56798685 Ship ID Ship From Ship To Tracking Nu. Status Ship ID 56798685 Ship Fr…" at bounding box center [537, 19] width 819 height 38
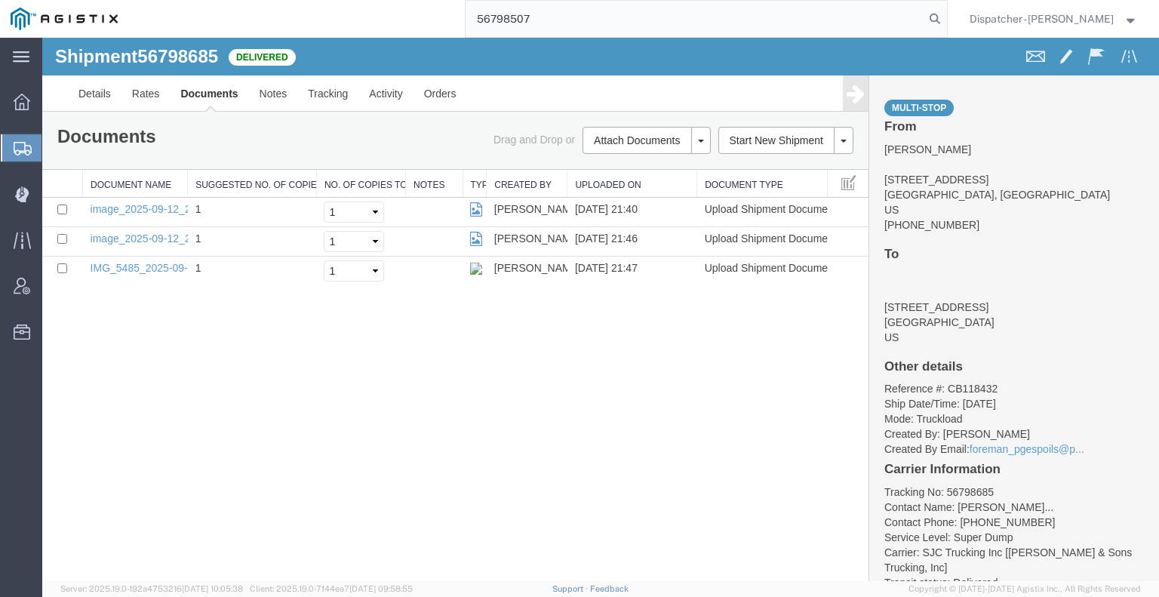
type input "56798507"
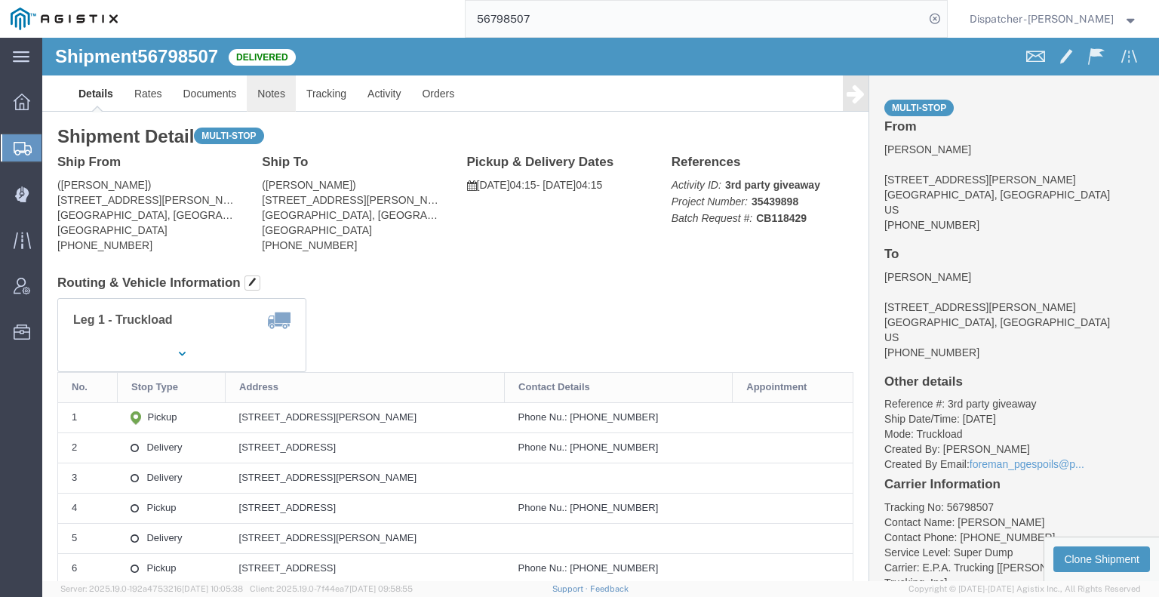
click link "Notes"
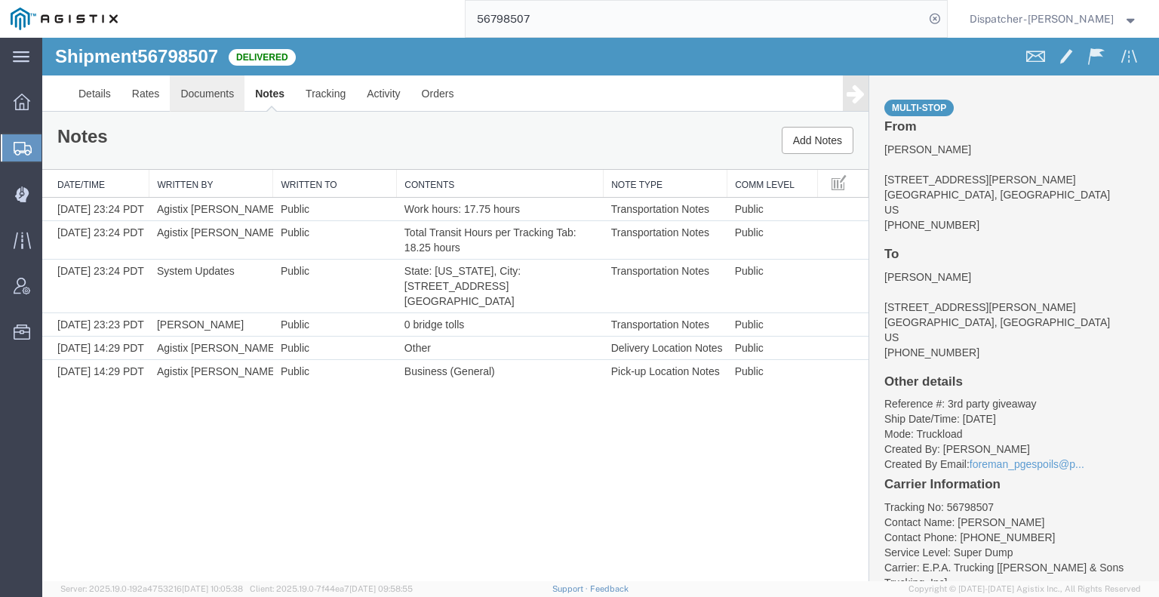
click at [202, 101] on link "Documents" at bounding box center [207, 93] width 75 height 36
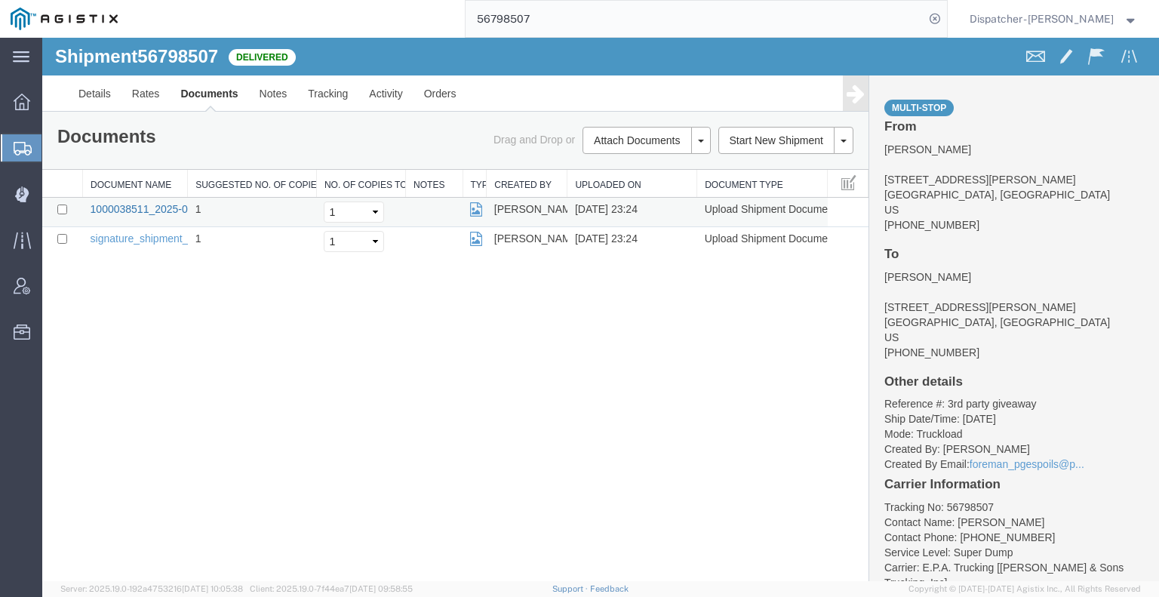
click at [132, 207] on link "1000038511_2025-09-12_23_24_05.jpg" at bounding box center [185, 209] width 189 height 12
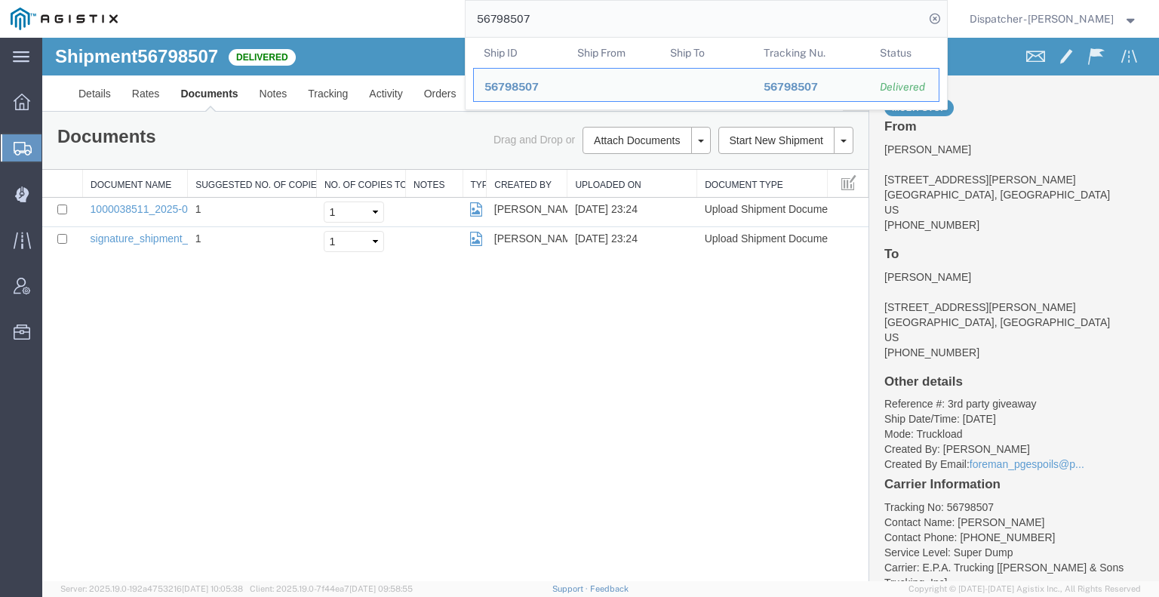
drag, startPoint x: 555, startPoint y: 18, endPoint x: 346, endPoint y: 17, distance: 208.2
click at [416, 17] on div "56798507 Ship ID Ship From Ship To Tracking Nu. Status Ship ID 56798507 Ship Fr…" at bounding box center [537, 19] width 819 height 38
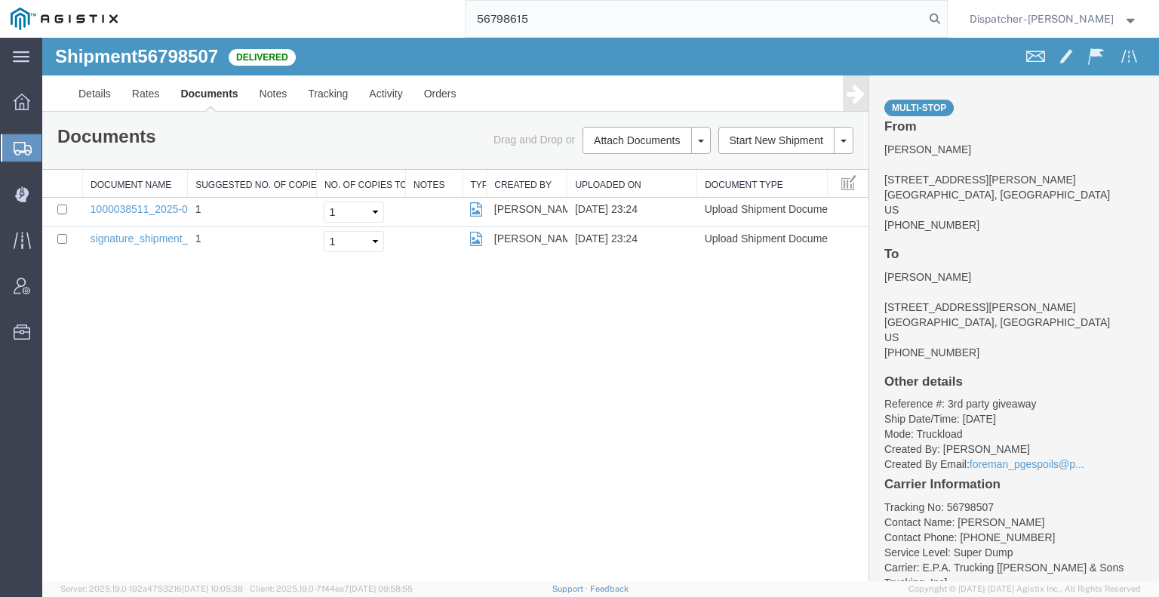
type input "56798615"
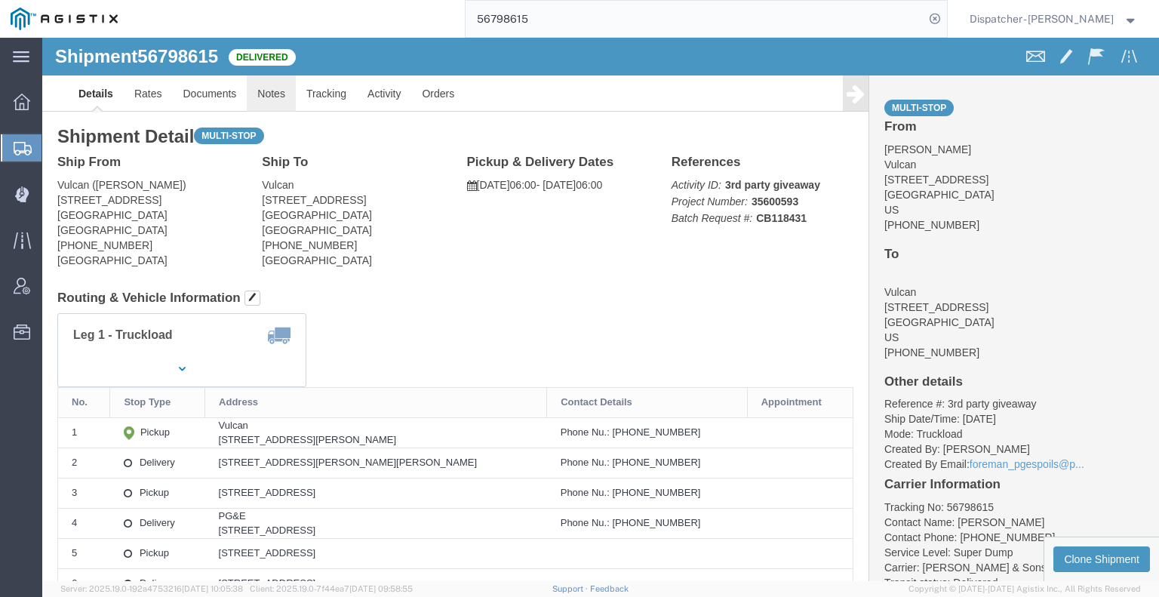
drag, startPoint x: 270, startPoint y: 97, endPoint x: 228, endPoint y: 59, distance: 56.6
click link "Notes"
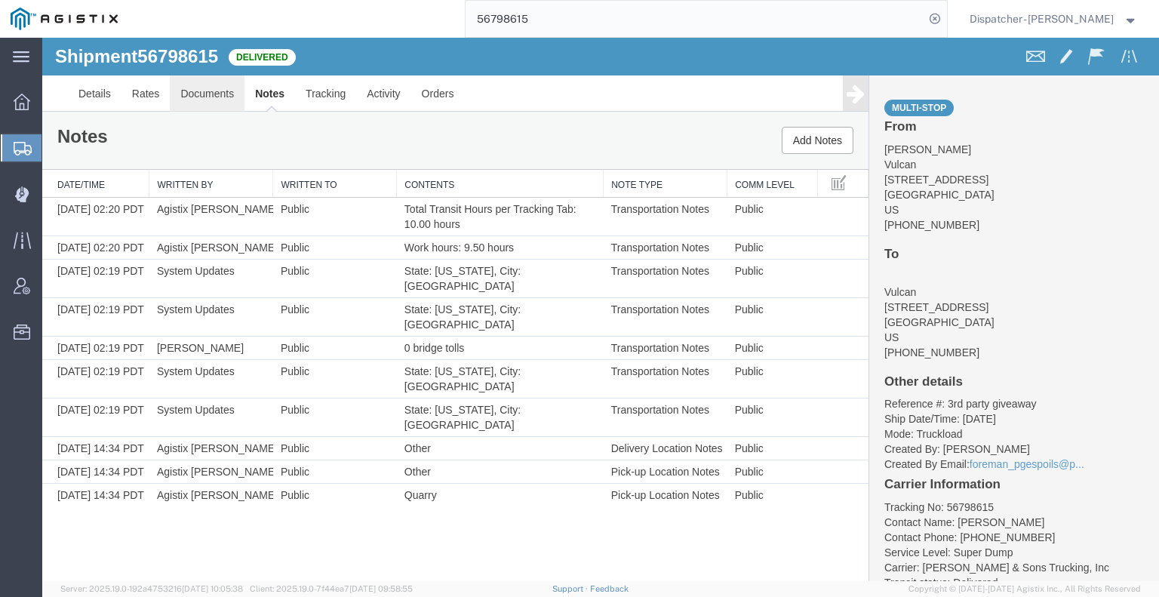
click at [232, 81] on link "Documents" at bounding box center [207, 93] width 75 height 36
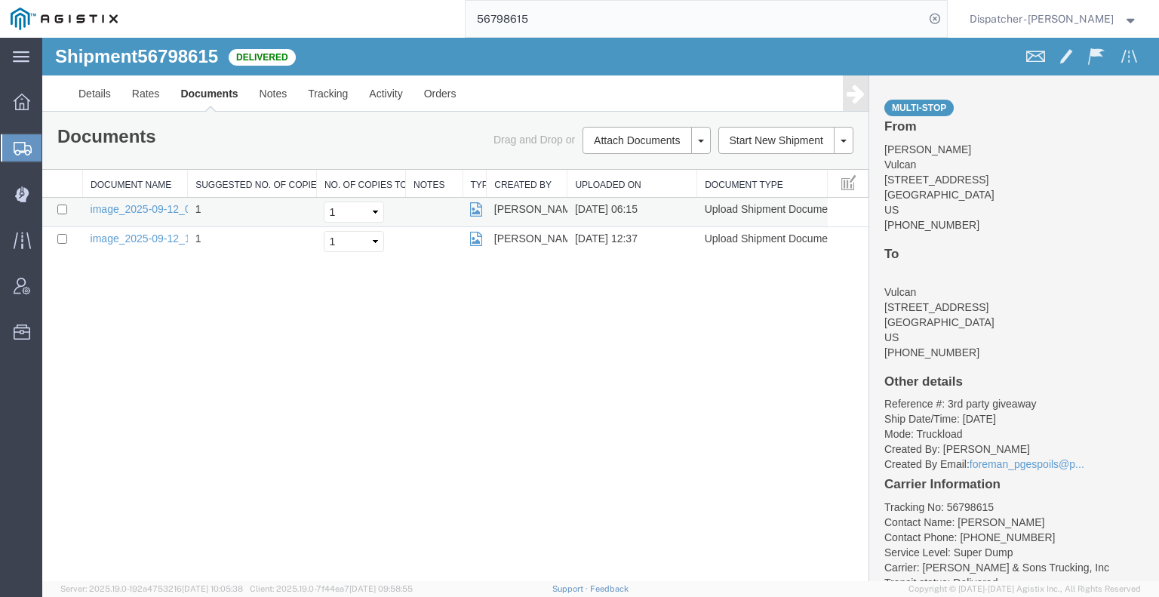
click at [130, 201] on td "image_2025-09-12_06_15_49.jpg" at bounding box center [135, 212] width 105 height 29
click at [124, 235] on link "image_2025-09-12_12_37_53.jpg" at bounding box center [170, 238] width 158 height 12
click at [159, 204] on link "image_2025-09-12_06_15_49.jpg" at bounding box center [170, 209] width 158 height 12
click at [178, 377] on div "Shipment 56798615 2 of 2 Delivered Details Rates Documents Notes Tracking Activ…" at bounding box center [600, 309] width 1117 height 543
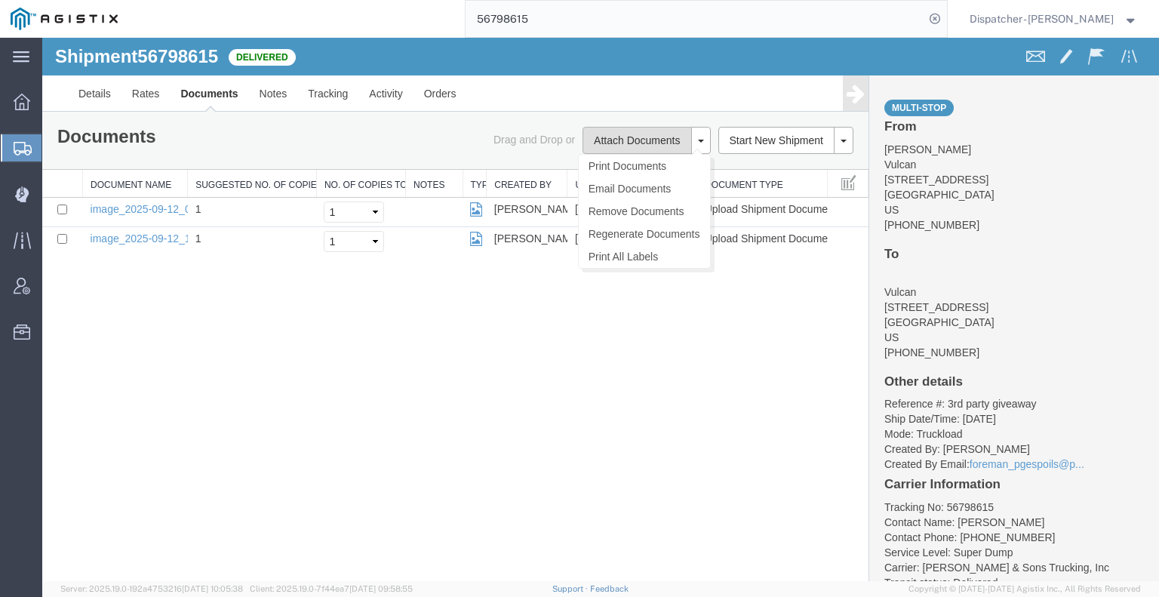
click at [658, 141] on button "Attach Documents" at bounding box center [636, 140] width 109 height 27
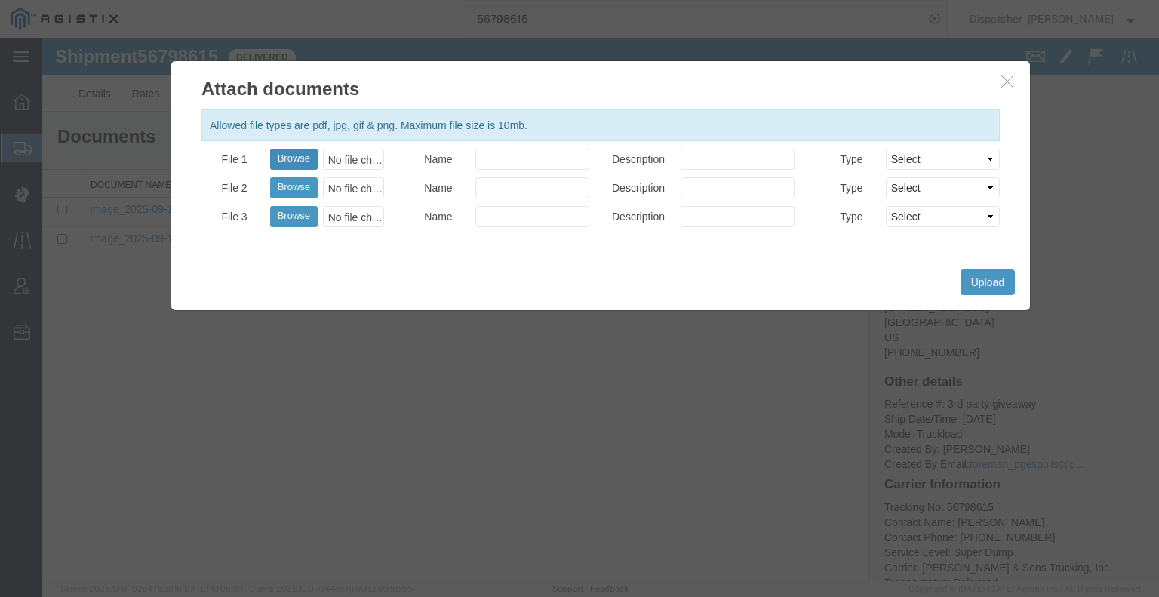
click at [297, 158] on button "Browse" at bounding box center [294, 159] width 48 height 21
type input "C:\fakepath\56798615trktag.pdf"
click at [966, 283] on button "Upload" at bounding box center [987, 282] width 54 height 26
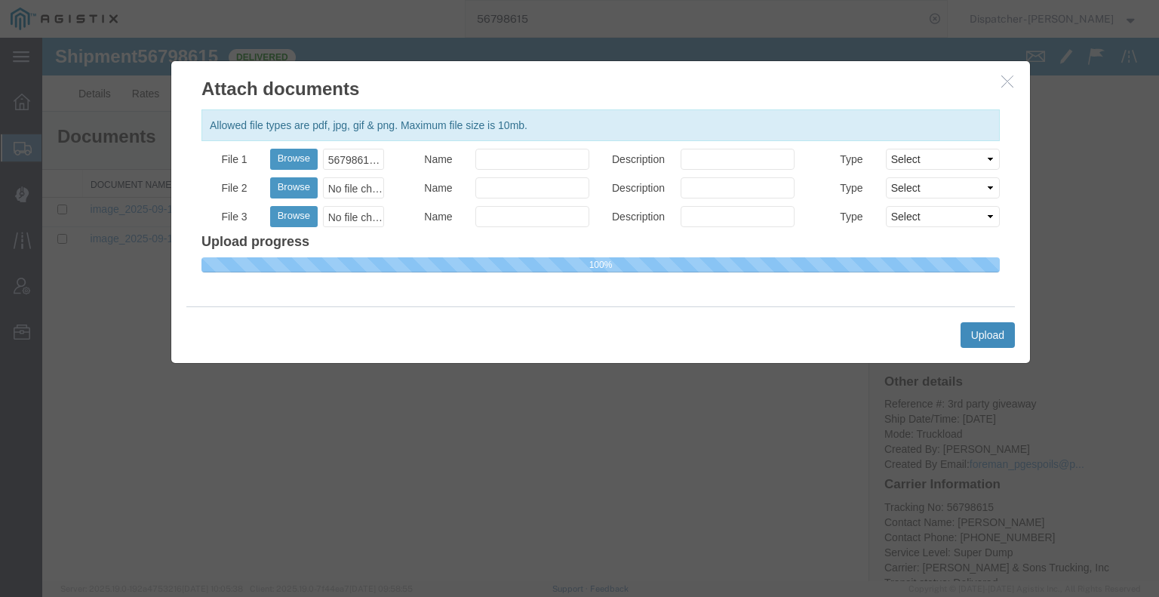
select select
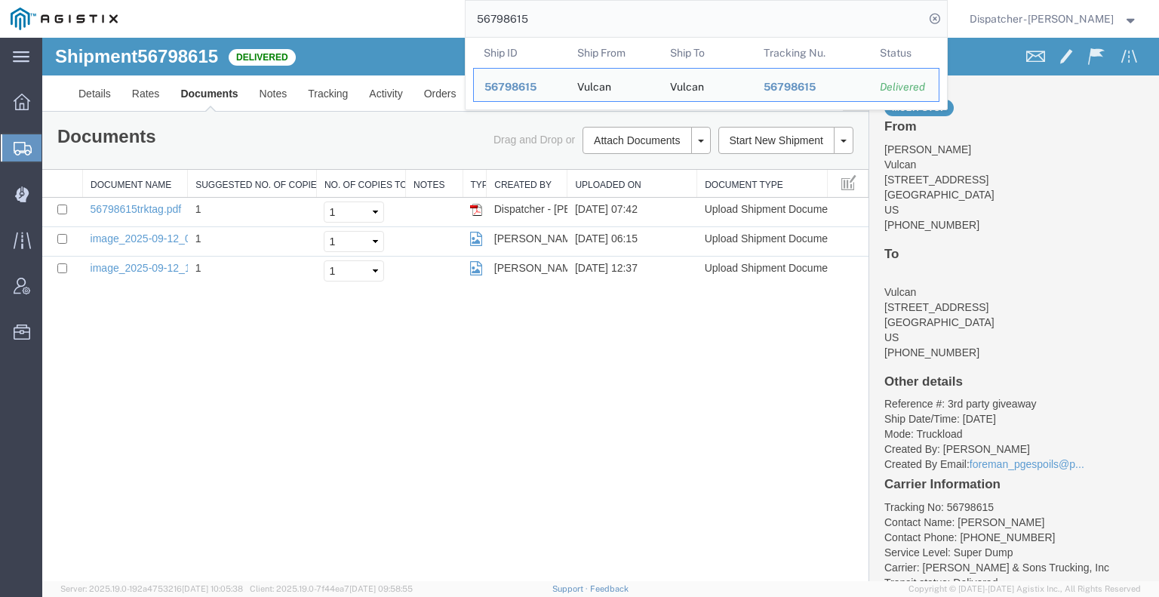
drag, startPoint x: 533, startPoint y: 23, endPoint x: 394, endPoint y: -4, distance: 142.2
click at [394, 0] on html "main_menu Created with Sketch. Collapse Menu Dashboard Shipments Create Shipmen…" at bounding box center [579, 298] width 1159 height 597
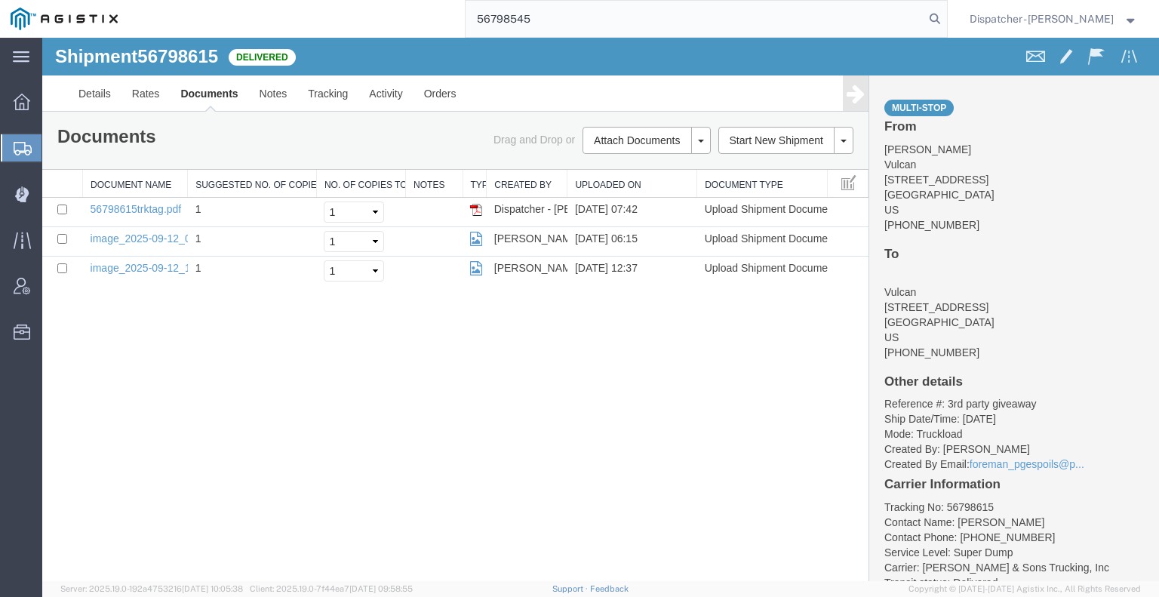
type input "56798545"
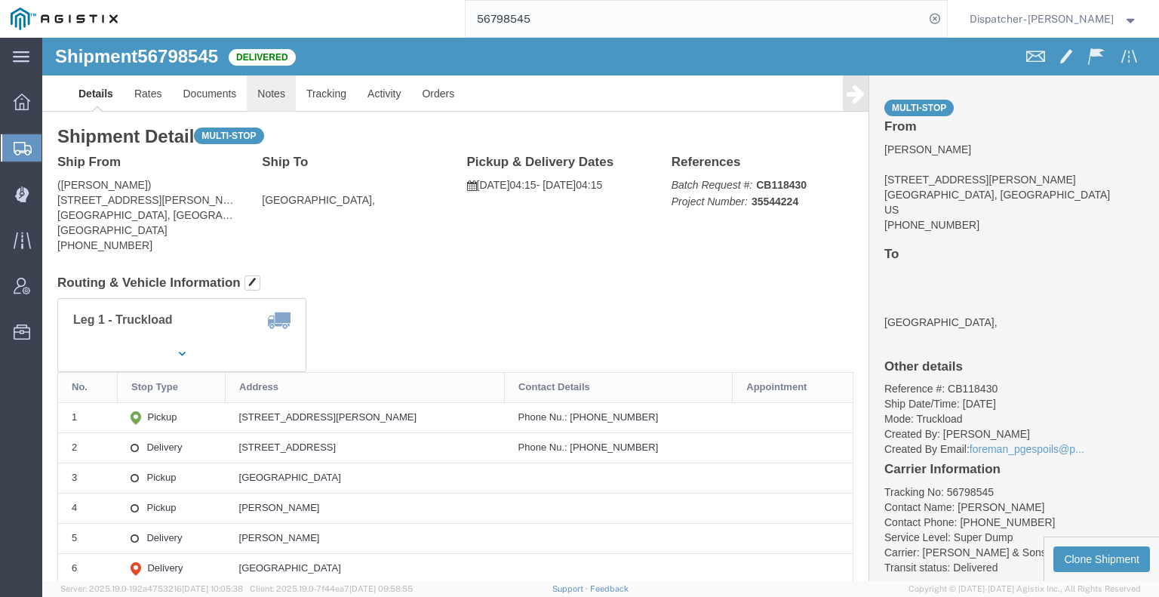
click link "Notes"
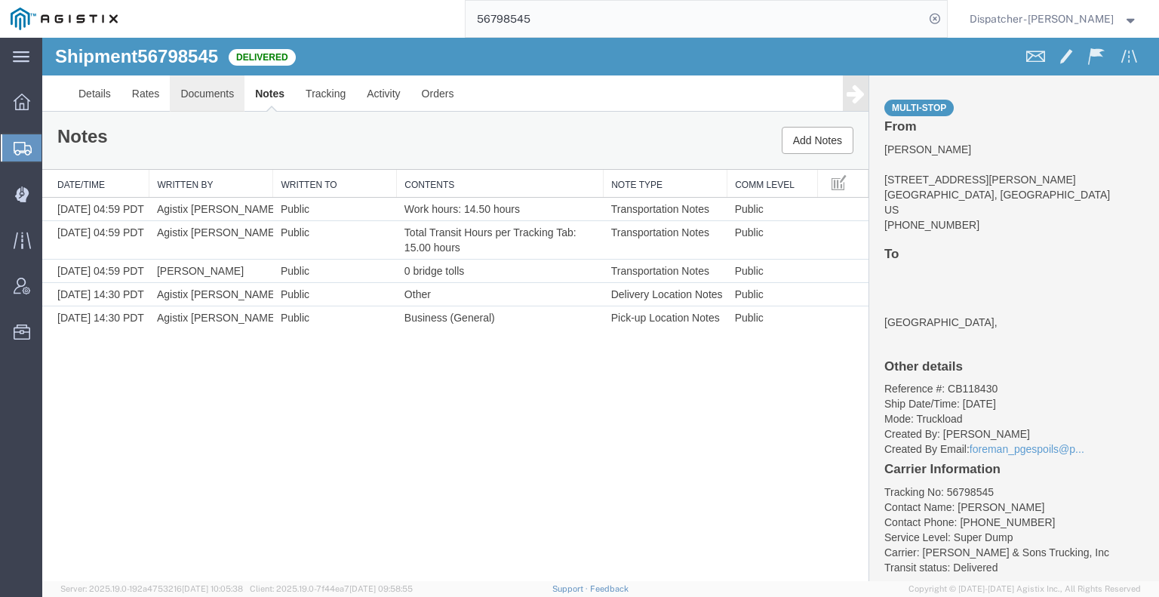
click at [204, 90] on link "Documents" at bounding box center [207, 93] width 75 height 36
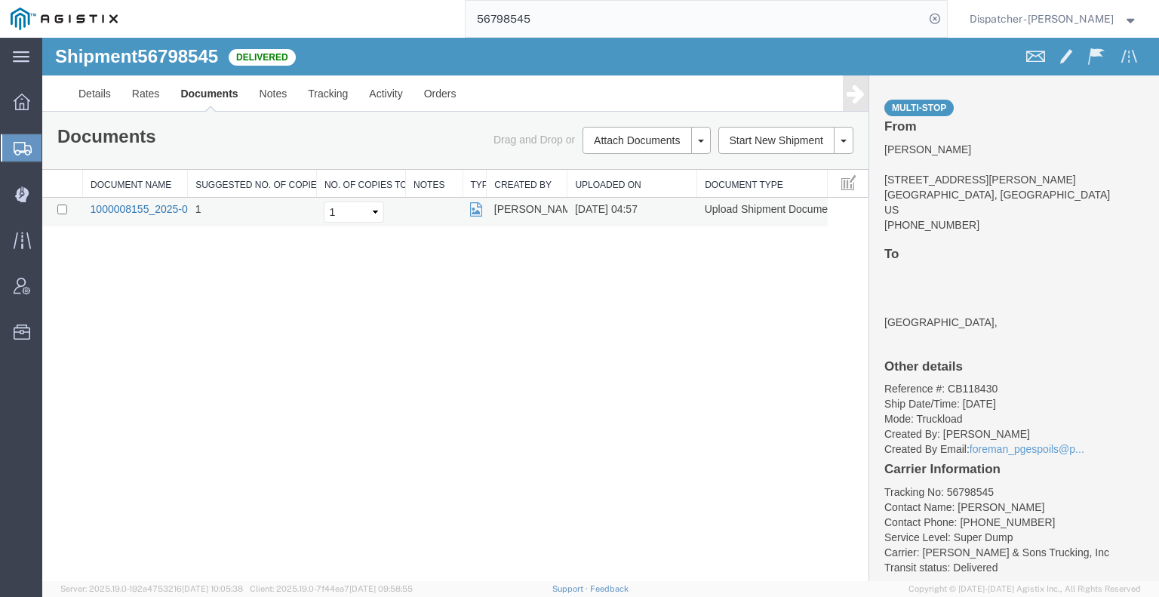
click at [143, 203] on link "1000008155_2025-09-13_04_57_11.jpg" at bounding box center [185, 209] width 189 height 12
click at [204, 349] on div "Shipment 56798545 1 of 1 Delivered Details Rates Documents Notes Tracking Activ…" at bounding box center [600, 309] width 1117 height 543
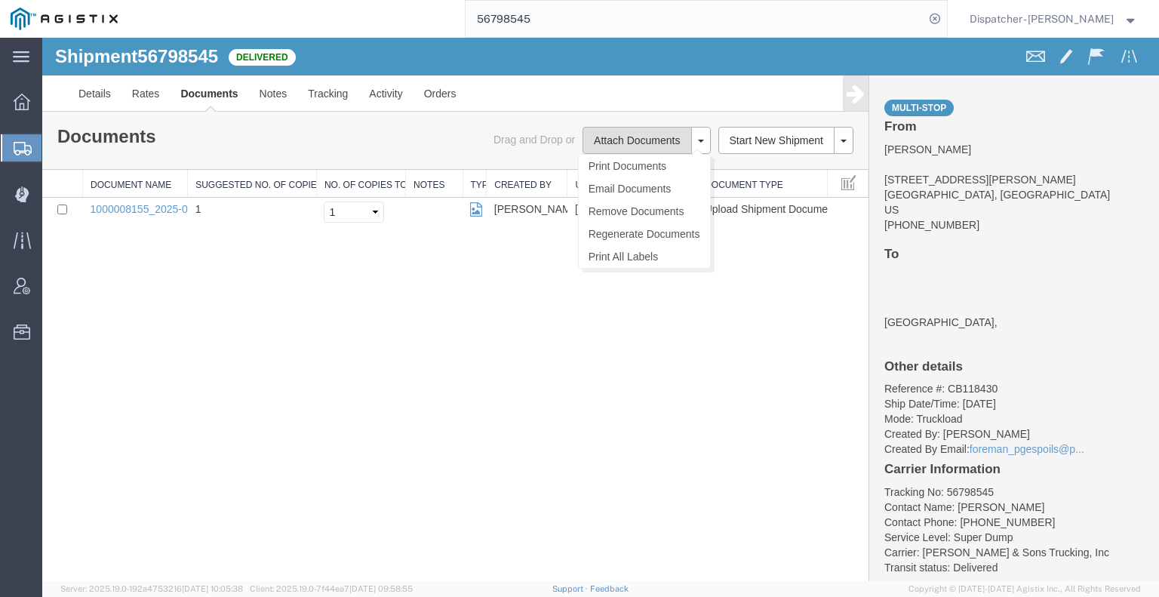
click at [595, 136] on button "Attach Documents" at bounding box center [636, 140] width 109 height 27
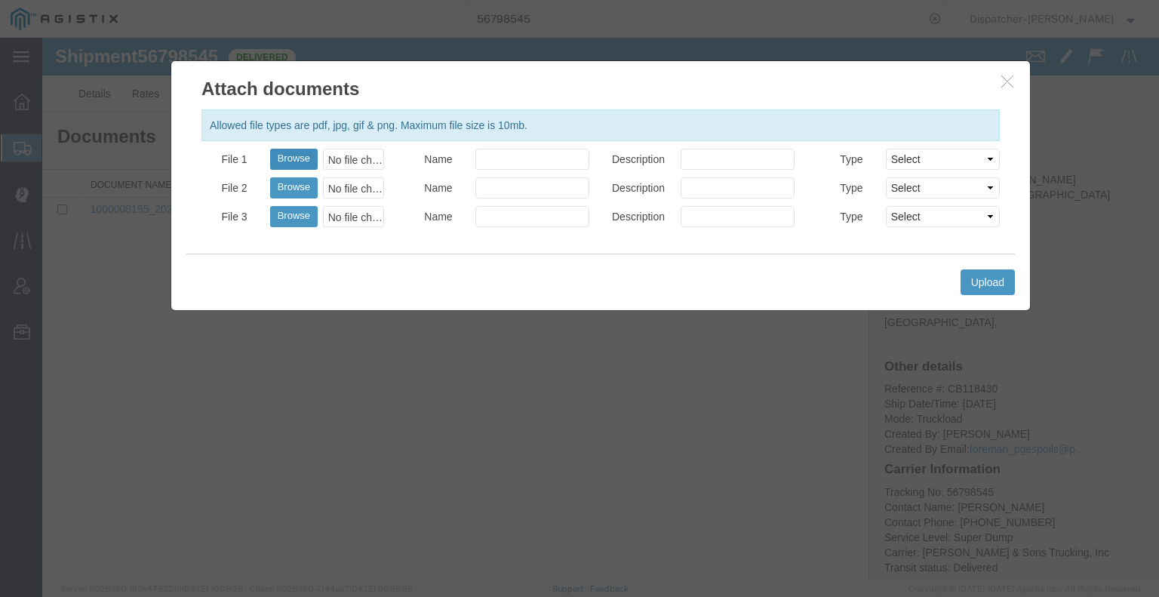
click at [290, 156] on button "Browse" at bounding box center [294, 159] width 48 height 21
type input "C:\fakepath\56798545trktag.pdf"
click at [1004, 278] on button "Upload" at bounding box center [987, 282] width 54 height 26
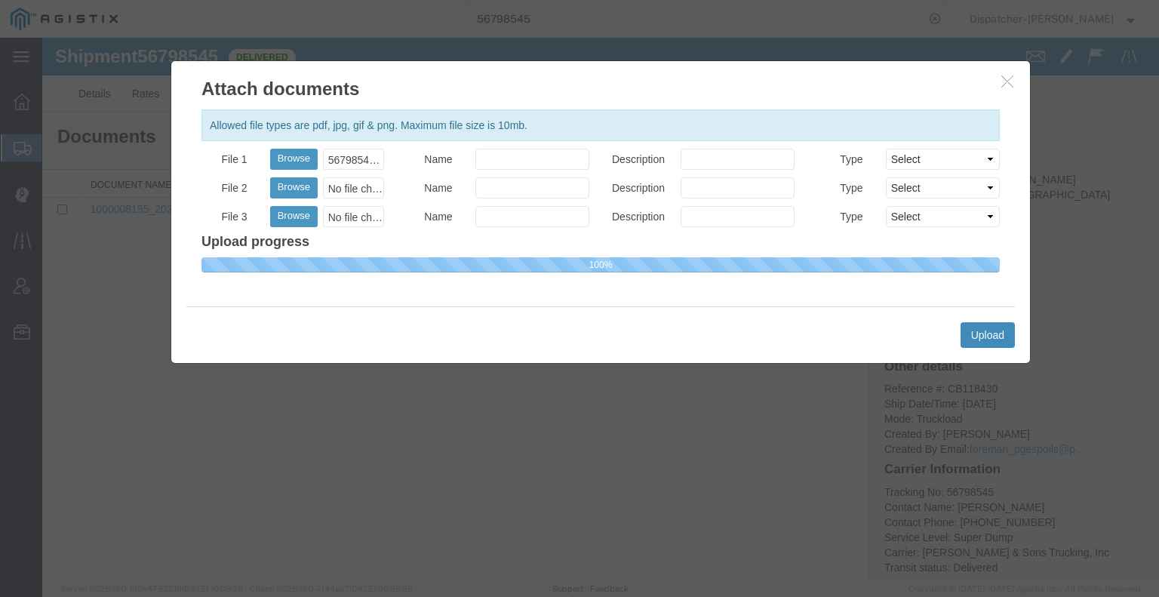
select select
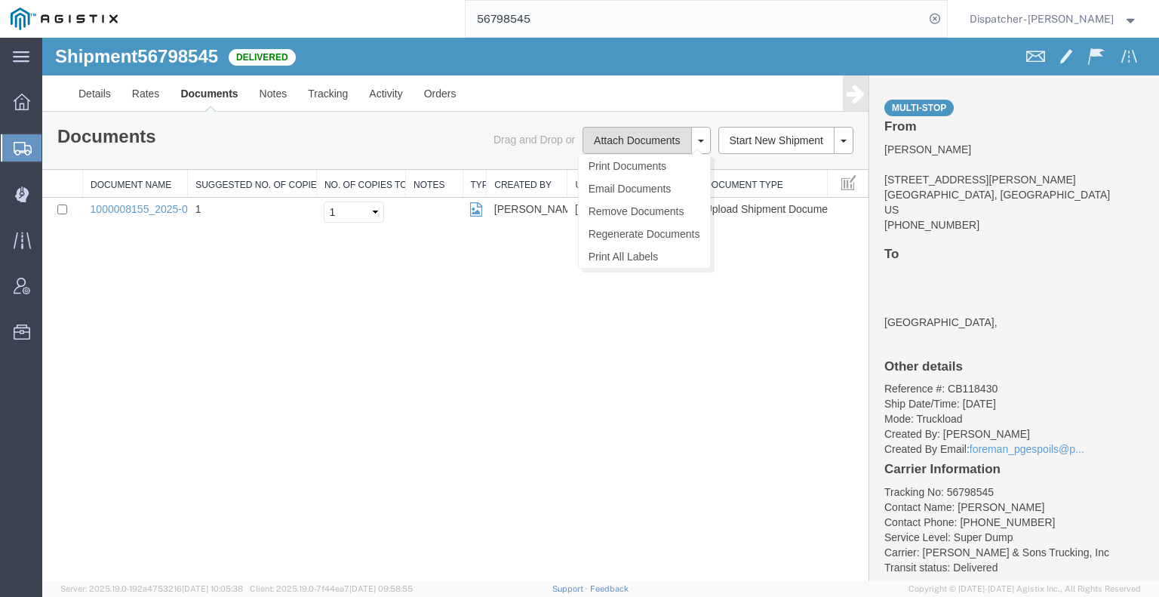
click at [608, 144] on button "Attach Documents" at bounding box center [636, 140] width 109 height 27
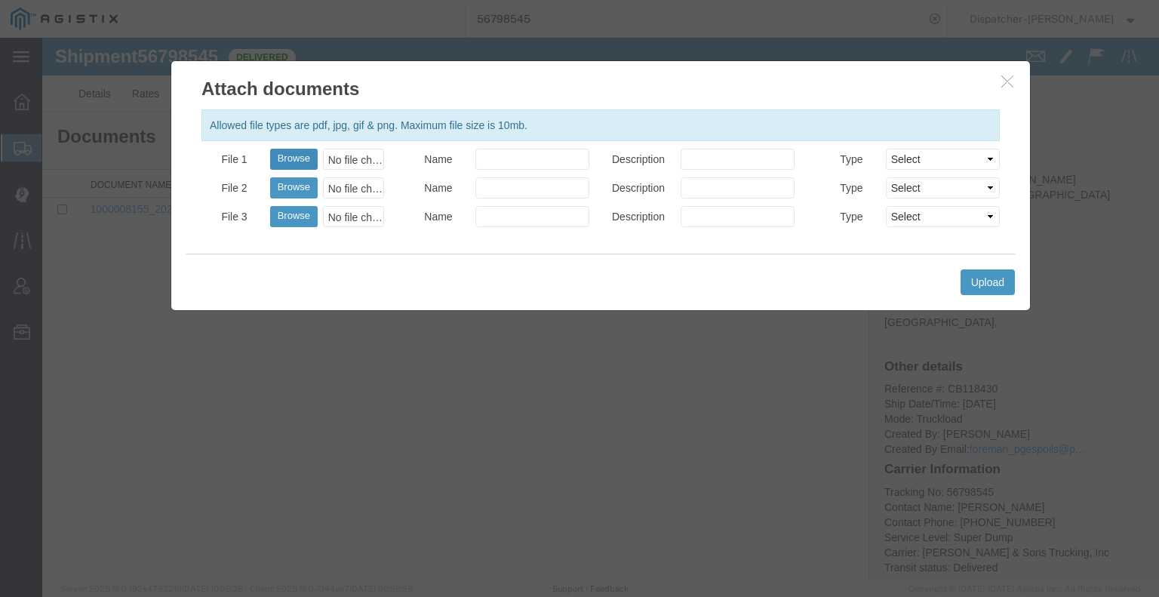
click at [287, 155] on button "Browse" at bounding box center [294, 159] width 48 height 21
type input "C:\fakepath\56798545trktag.pdf"
click at [985, 281] on button "Upload" at bounding box center [987, 282] width 54 height 26
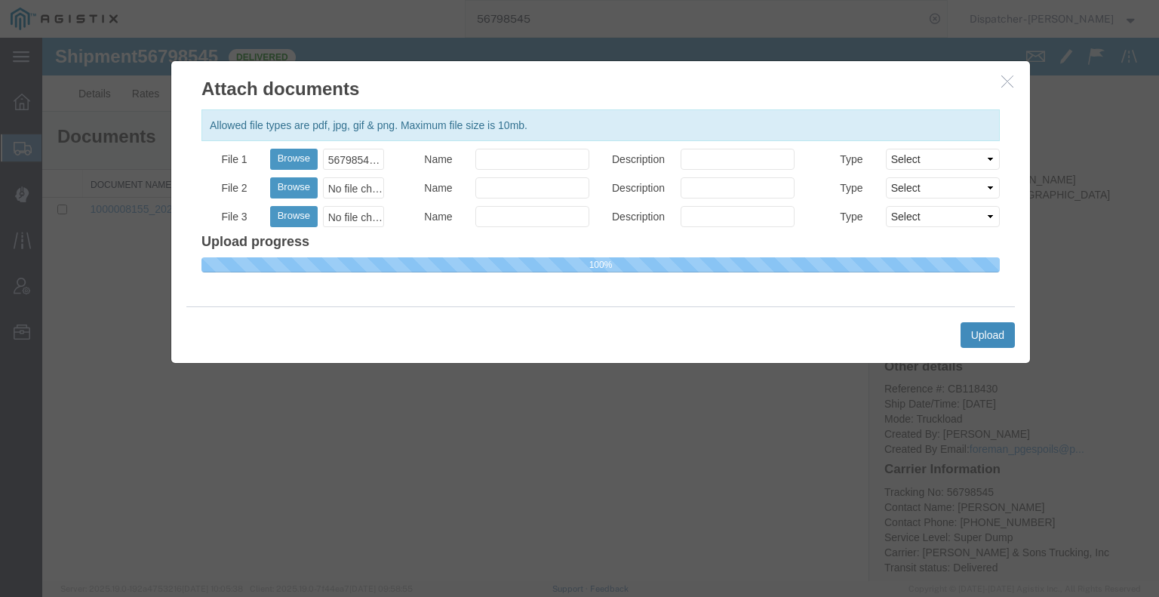
select select
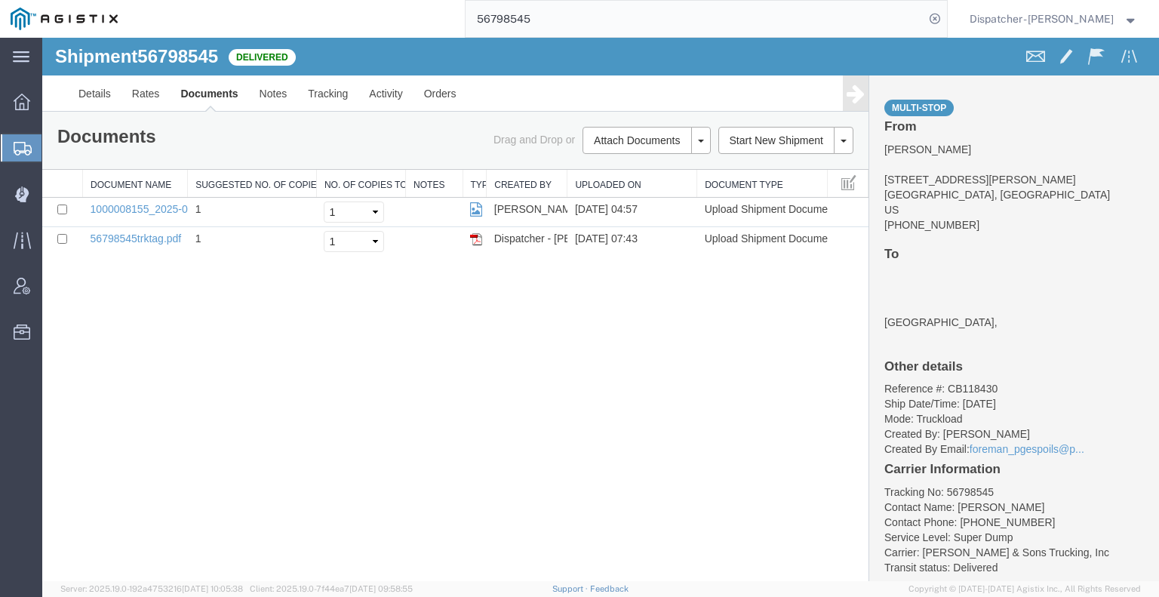
click at [401, 6] on div "56798545" at bounding box center [537, 19] width 819 height 38
type input "56798693"
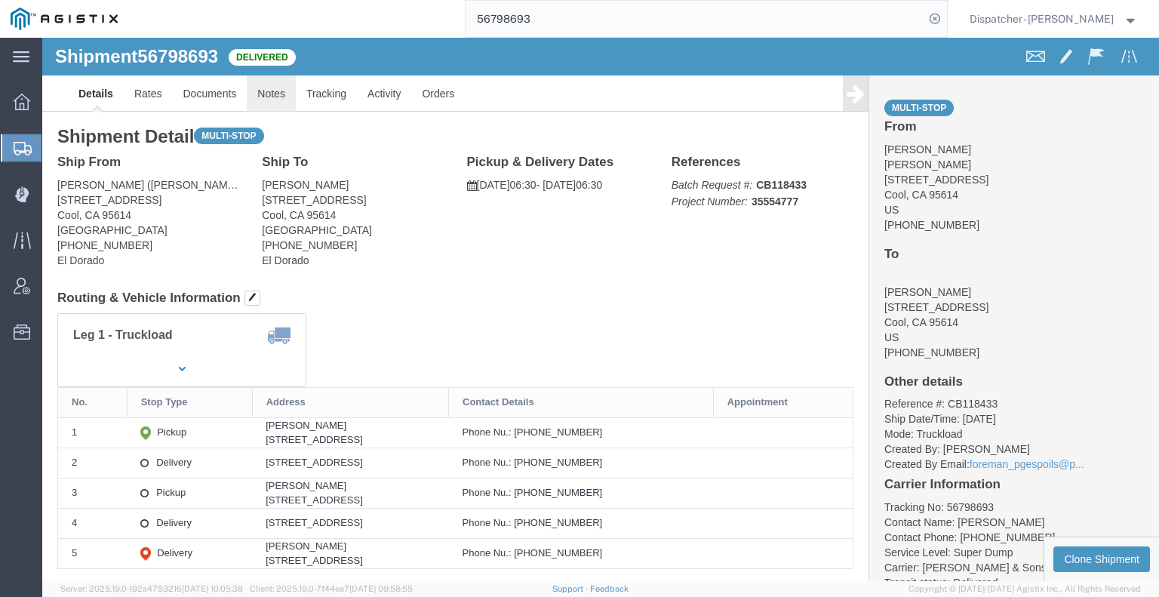
click link "Notes"
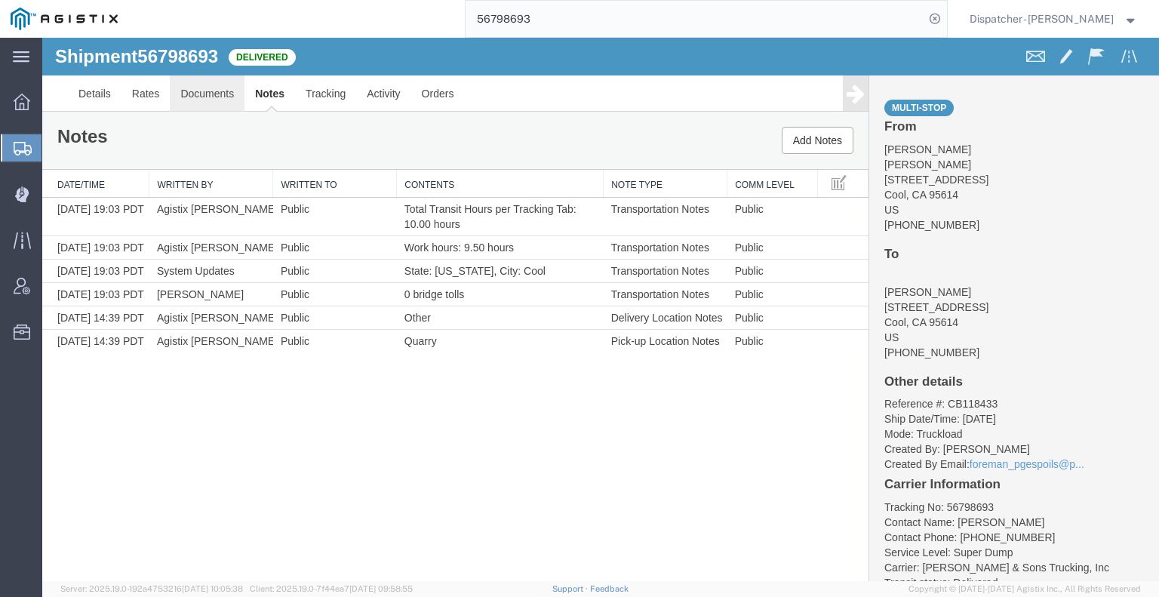
click at [232, 86] on link "Documents" at bounding box center [207, 93] width 75 height 36
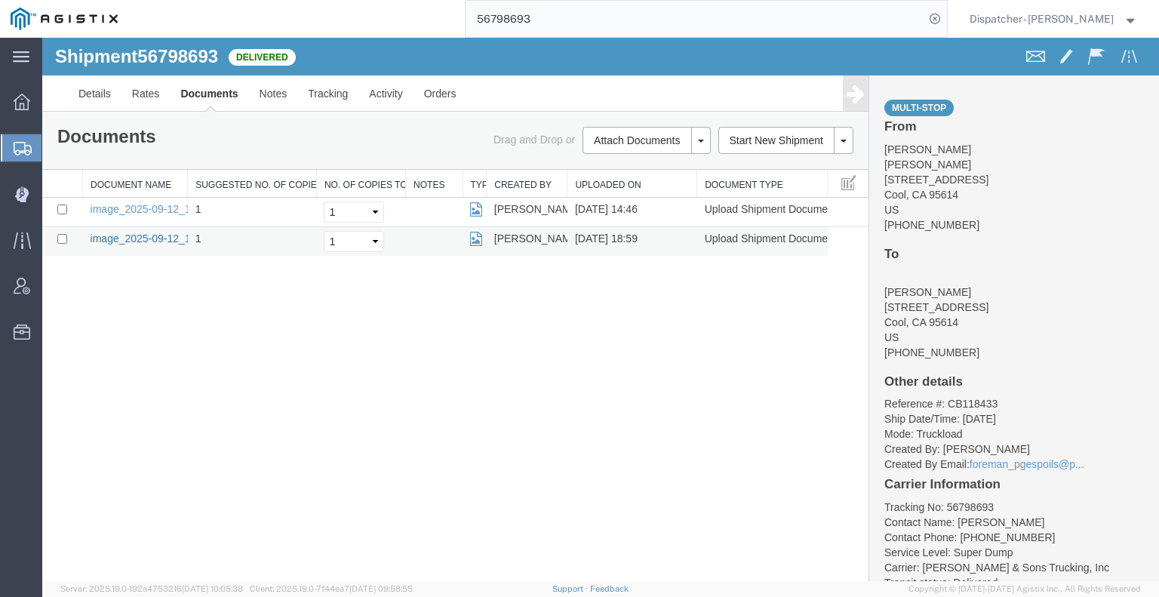
click at [165, 238] on link "image_2025-09-12_18_57_02.jpg" at bounding box center [170, 238] width 158 height 12
click at [134, 207] on link "image_2025-09-12_14_46_34.jpg" at bounding box center [170, 209] width 158 height 12
click at [52, 288] on span "Vendor Admin" at bounding box center [46, 286] width 11 height 30
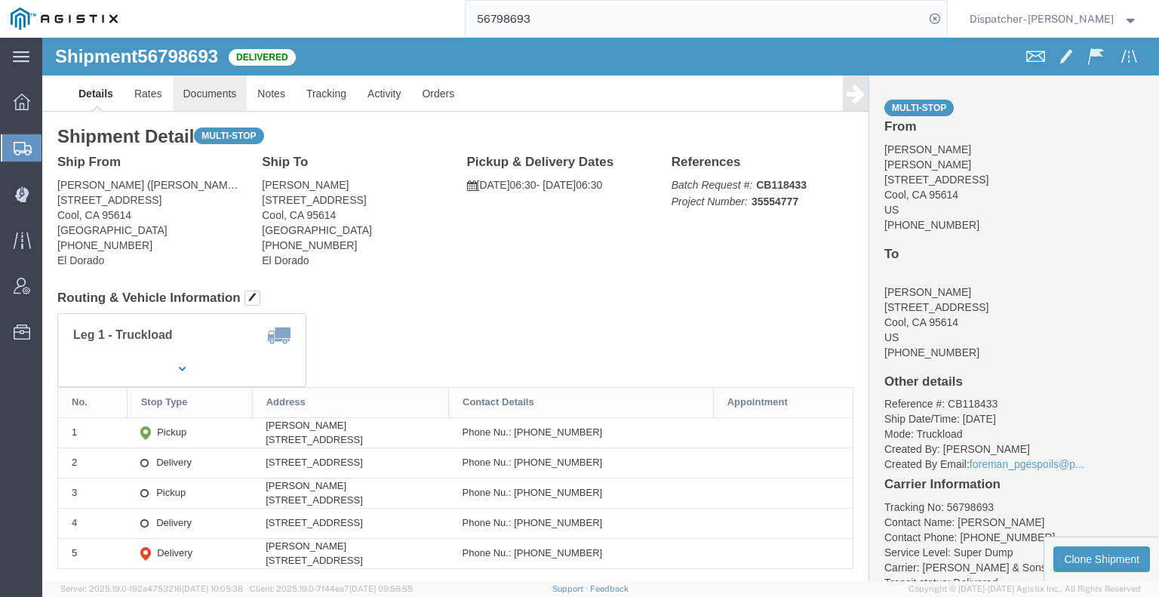
click link "Documents"
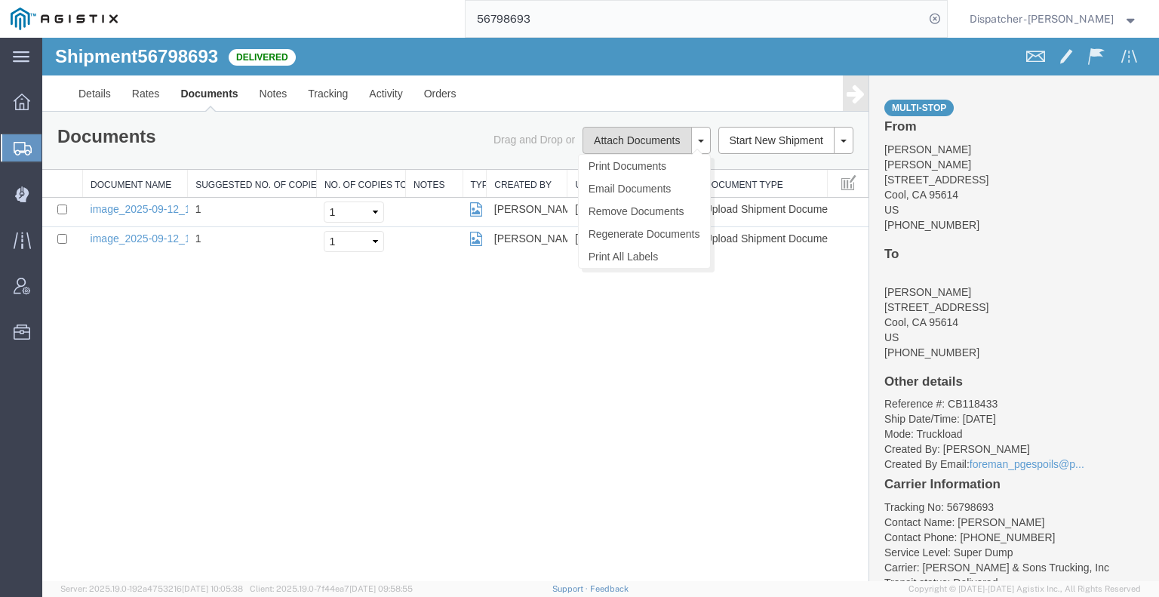
click at [658, 142] on button "Attach Documents" at bounding box center [636, 140] width 109 height 27
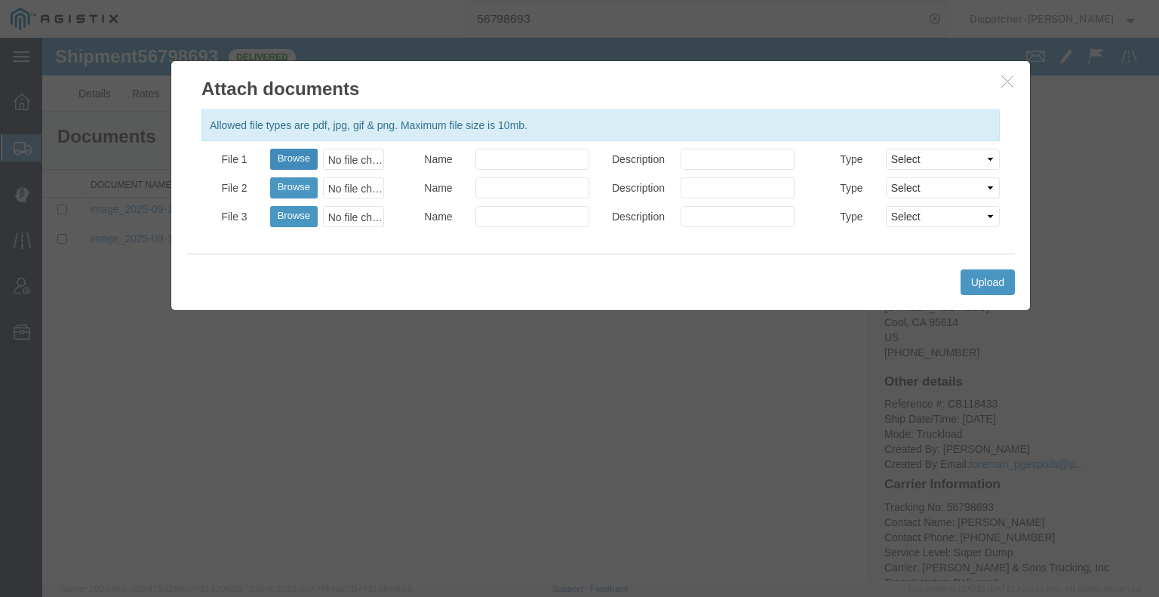
click at [300, 153] on button "Browse" at bounding box center [294, 159] width 48 height 21
type input "C:\fakepath\56798693trktag.pdf"
click at [970, 276] on button "Upload" at bounding box center [987, 282] width 54 height 26
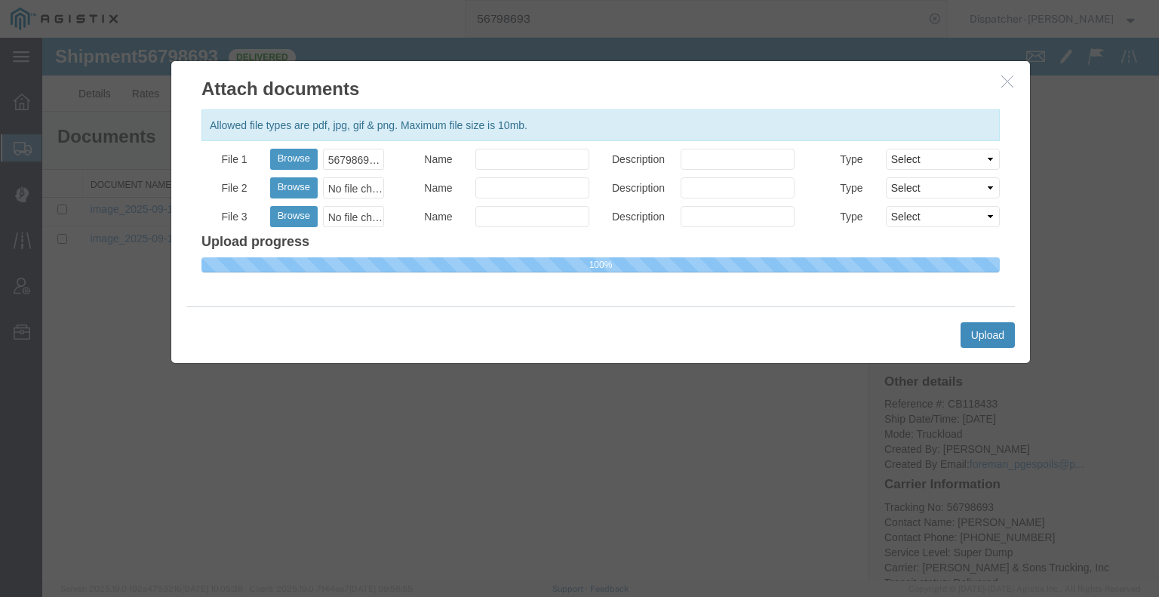
select select
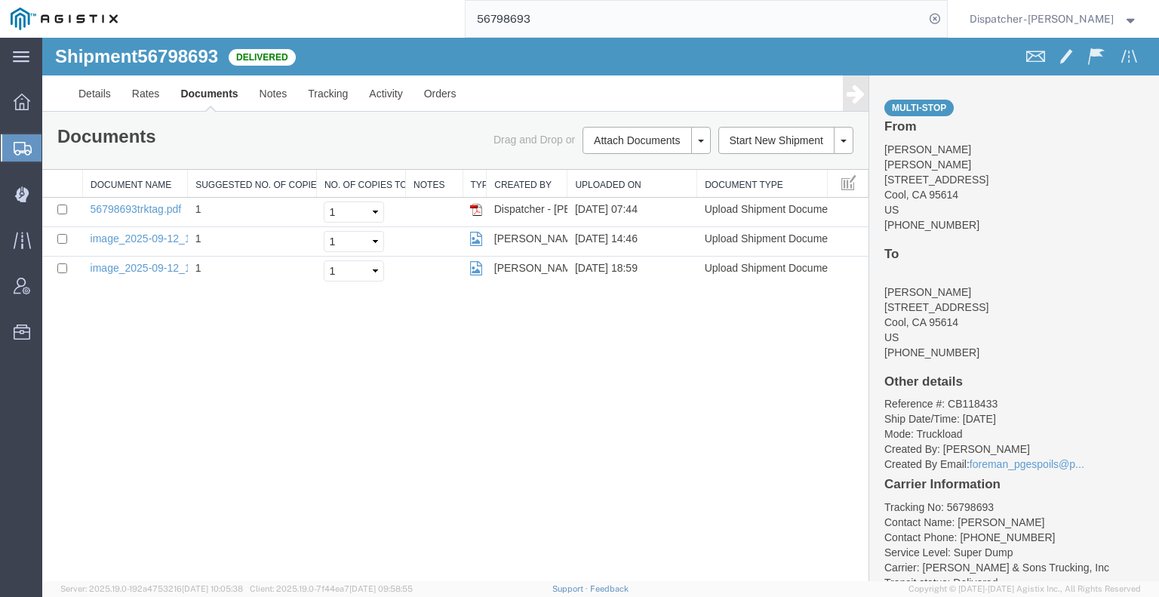
drag, startPoint x: 555, startPoint y: 20, endPoint x: 423, endPoint y: -10, distance: 136.2
click at [423, 0] on html "main_menu Created with Sketch. Collapse Menu Dashboard Shipments Create Shipmen…" at bounding box center [579, 298] width 1159 height 597
type input "56797344"
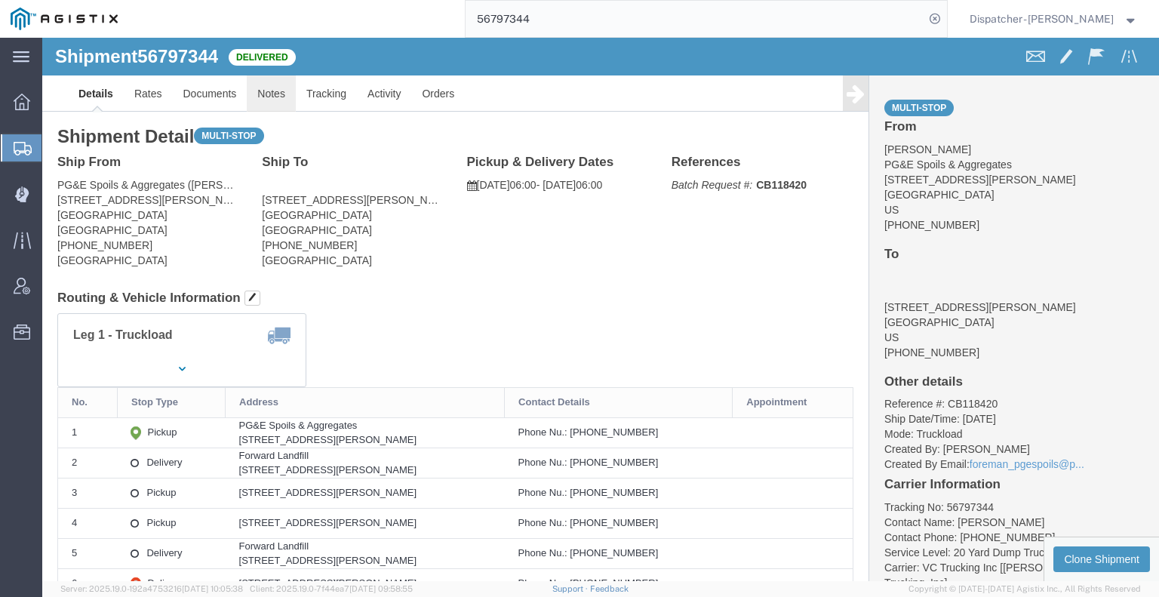
click link "Notes"
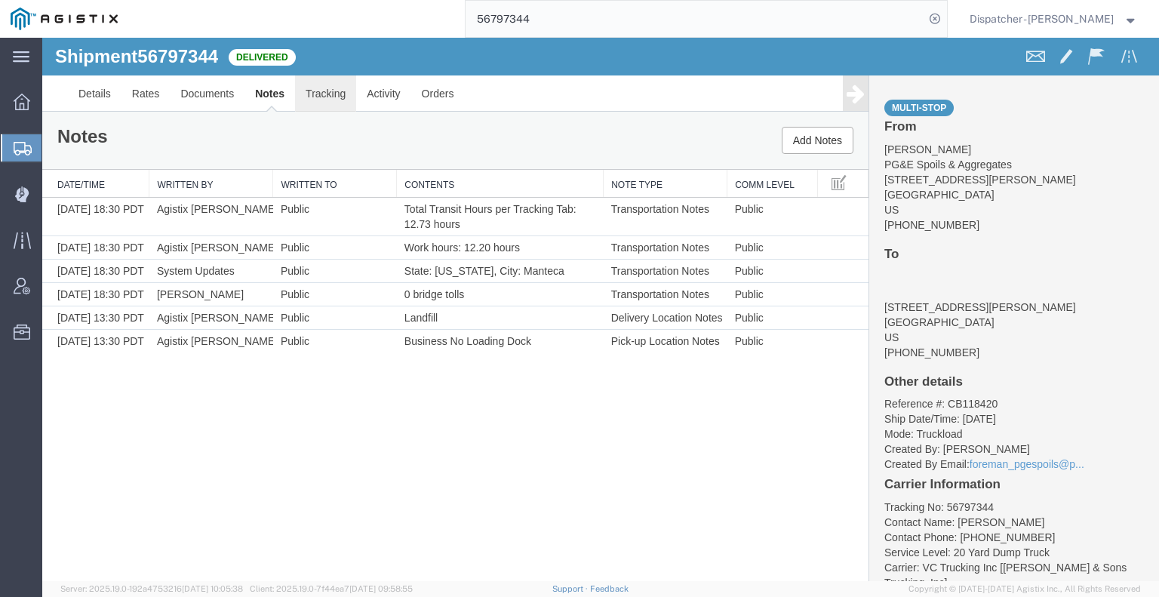
click at [314, 97] on link "Tracking" at bounding box center [325, 93] width 61 height 36
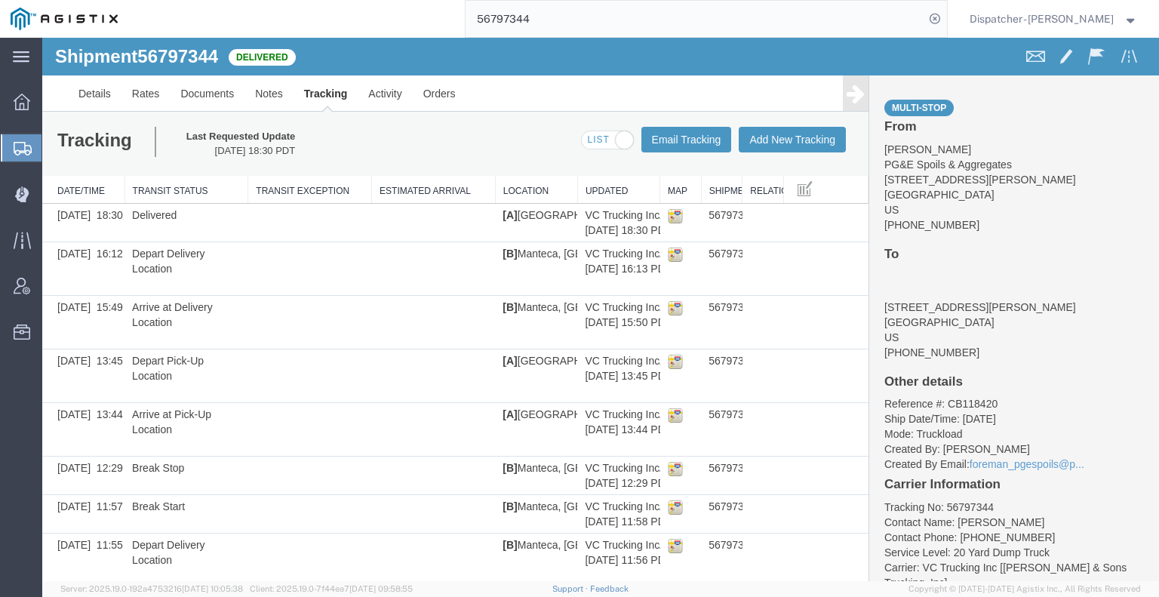
click at [858, 93] on link at bounding box center [856, 92] width 26 height 35
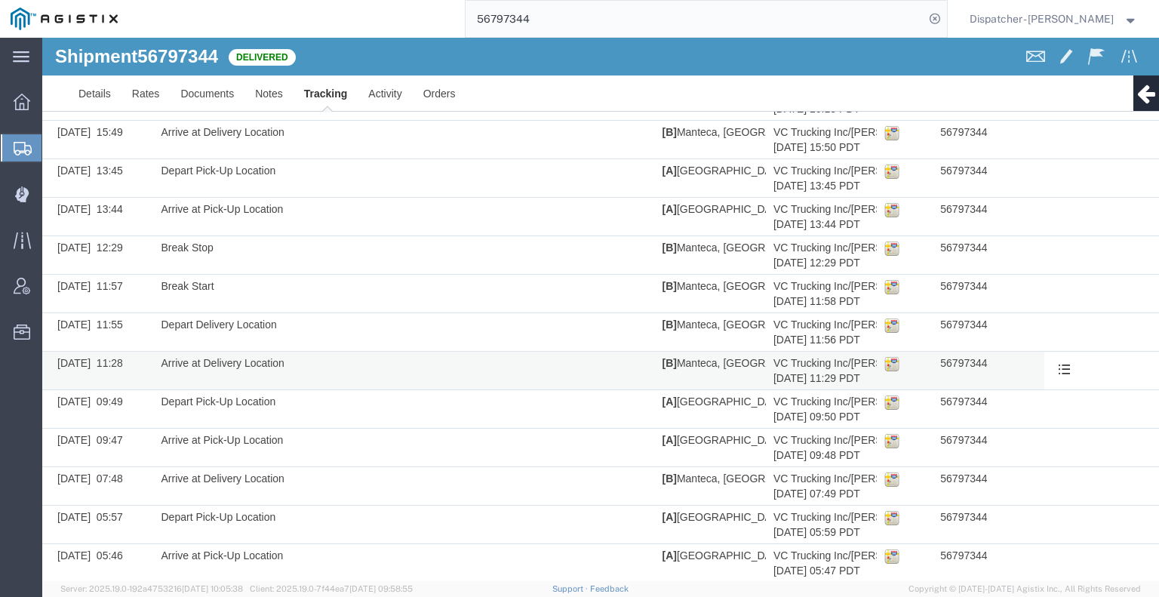
scroll to position [213, 0]
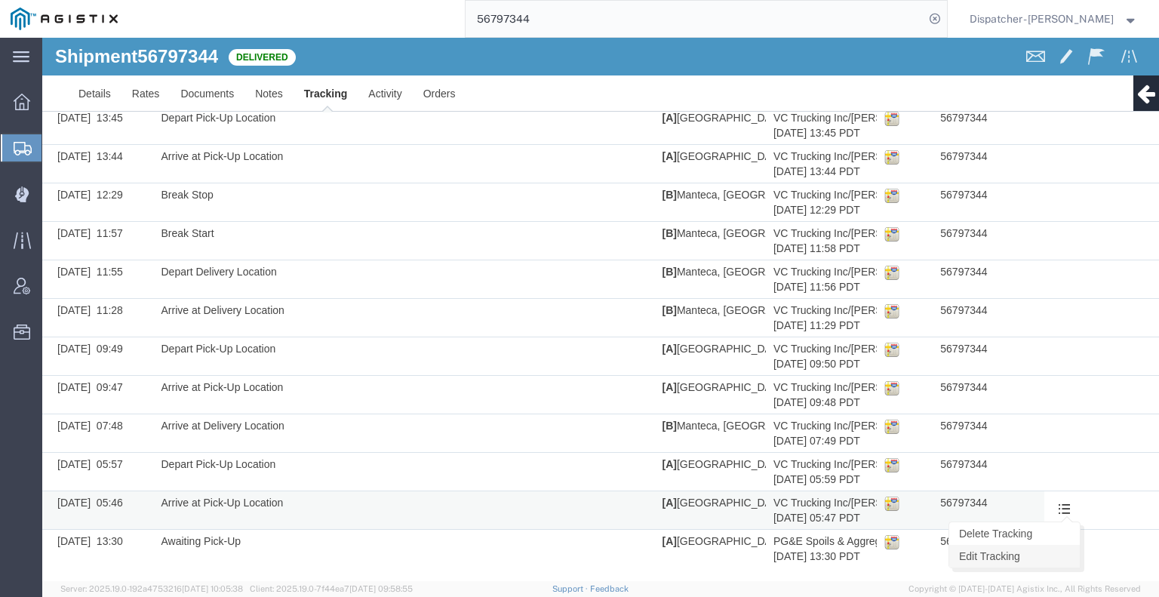
click at [1037, 547] on link "Edit Tracking" at bounding box center [1014, 556] width 131 height 23
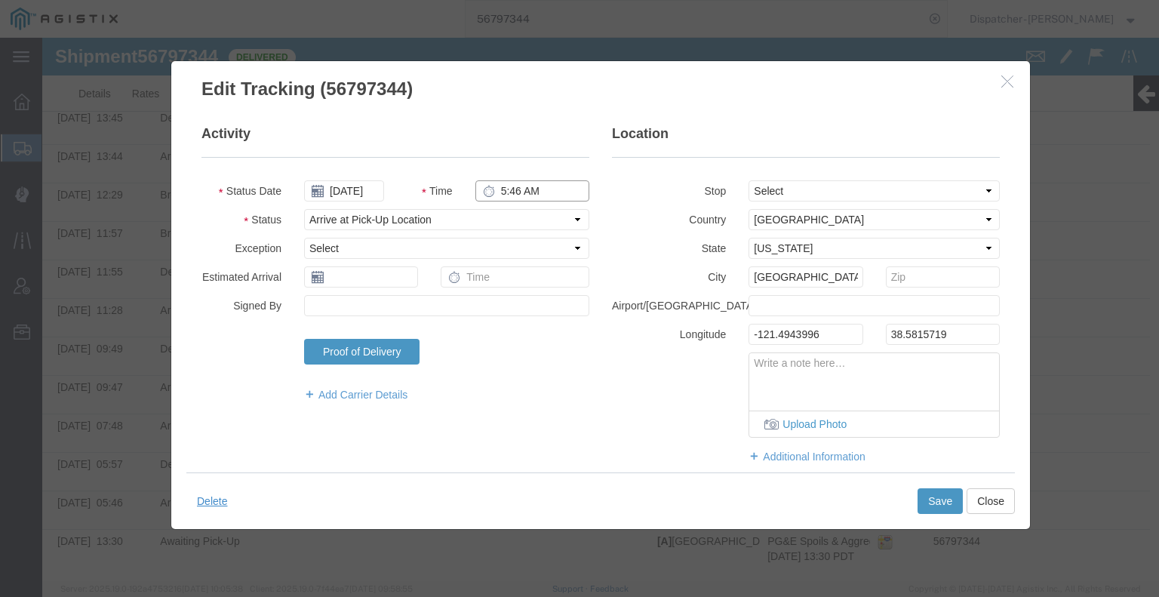
click at [528, 186] on input "5:46 AM" at bounding box center [532, 190] width 114 height 21
type input "6:00 AM"
click at [955, 496] on button "Save" at bounding box center [939, 501] width 45 height 26
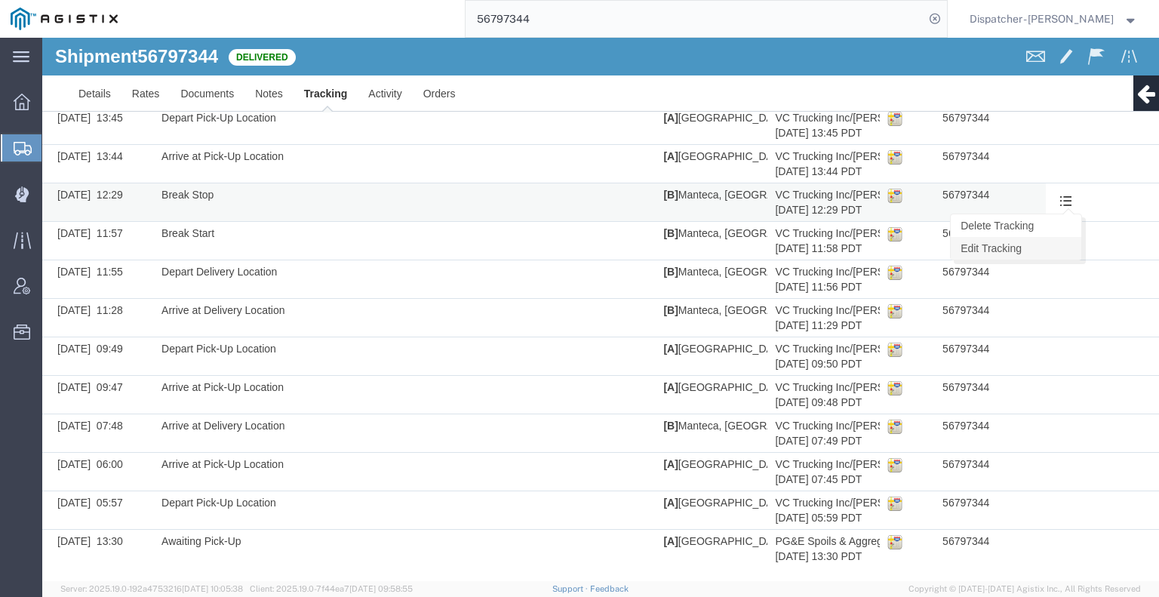
click at [1051, 239] on link "Edit Tracking" at bounding box center [1016, 248] width 131 height 23
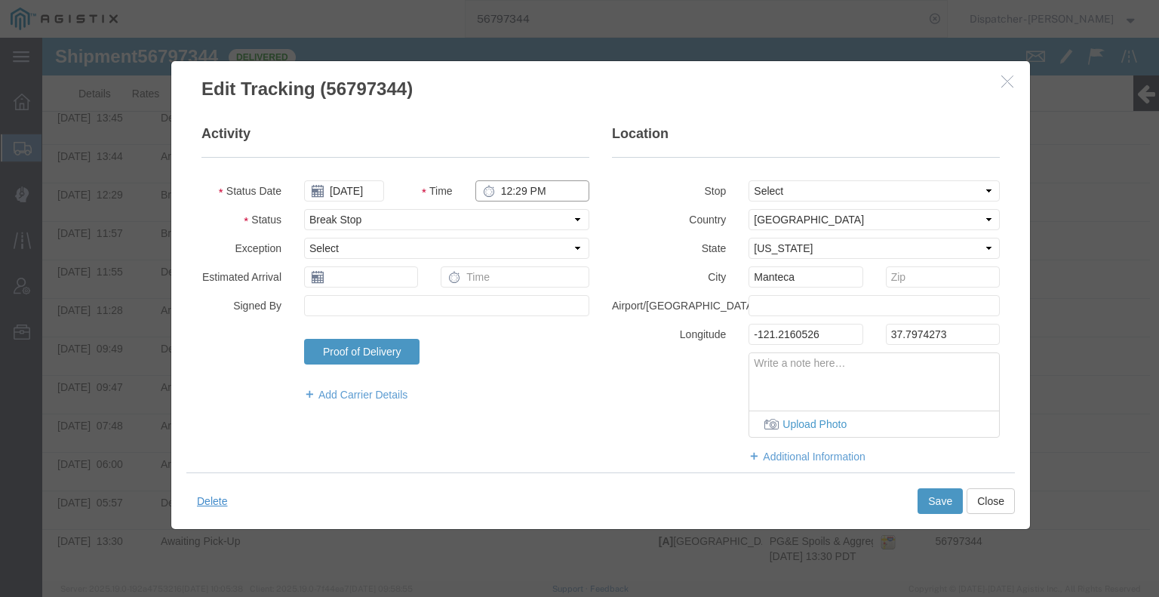
click at [513, 191] on input "12:29 PM" at bounding box center [532, 190] width 114 height 21
type input "12:27 PM"
click at [939, 500] on button "Save" at bounding box center [939, 501] width 45 height 26
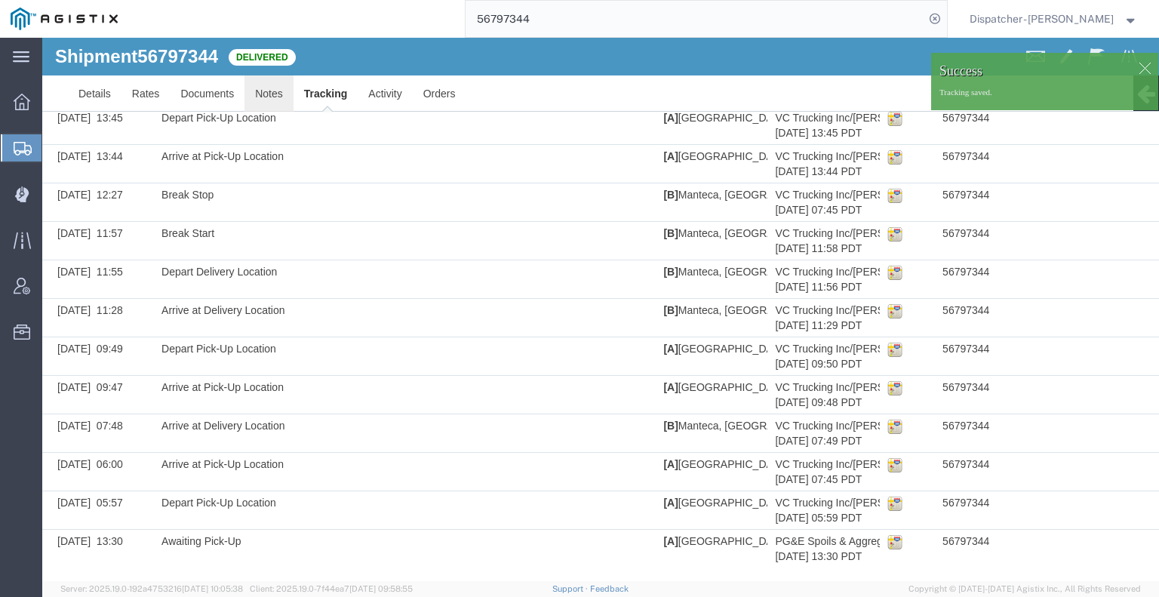
click at [264, 91] on link "Notes" at bounding box center [268, 93] width 49 height 36
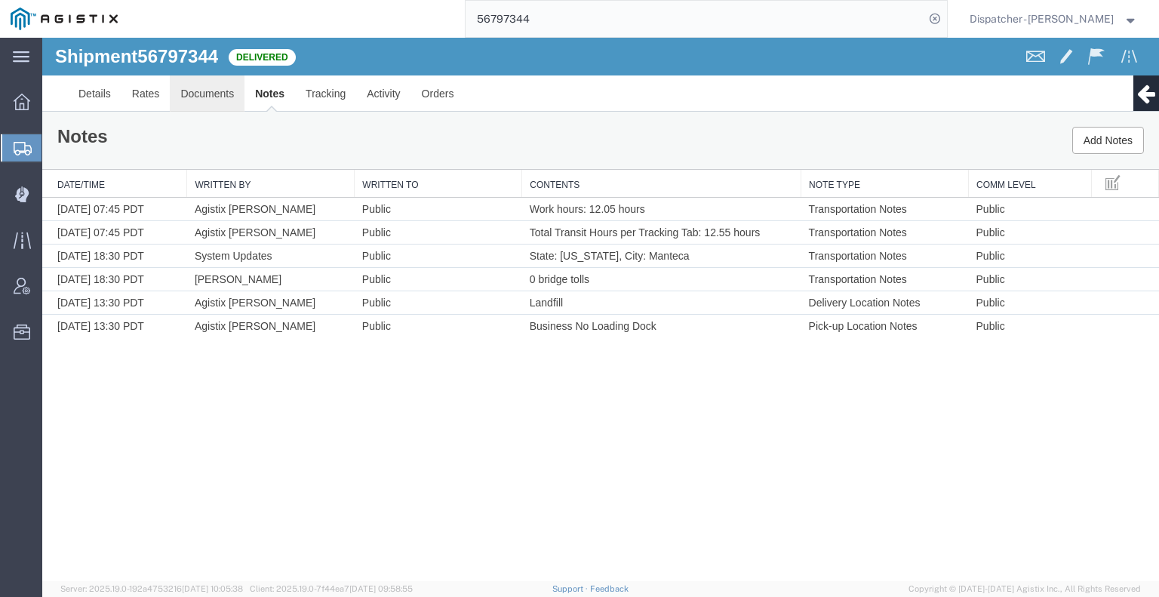
click at [207, 96] on link "Documents" at bounding box center [207, 93] width 75 height 36
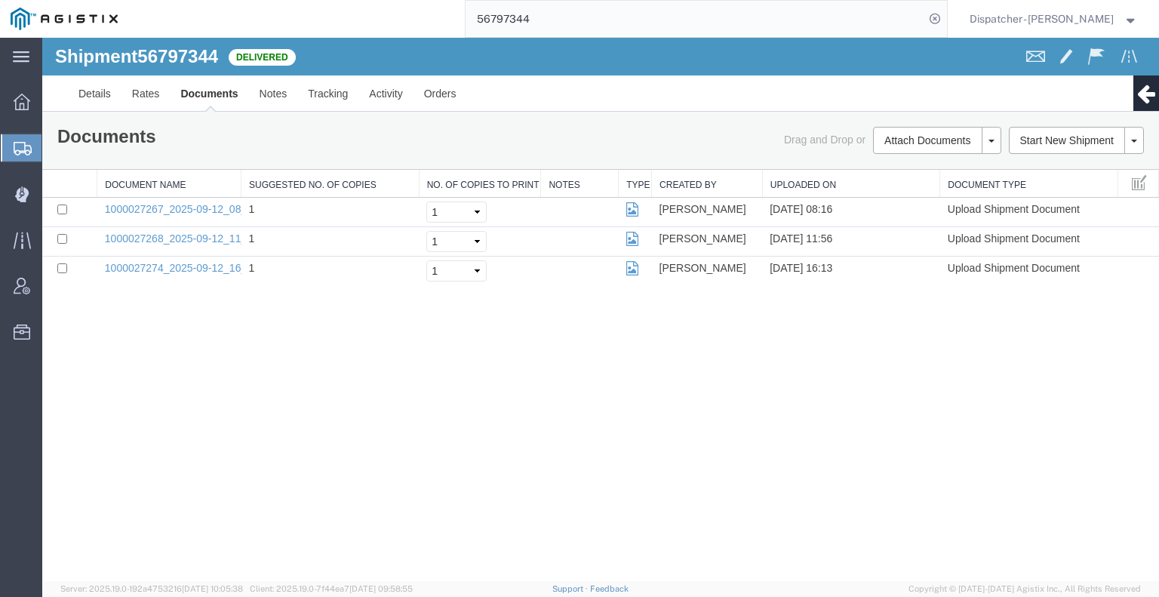
click at [158, 392] on div "Shipment 56797344 3 of 3 Delivered Details Rates Documents Notes Tracking Activ…" at bounding box center [600, 309] width 1117 height 543
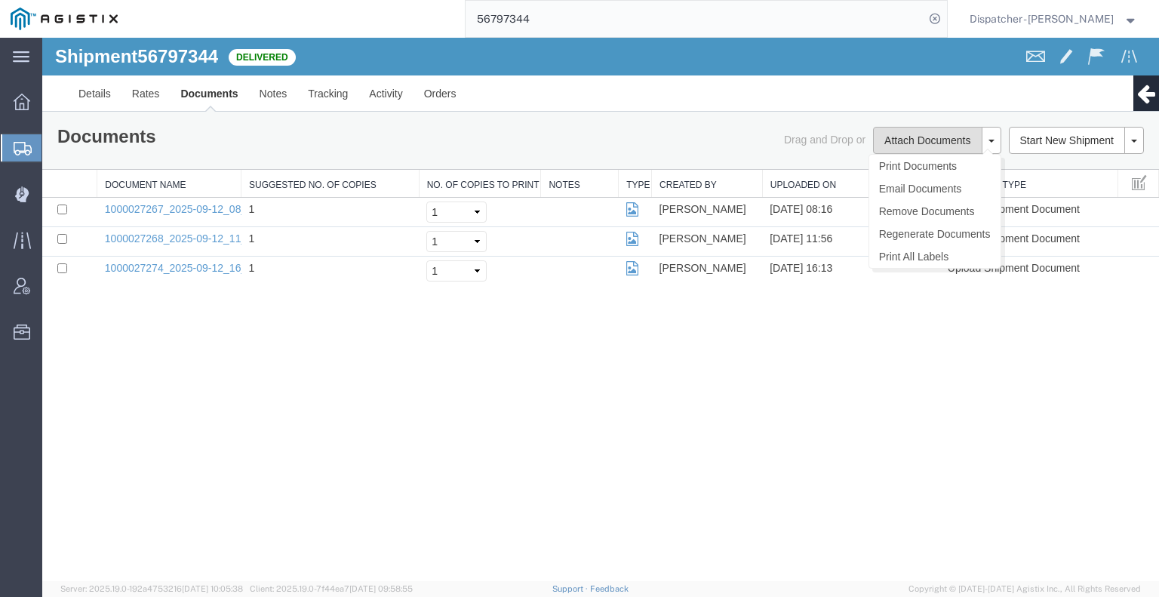
click at [918, 134] on button "Attach Documents" at bounding box center [927, 140] width 109 height 27
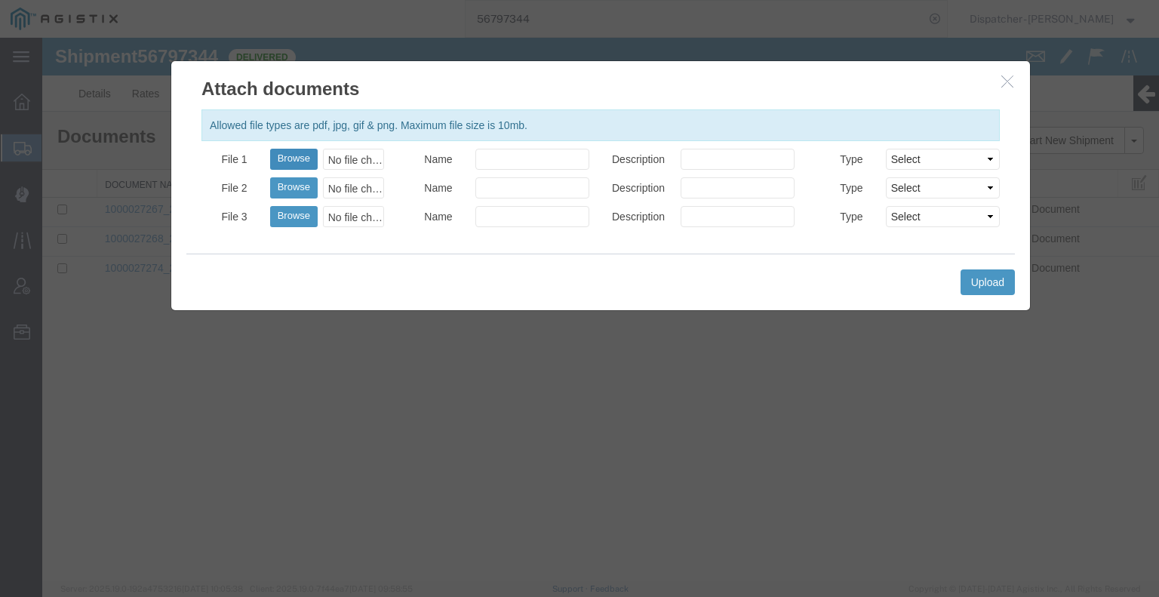
click at [287, 155] on button "Browse" at bounding box center [294, 159] width 48 height 21
type input "C:\fakepath\56797344trktag.pdf"
click at [993, 282] on button "Upload" at bounding box center [987, 282] width 54 height 26
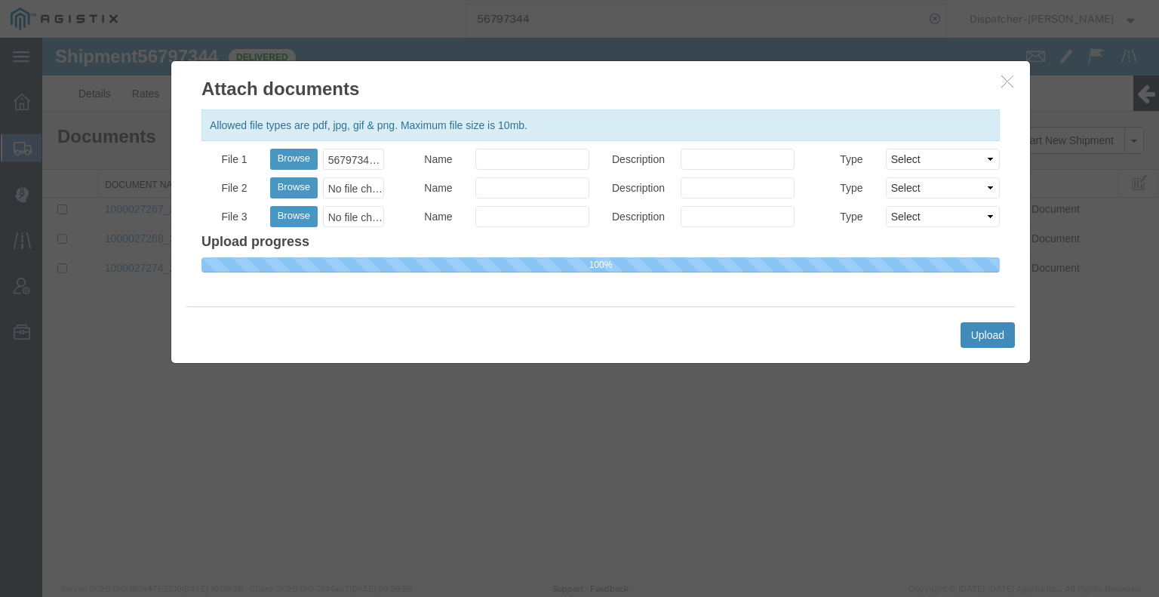
select select
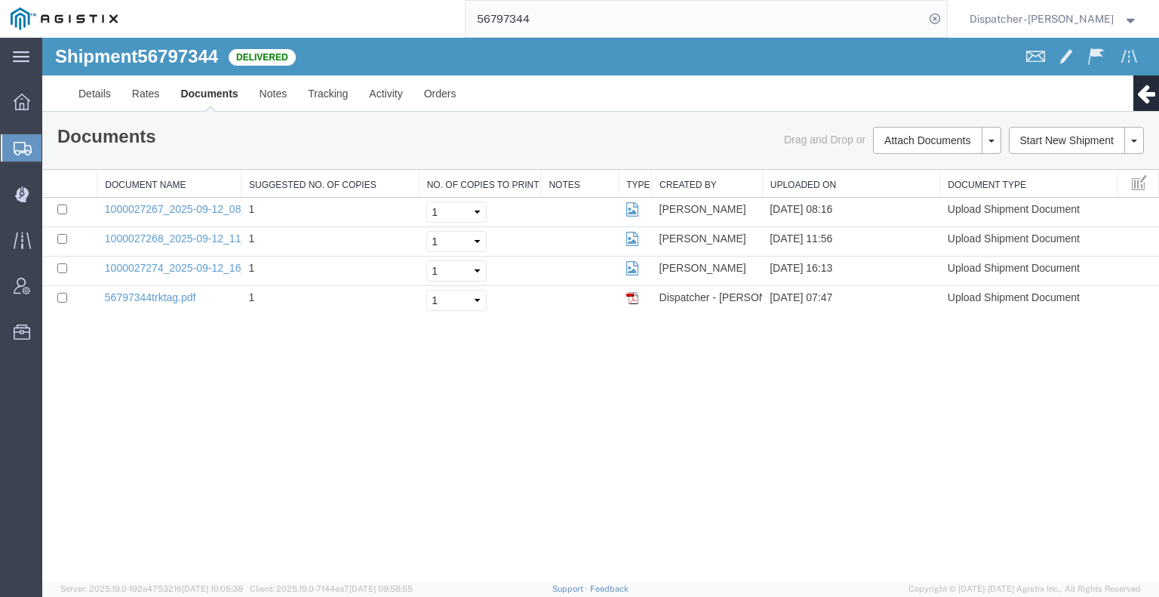
drag, startPoint x: 570, startPoint y: 20, endPoint x: 440, endPoint y: -4, distance: 132.6
click at [440, 0] on html "main_menu Created with Sketch. Collapse Menu Dashboard Shipments Create Shipmen…" at bounding box center [579, 298] width 1159 height 597
type input "56798682"
